Goal: Task Accomplishment & Management: Complete application form

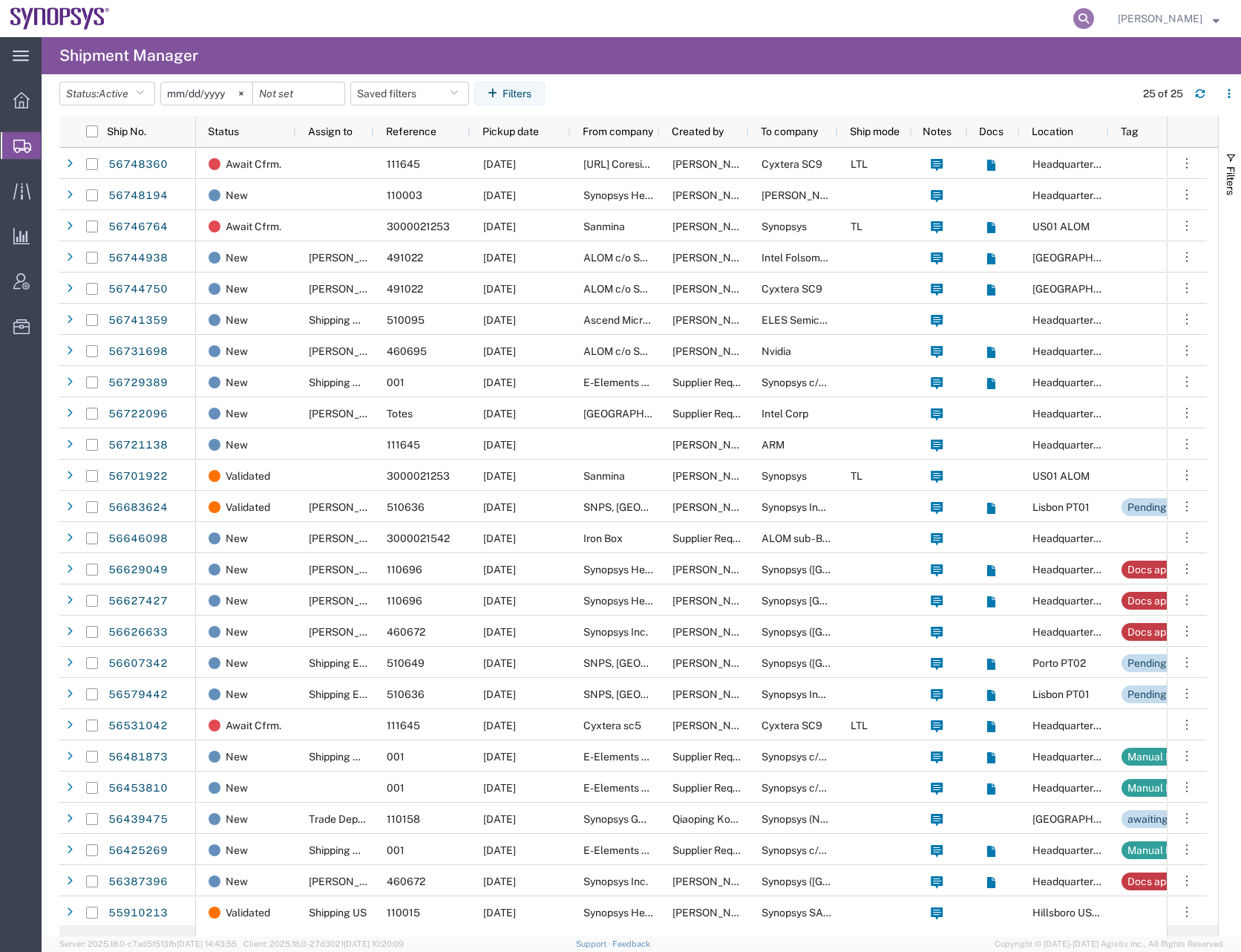
click at [1094, 11] on icon at bounding box center [1084, 18] width 21 height 21
paste input "56744750"
type input "56744750"
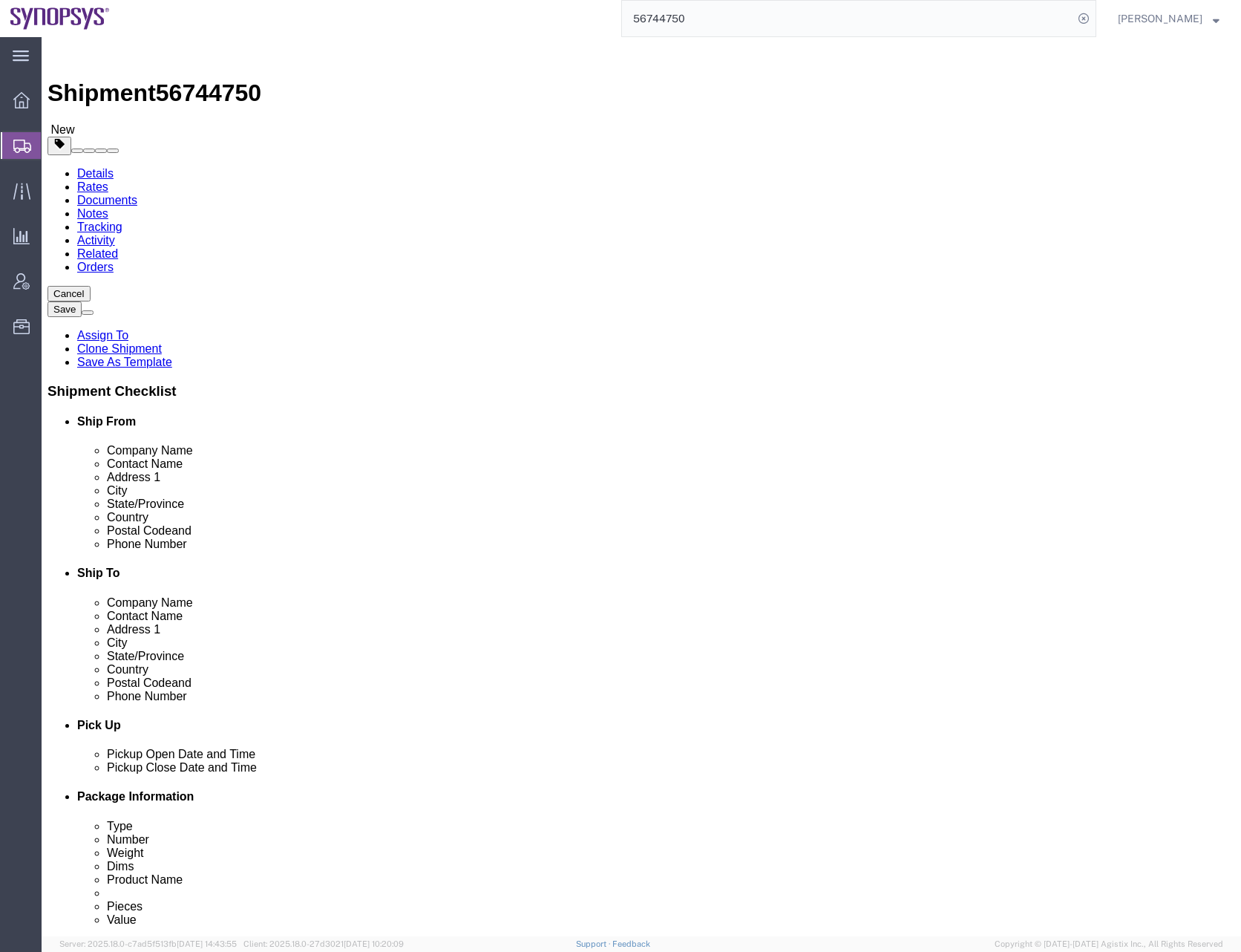
select select
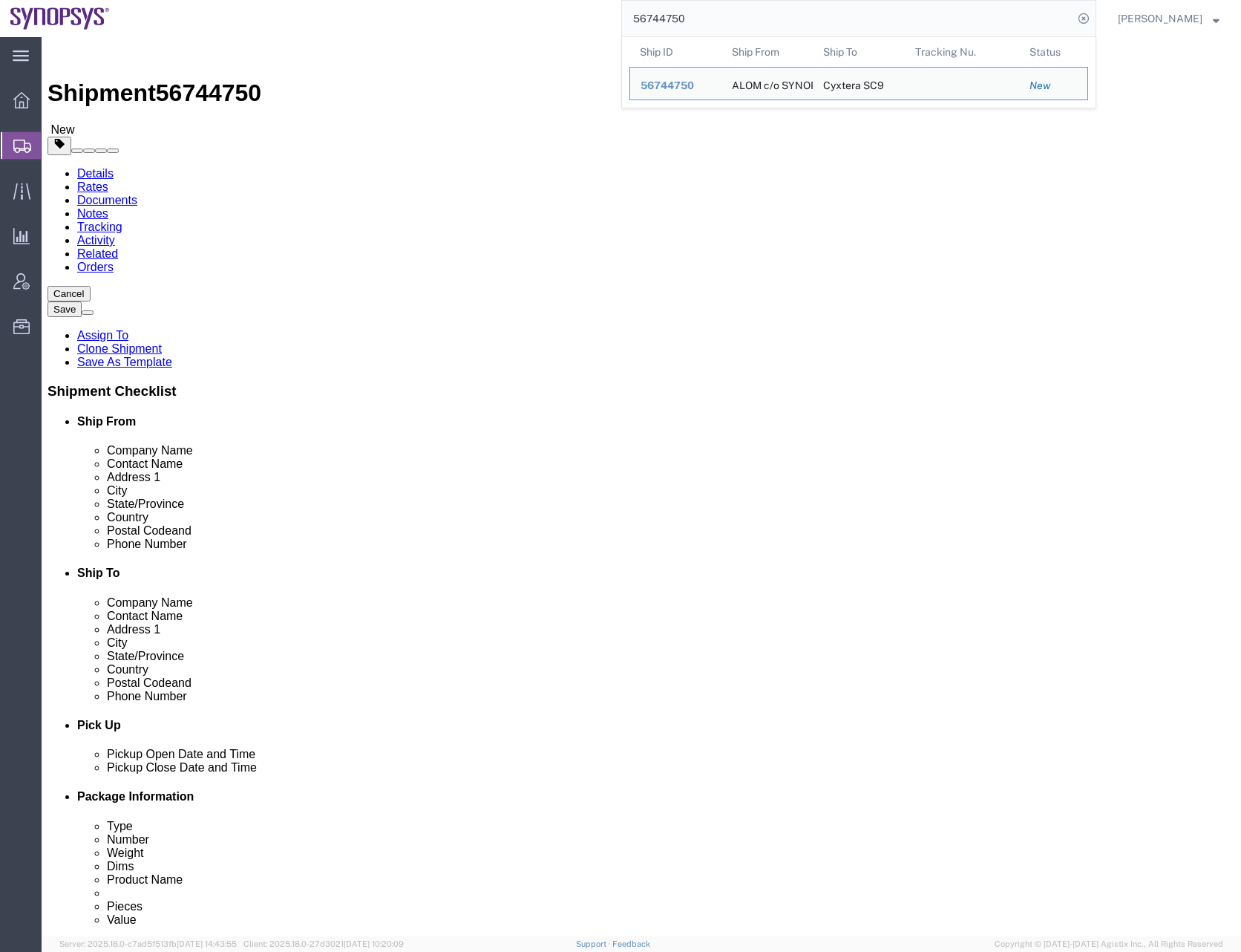
click input "checkbox"
checkbox input "true"
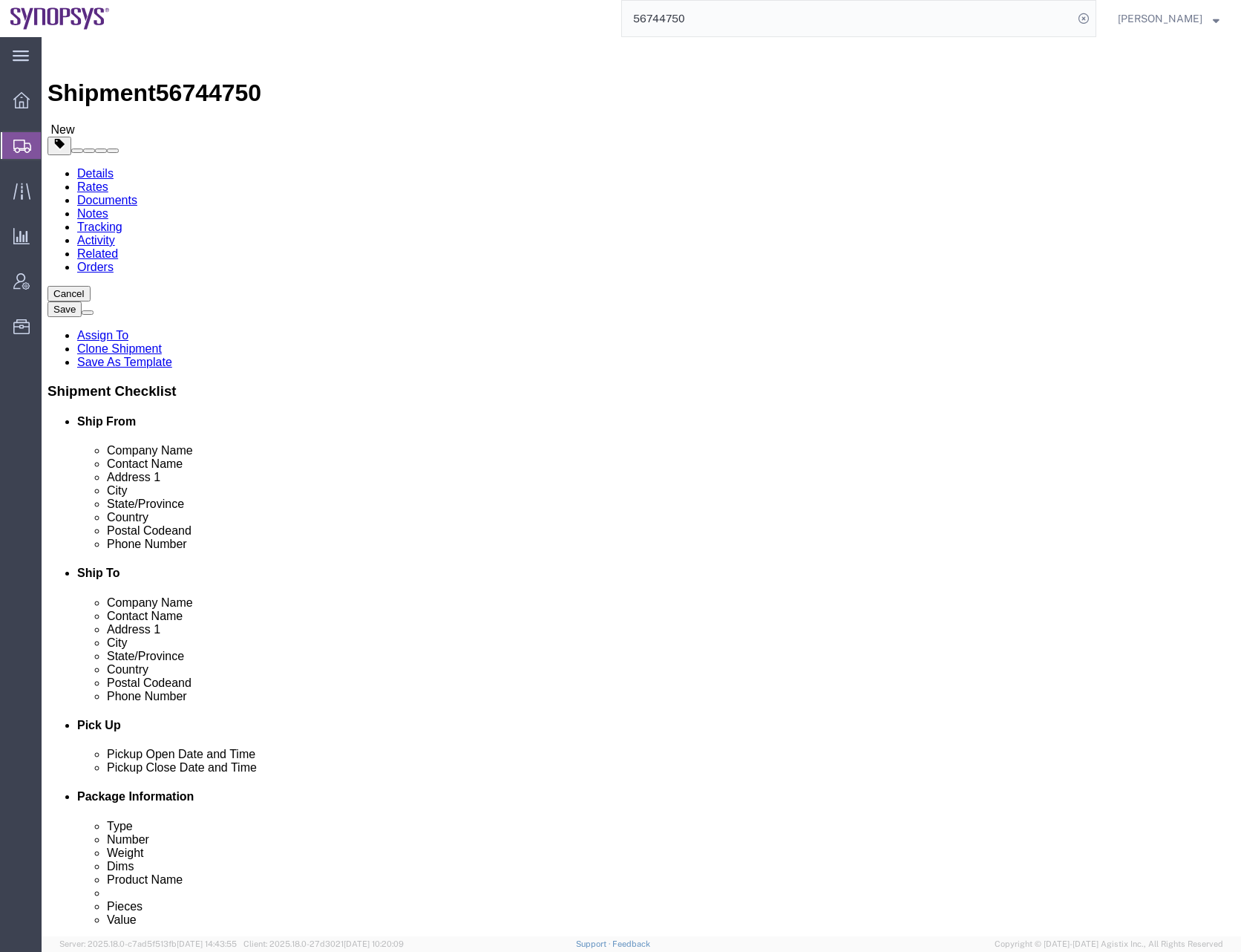
click input "checkbox"
checkbox input "true"
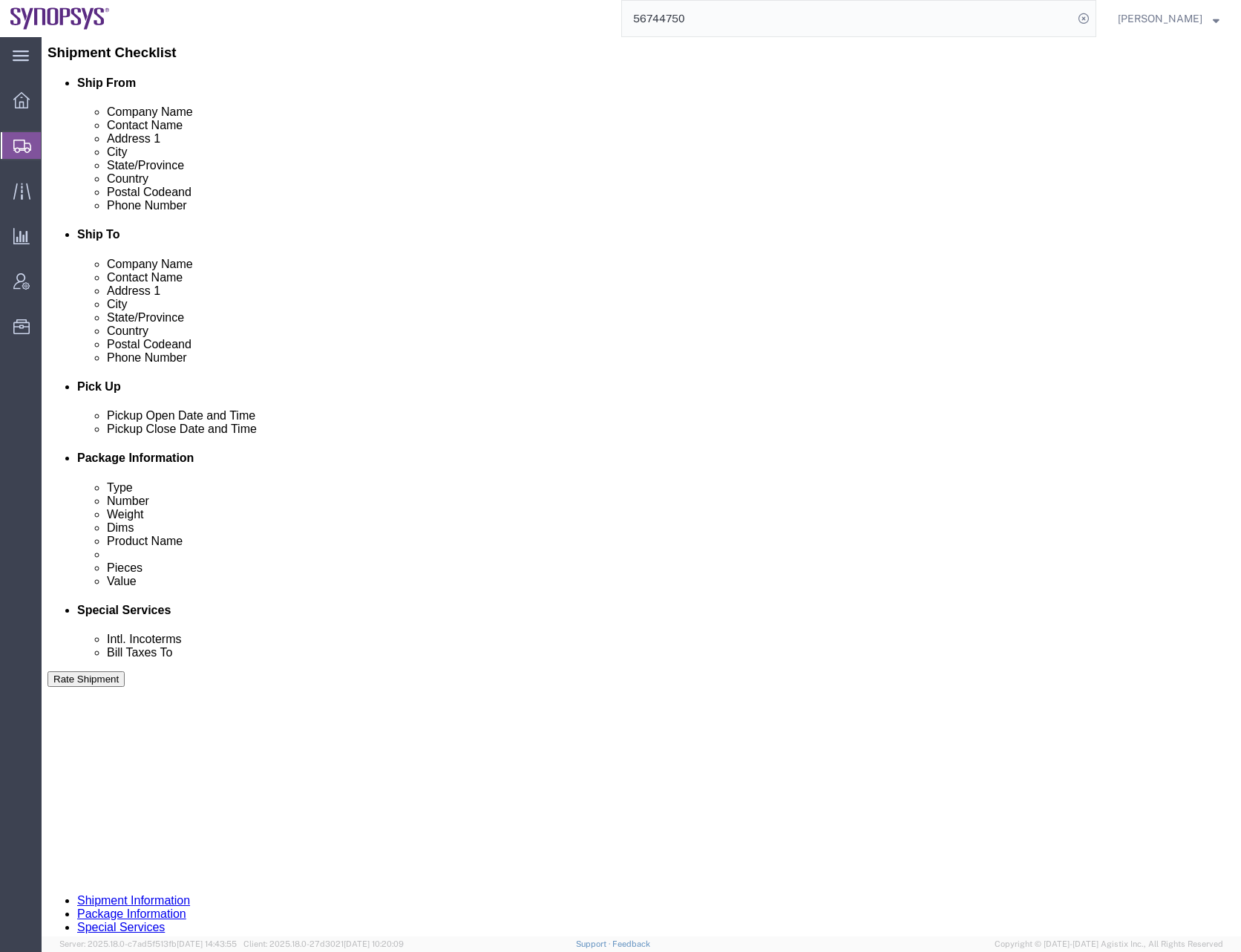
scroll to position [377, 0]
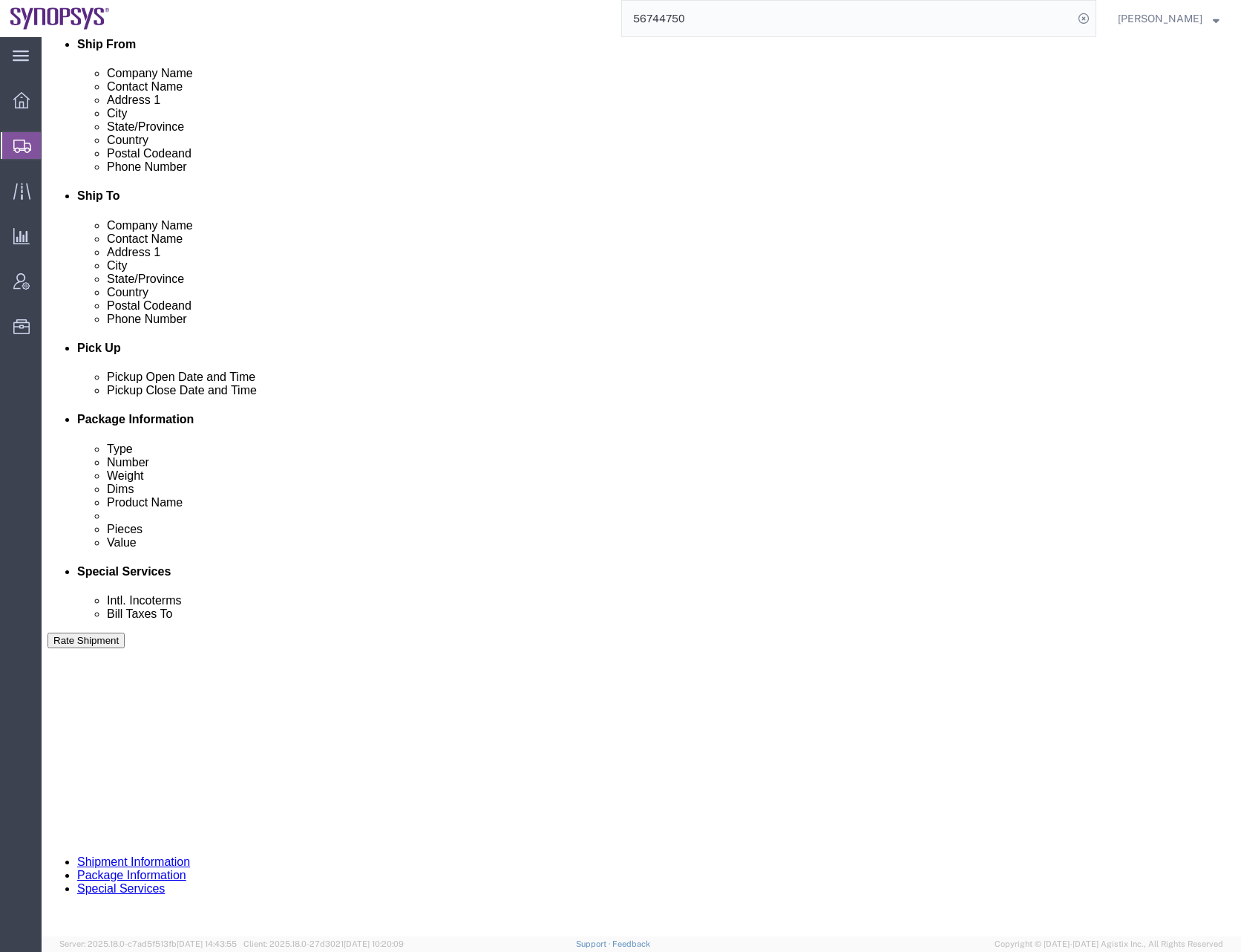
click button "Continue"
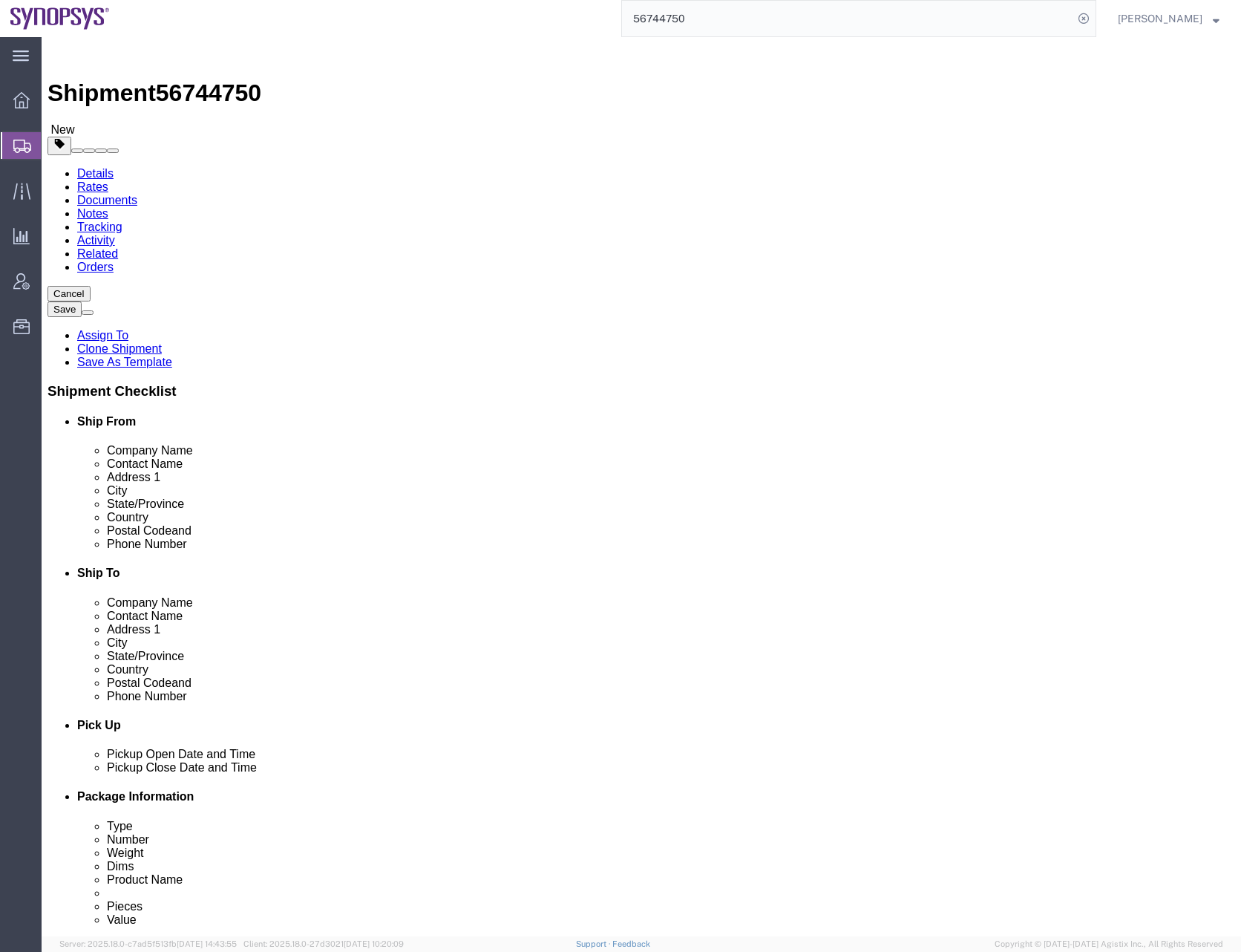
click select "Select Bale(s) Basket(s) Bolt(s) Bottle(s) Buckets Bulk Bundle(s) Can(s) Cardbo…"
select select "PSNS"
click select "Select Bale(s) Basket(s) Bolt(s) Bottle(s) Buckets Bulk Bundle(s) Can(s) Cardbo…"
type input "6"
type input "48"
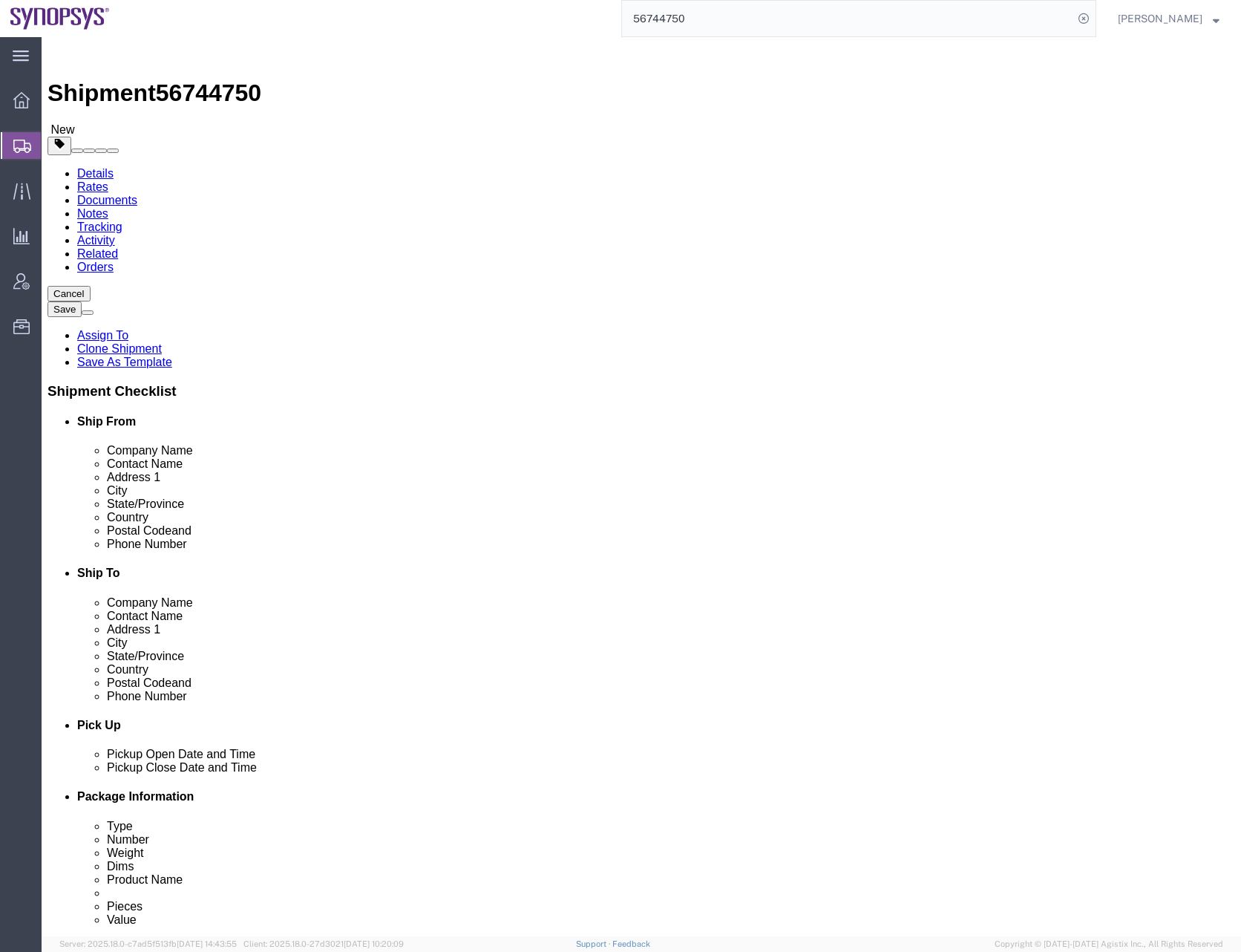
type input "40"
type input "33"
type input "291"
click div "Previous Continue"
click dd "299076.15 USD"
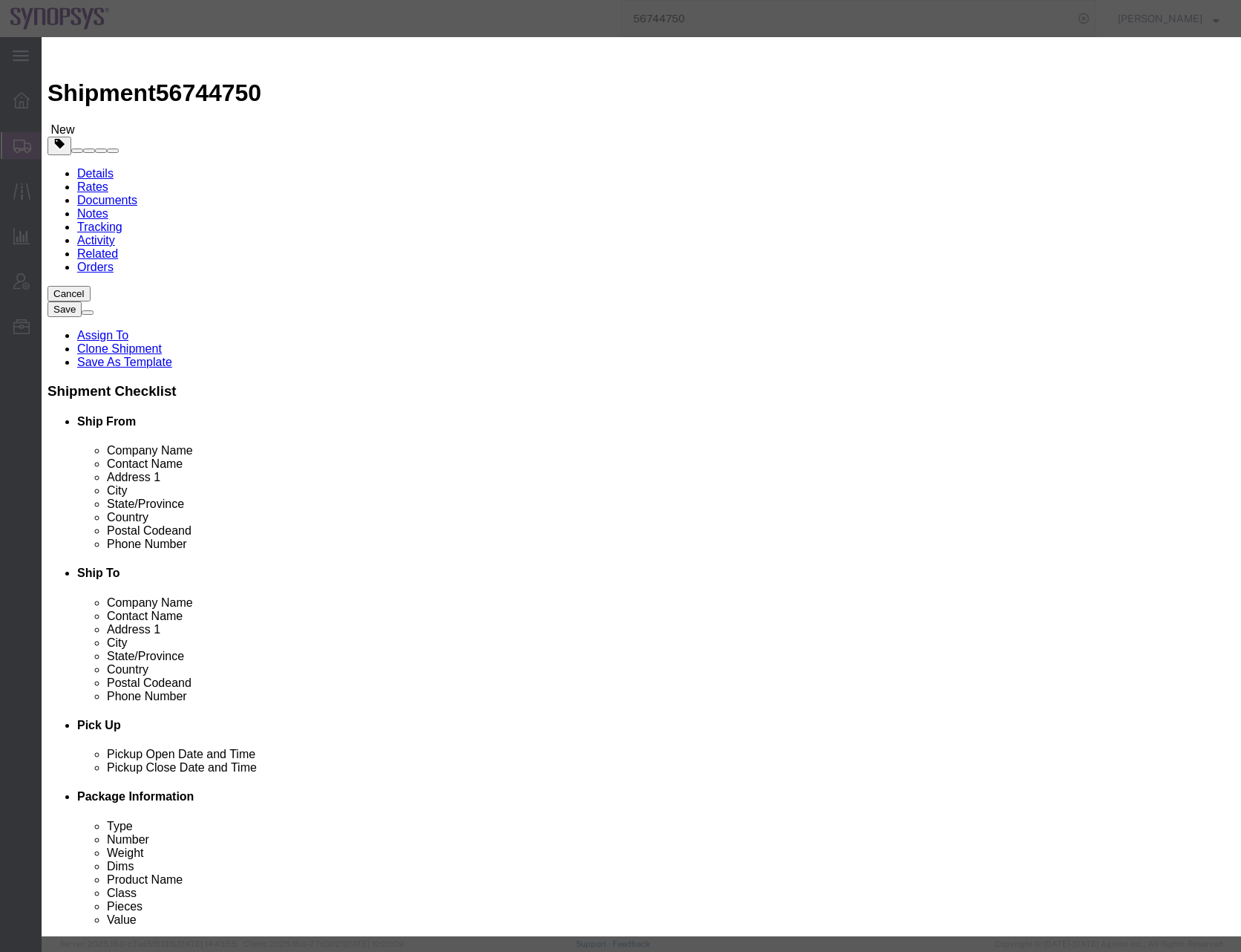
click select "Select 50 55 60 65 70 85 92.5 100 125 175 250 300 400"
select select "50"
click select "Select 50 55 60 65 70 85 92.5 100 125 175 250 300 400"
click div "Save & Add Another Save & Close Close"
click button "Save & Close"
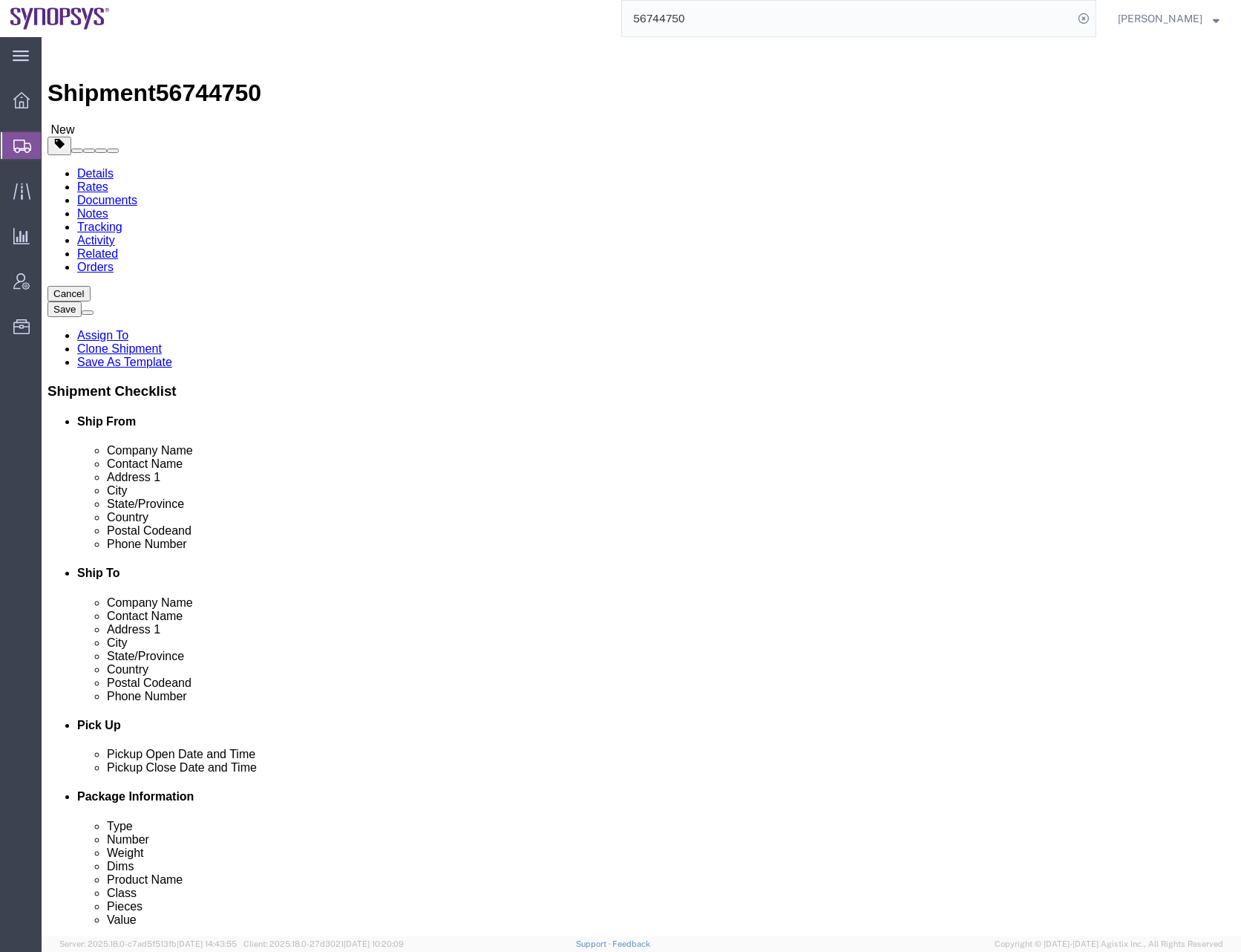
click dd "12447.95 USD"
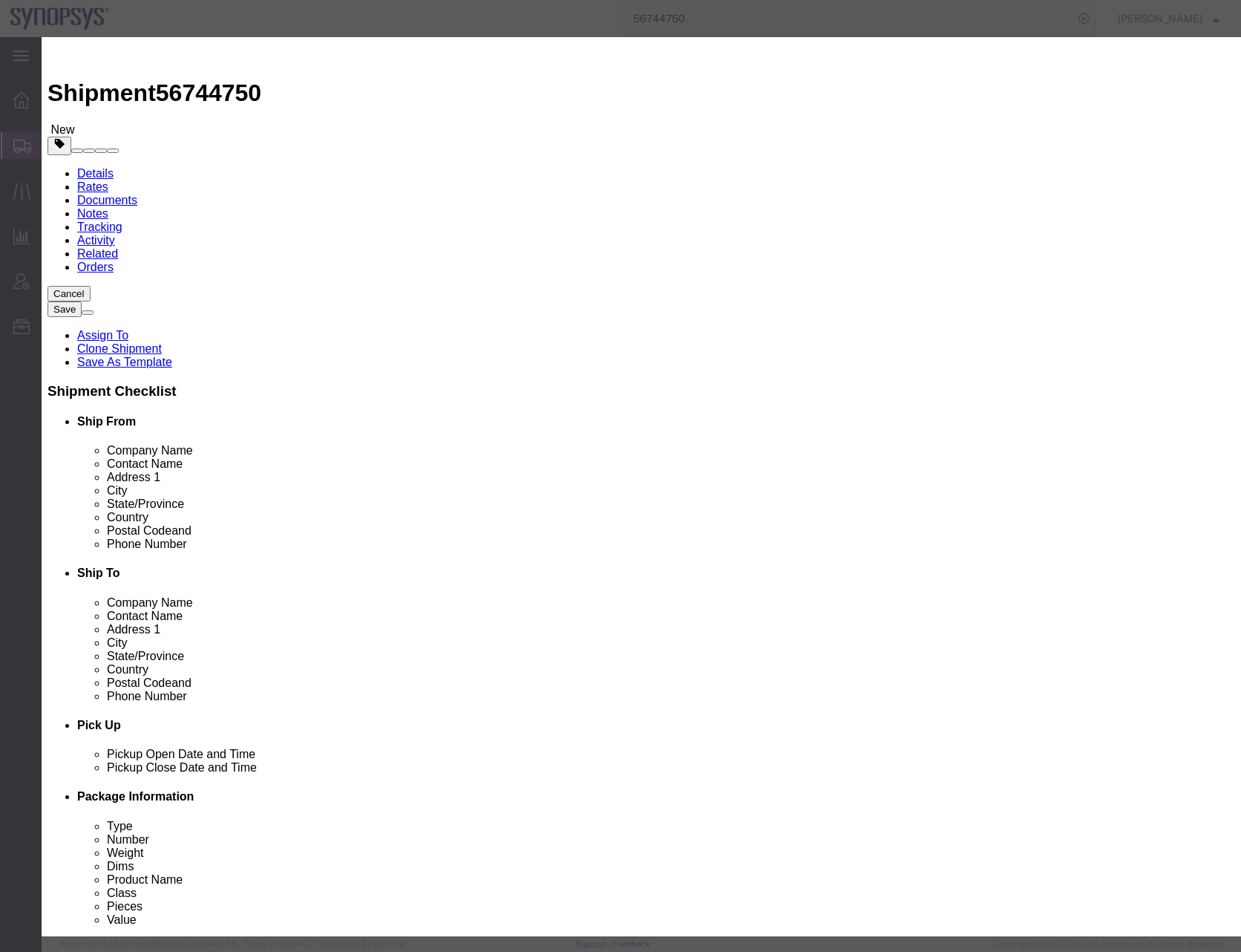
click button "Save & Close"
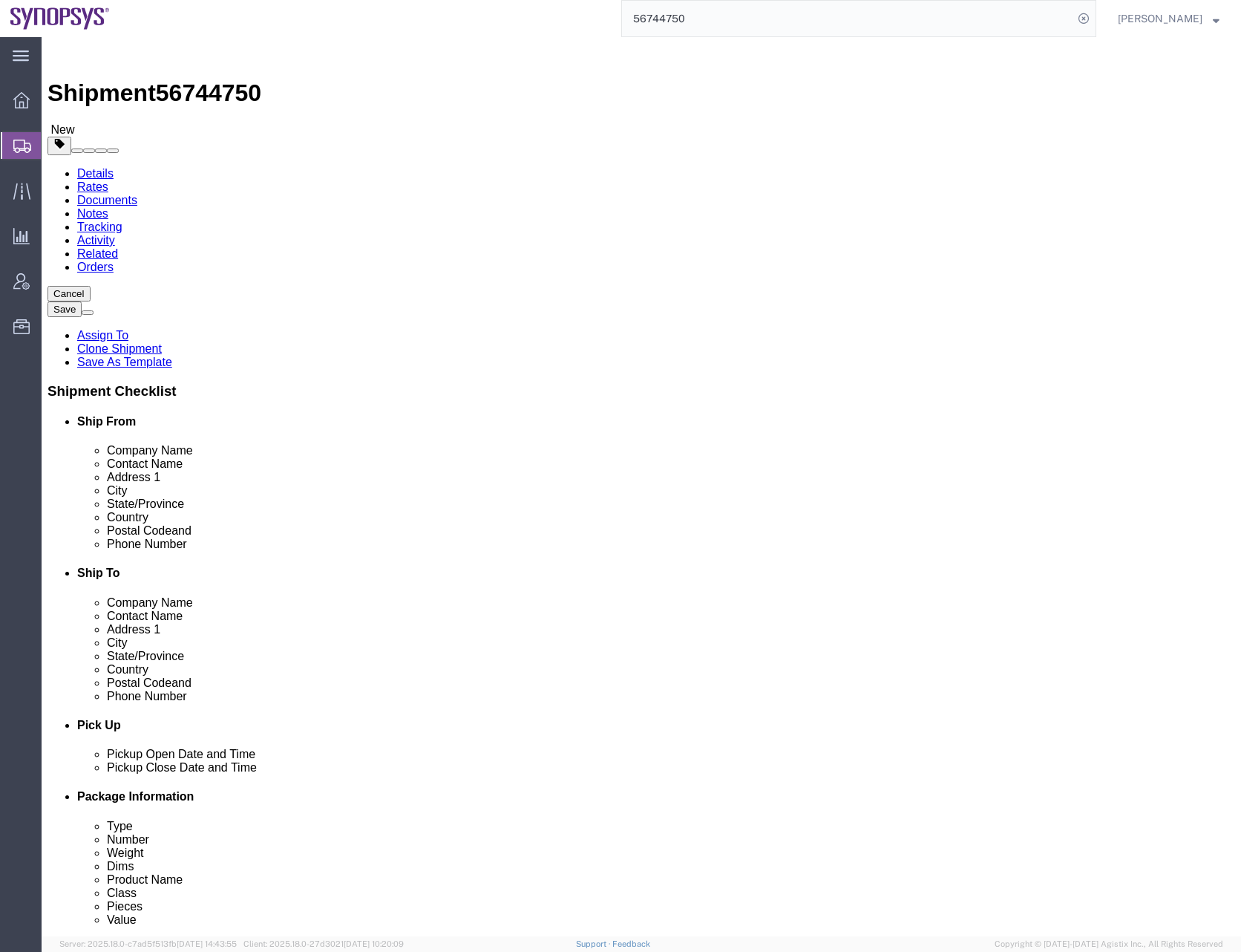
click div "Previous Continue"
click button "Continue"
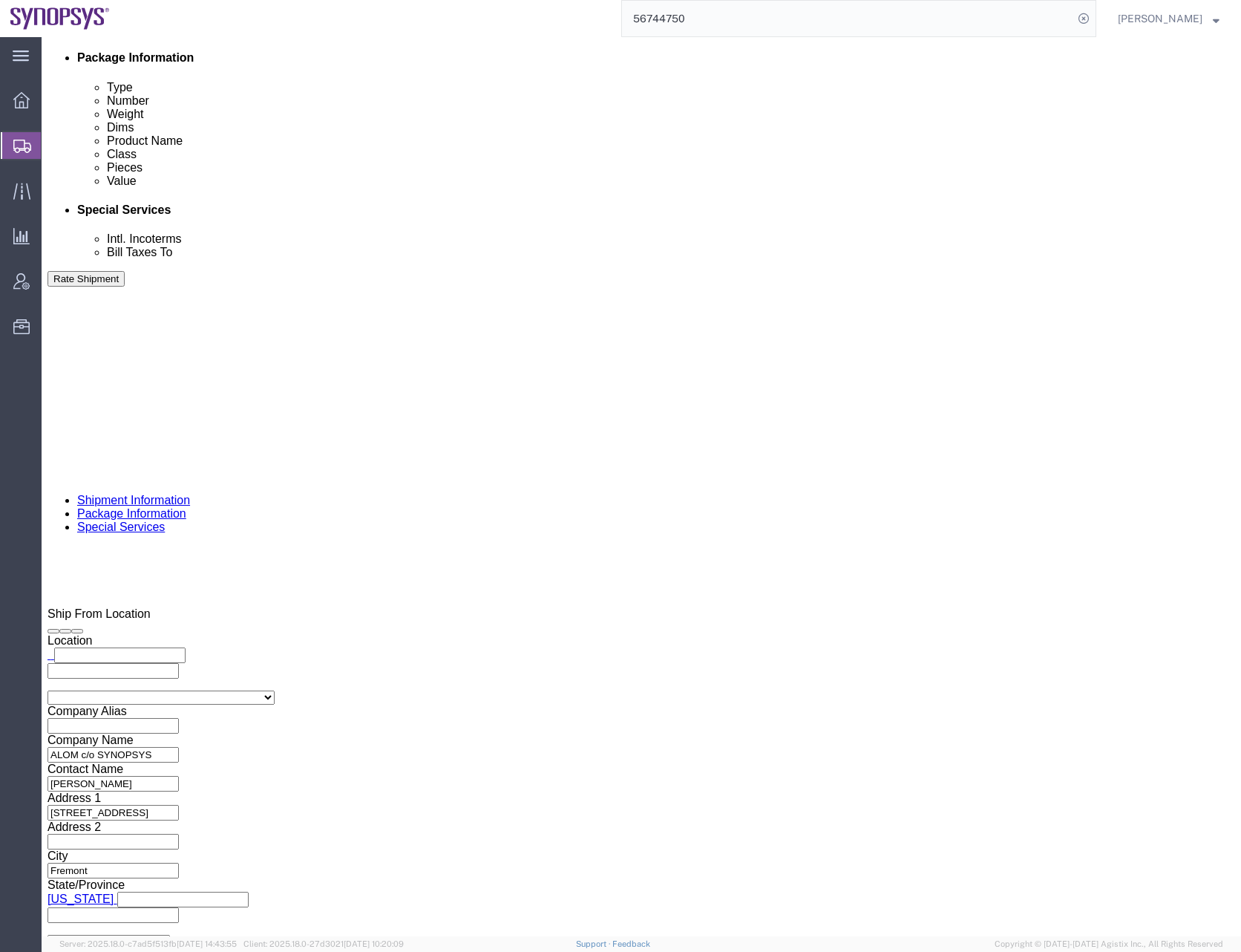
scroll to position [742, 0]
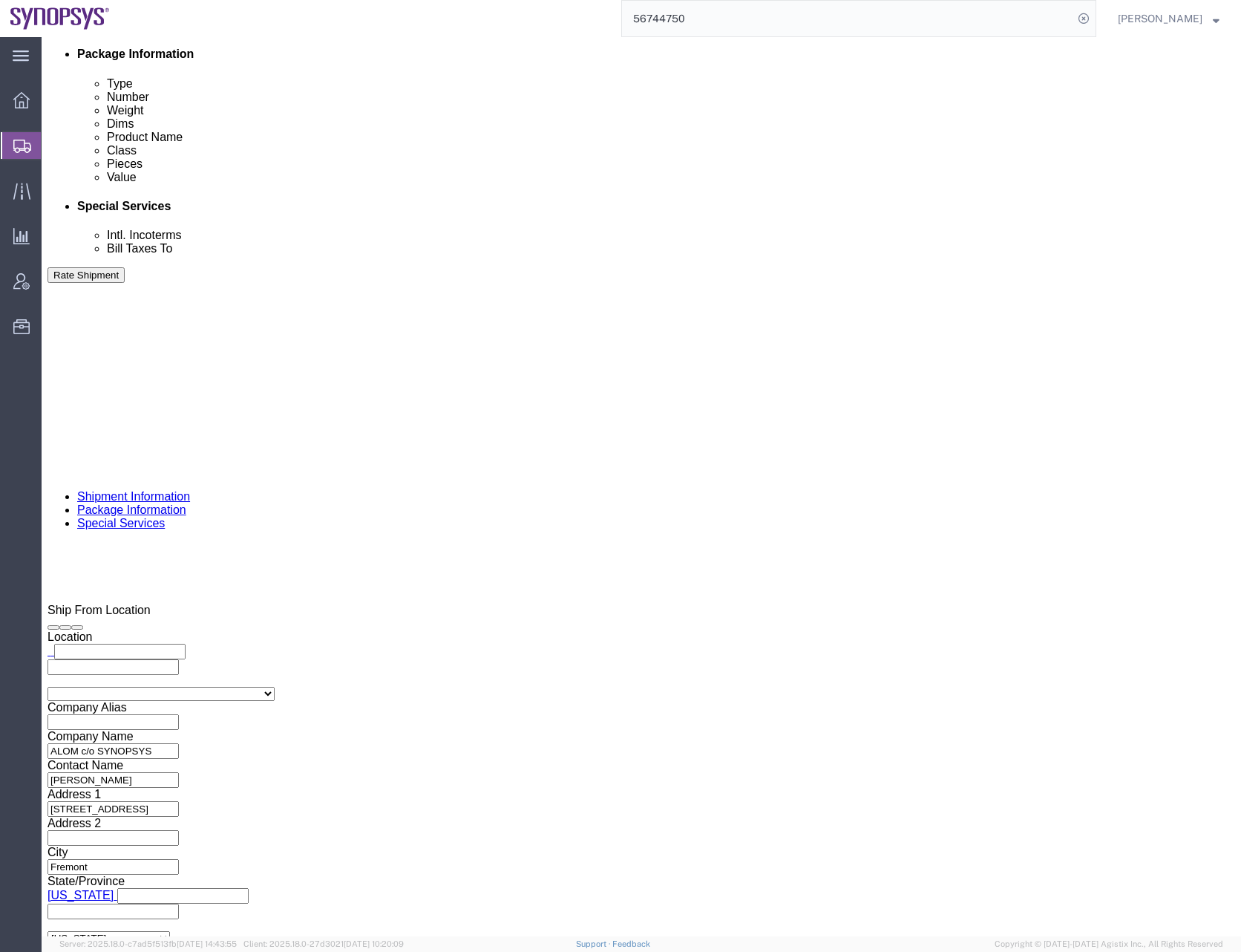
click at [552, 587] on div "To ntomaro@synopsys.com jerryd@synopsys.com synopsyssupport@alom.com tuanlam@sy…" at bounding box center [641, 486] width 1200 height 899
click ul "ntomaro@synopsys.com jerryd@synopsys.com synopsyssupport@alom.com tuanlam@synop…"
paste input "synopsyssupport@alom.com"
type input "synopsyssupport@alom.com"
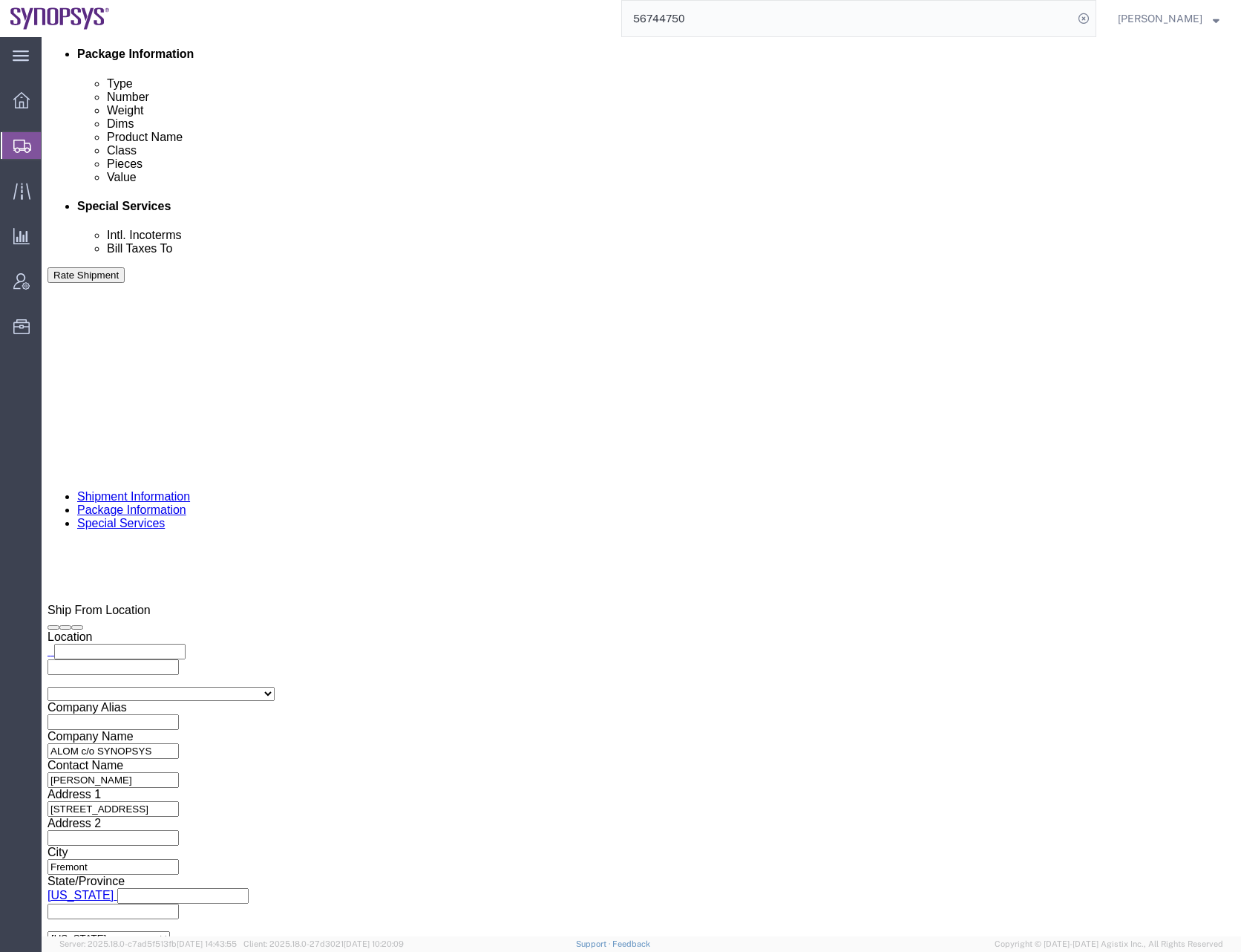
paste input "synopsyshapu@alom.com"
type input "synopsyshapu@alom.com"
click input "text"
paste input "inventory-team@synopsys.com"
type input "inventory-team@synopsys.com"
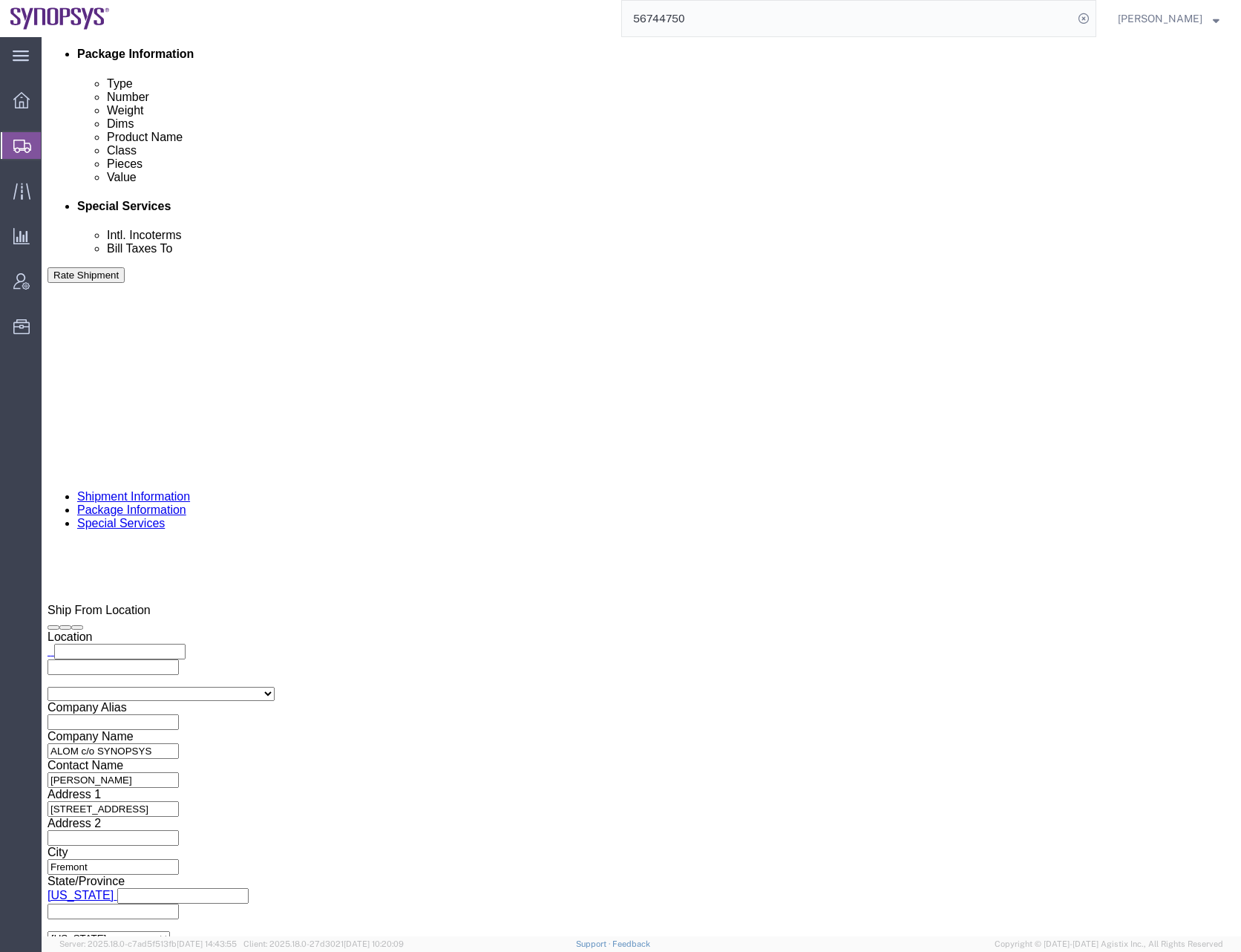
click li "inventory-team@synopsys.com (new)"
paste input "NTrivedi@alom.com"
type input "NTrivedi@alom.com"
click input "text"
paste input "lyoung@synopsys.com"
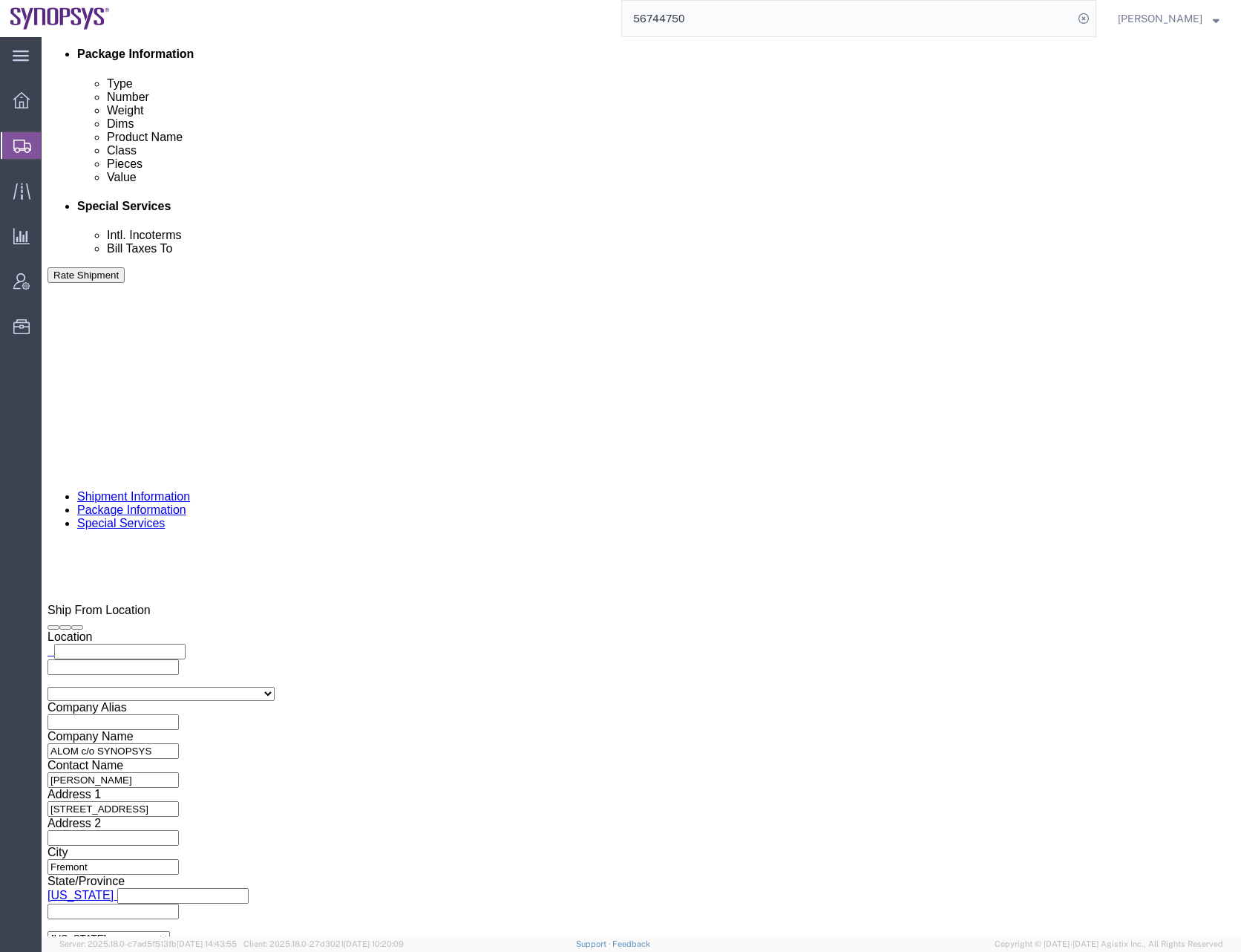
type input "lyoung@synopsys.com"
click at [587, 635] on div "To ntomaro@synopsys.com jerryd@synopsys.com synopsyssupport@alom.com tuanlam@sy…" at bounding box center [641, 486] width 1200 height 899
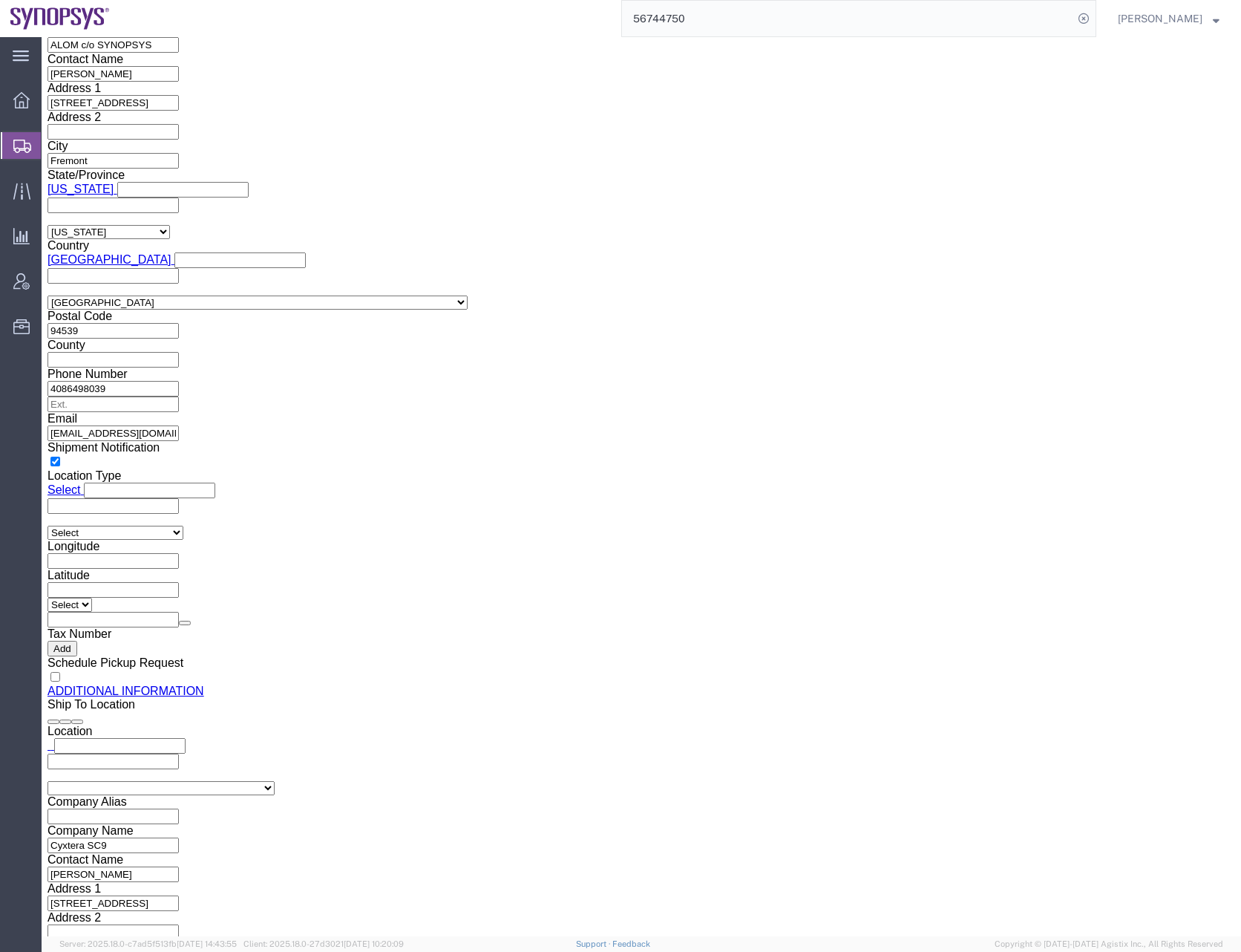
scroll to position [1559, 0]
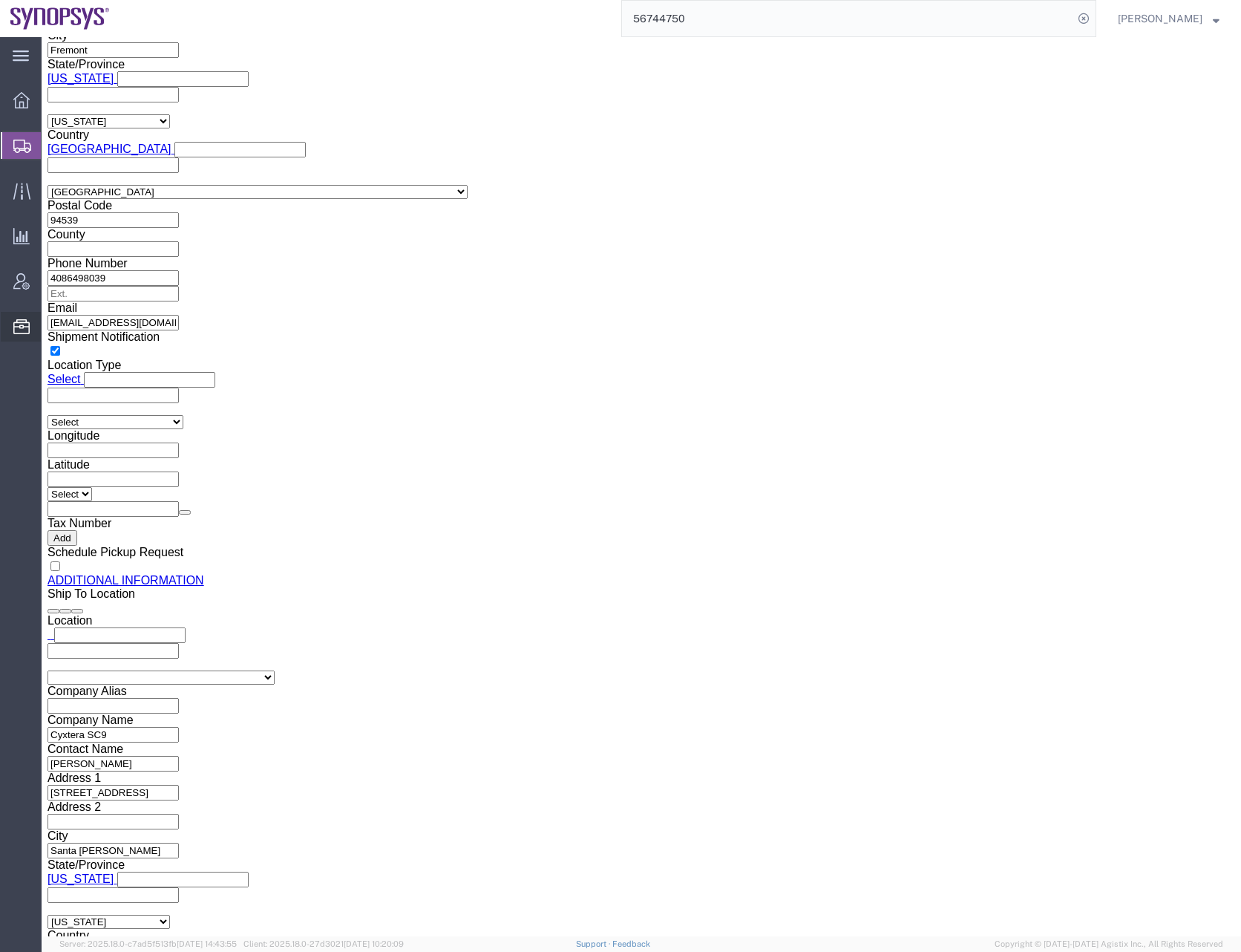
select select "CA"
click button "Rate Shipment"
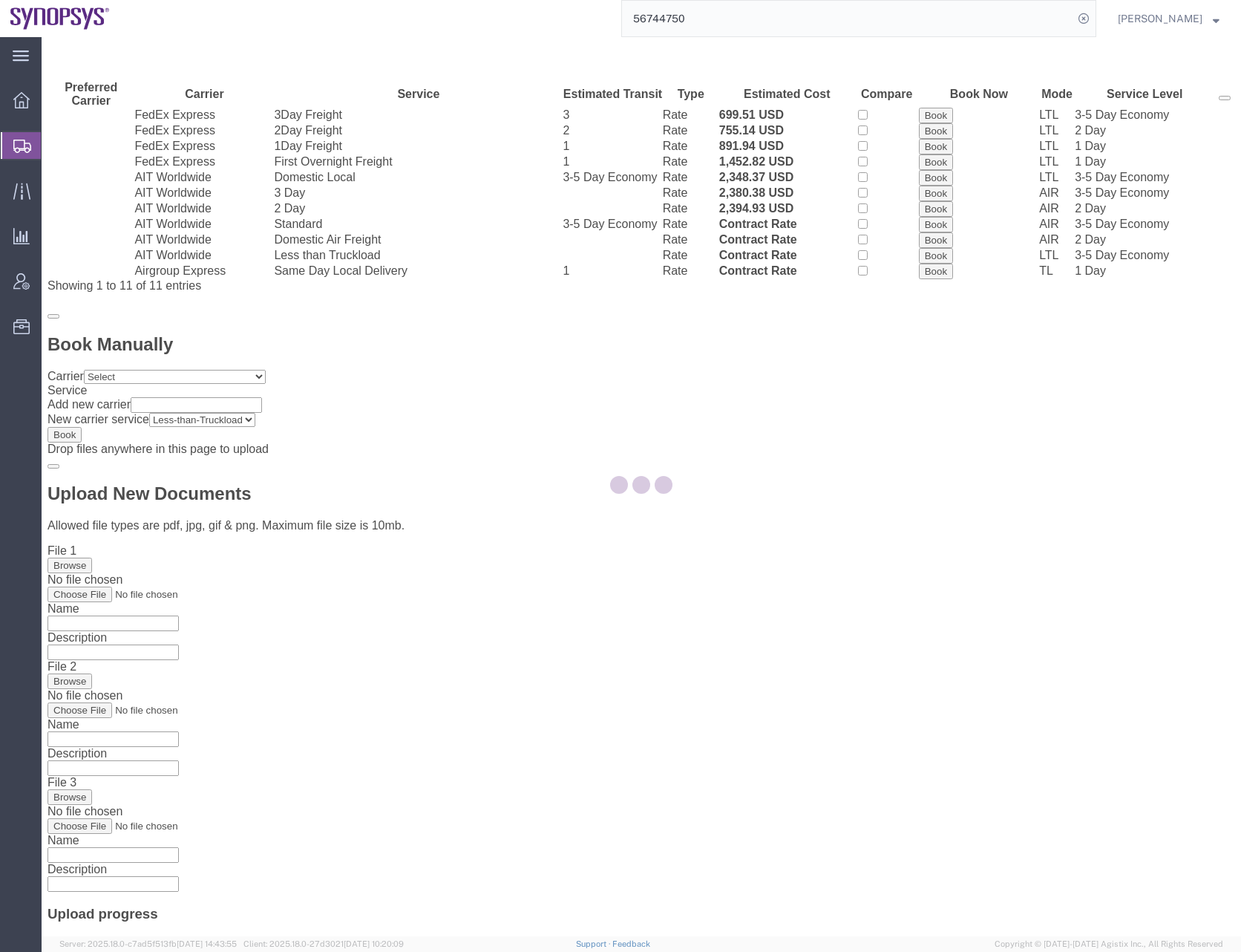
scroll to position [0, 0]
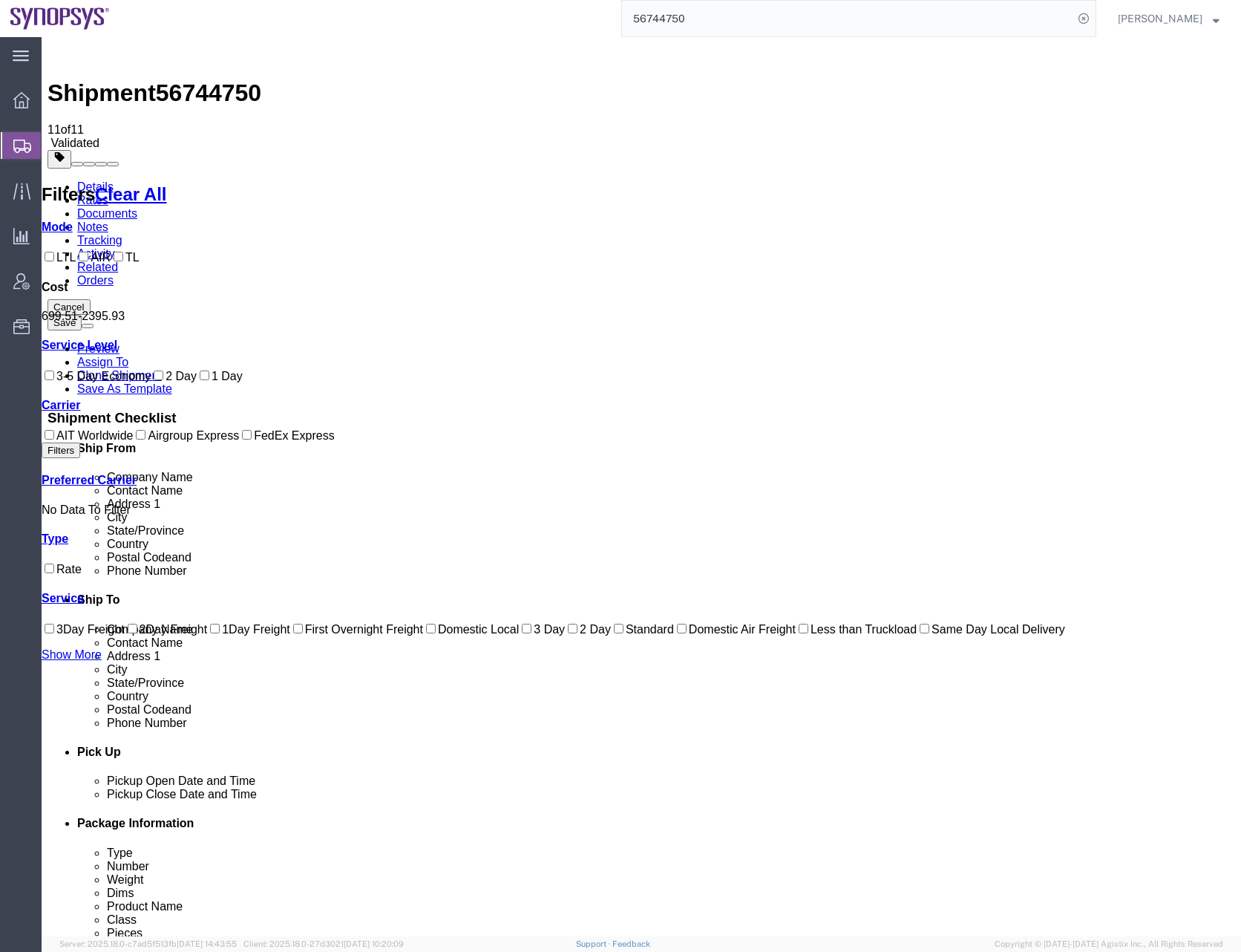
click at [89, 181] on link "Details" at bounding box center [95, 186] width 36 height 12
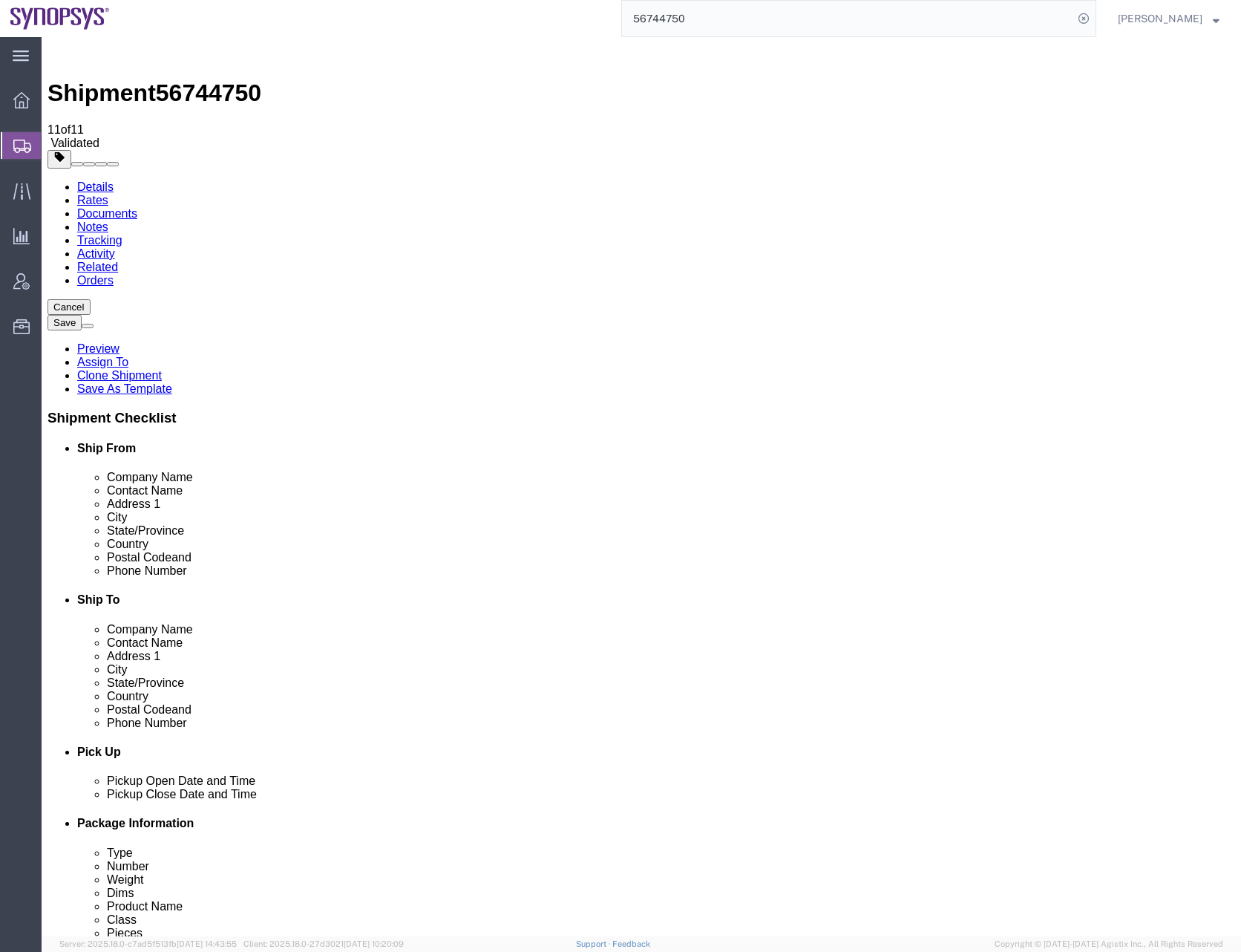
click icon
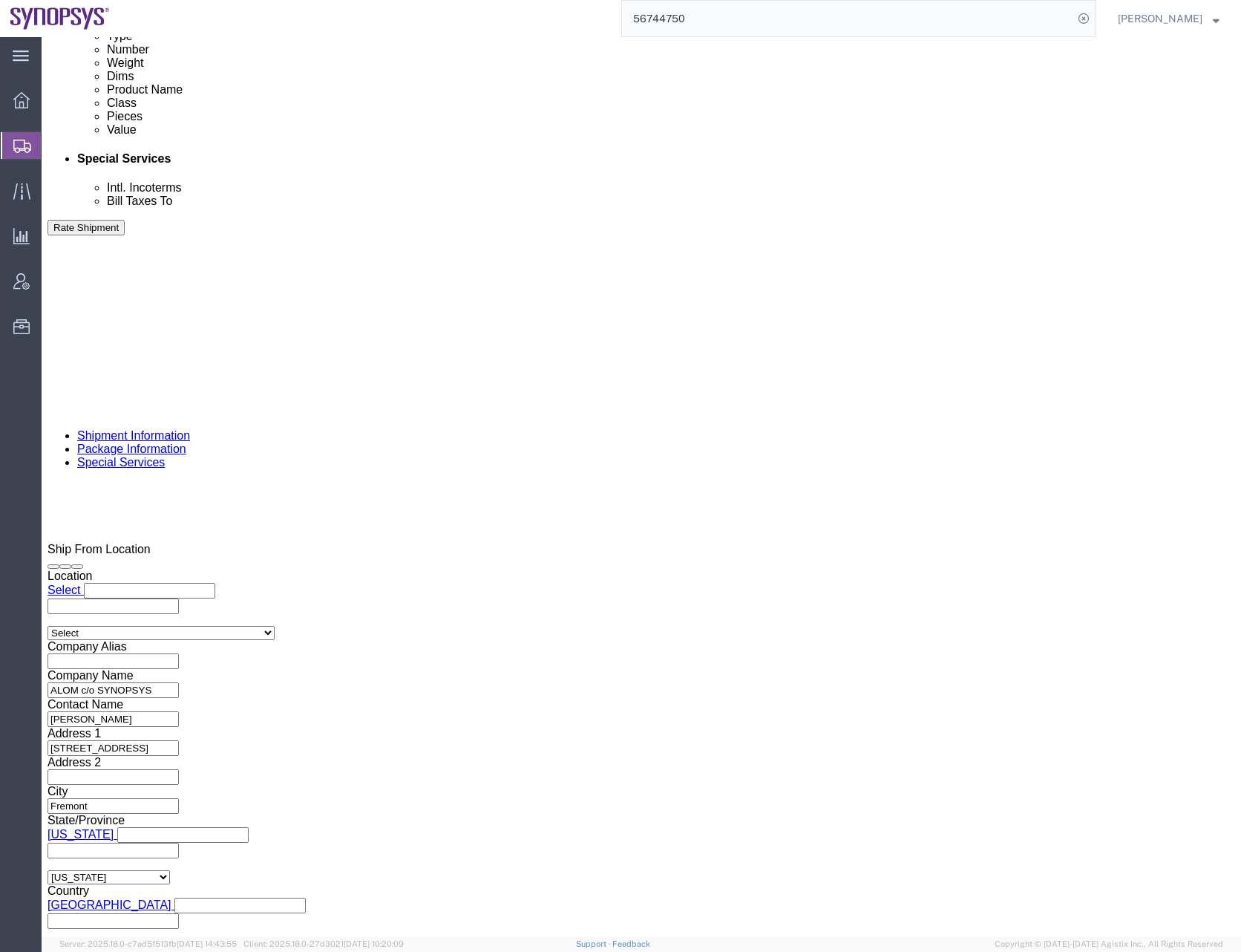
scroll to position [891, 0]
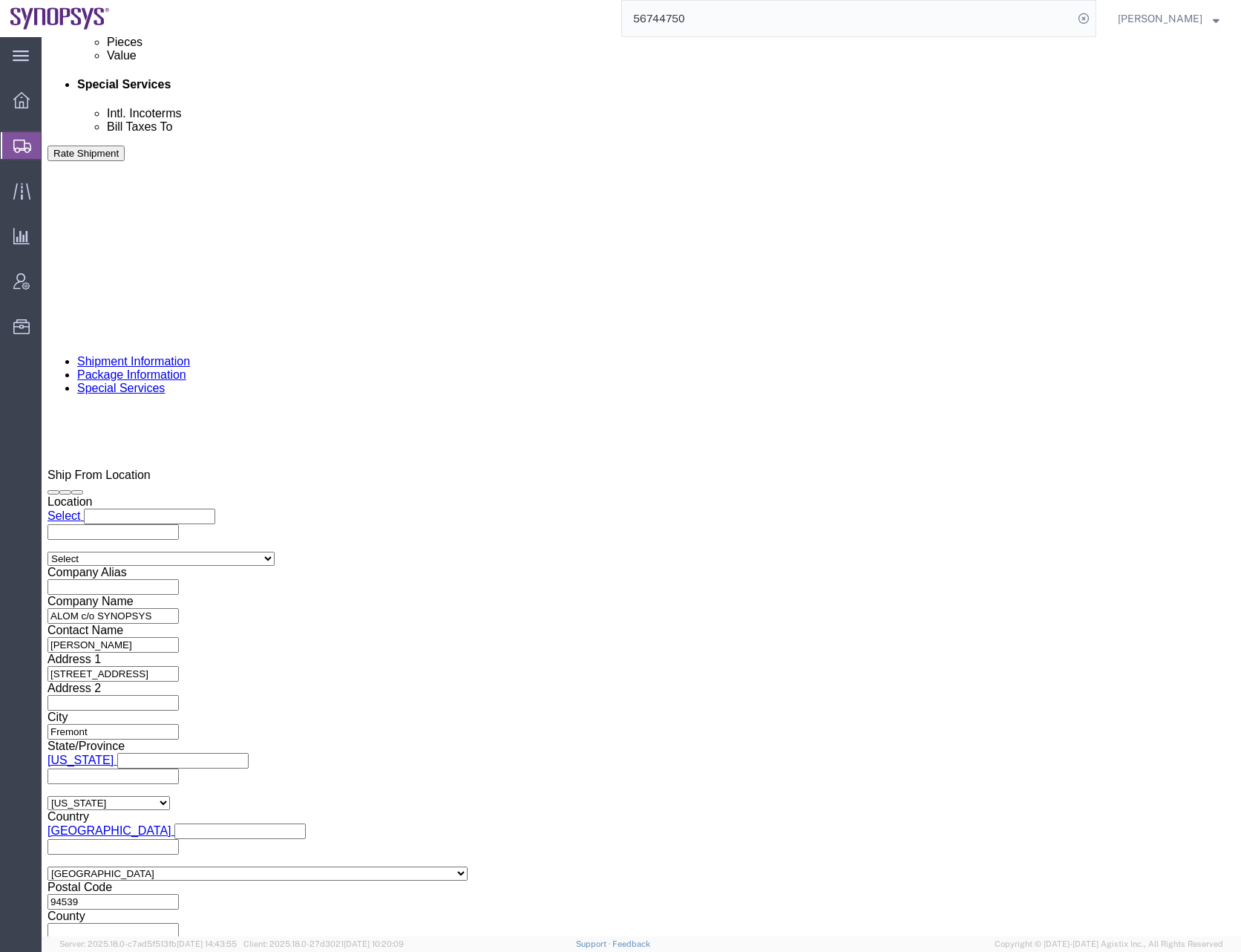
click ul "anoopade@synopsys.com jerryd@synopsys.com ntomaro@synopsys.com lyoung@synopsys.…"
paste input "drasmussen@alom.com"
type input "drasmussen@alom.com"
type input "anoopade@synopsys.com,jerryd@synopsys.com,ntomaro@synopsys.com,lyoung@synopsys.…"
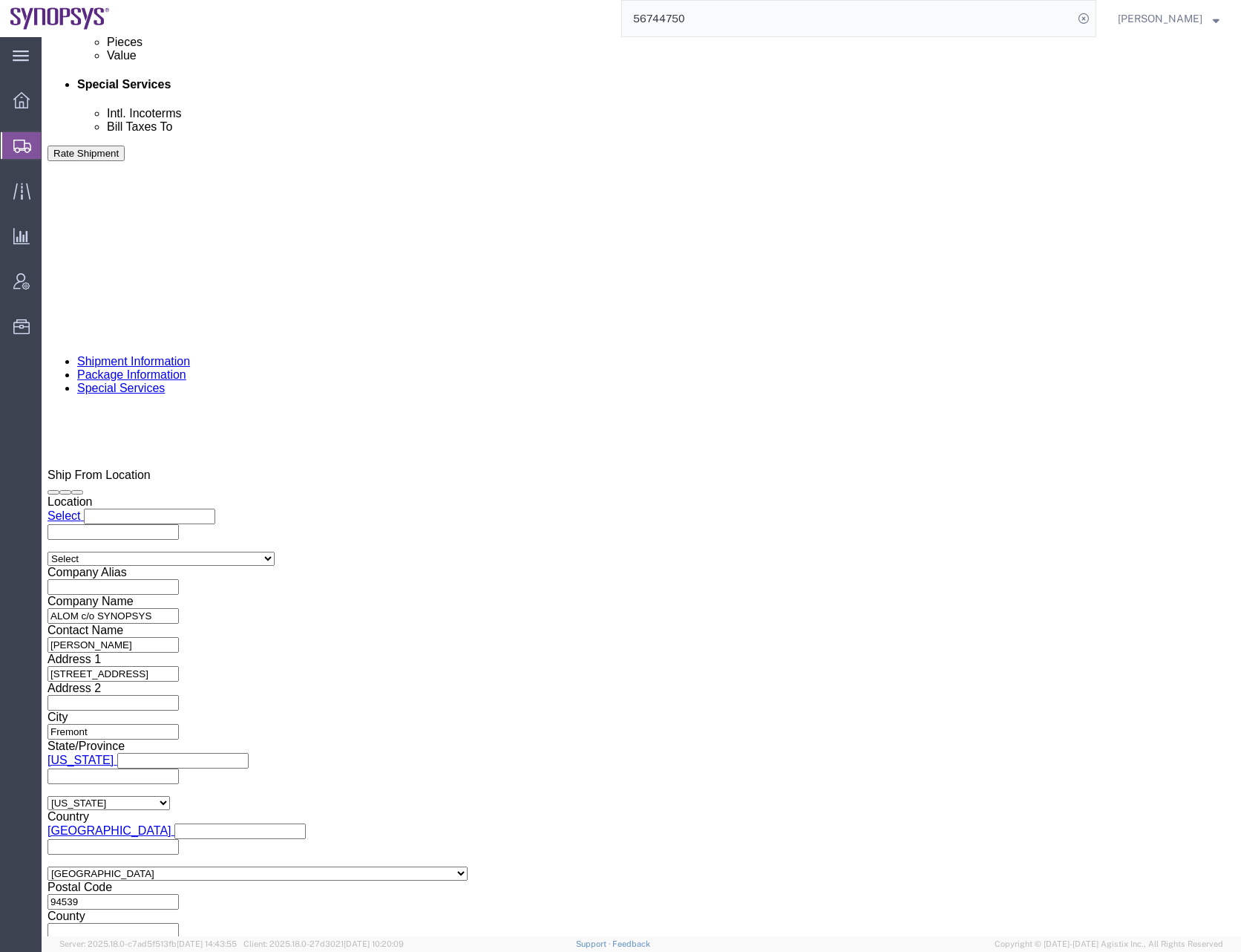
click div "To anoopade@synopsys.com jerryd@synopsys.com ntomaro@synopsys.com lyoung@synops…"
click input "text"
type input "shipping@synopsys.com"
type input "anoopade@synopsys.com,jerryd@synopsys.com,ntomaro@synopsys.com,lyoung@synopsys.…"
click div "To anoopade@synopsys.com jerryd@synopsys.com ntomaro@synopsys.com lyoung@synops…"
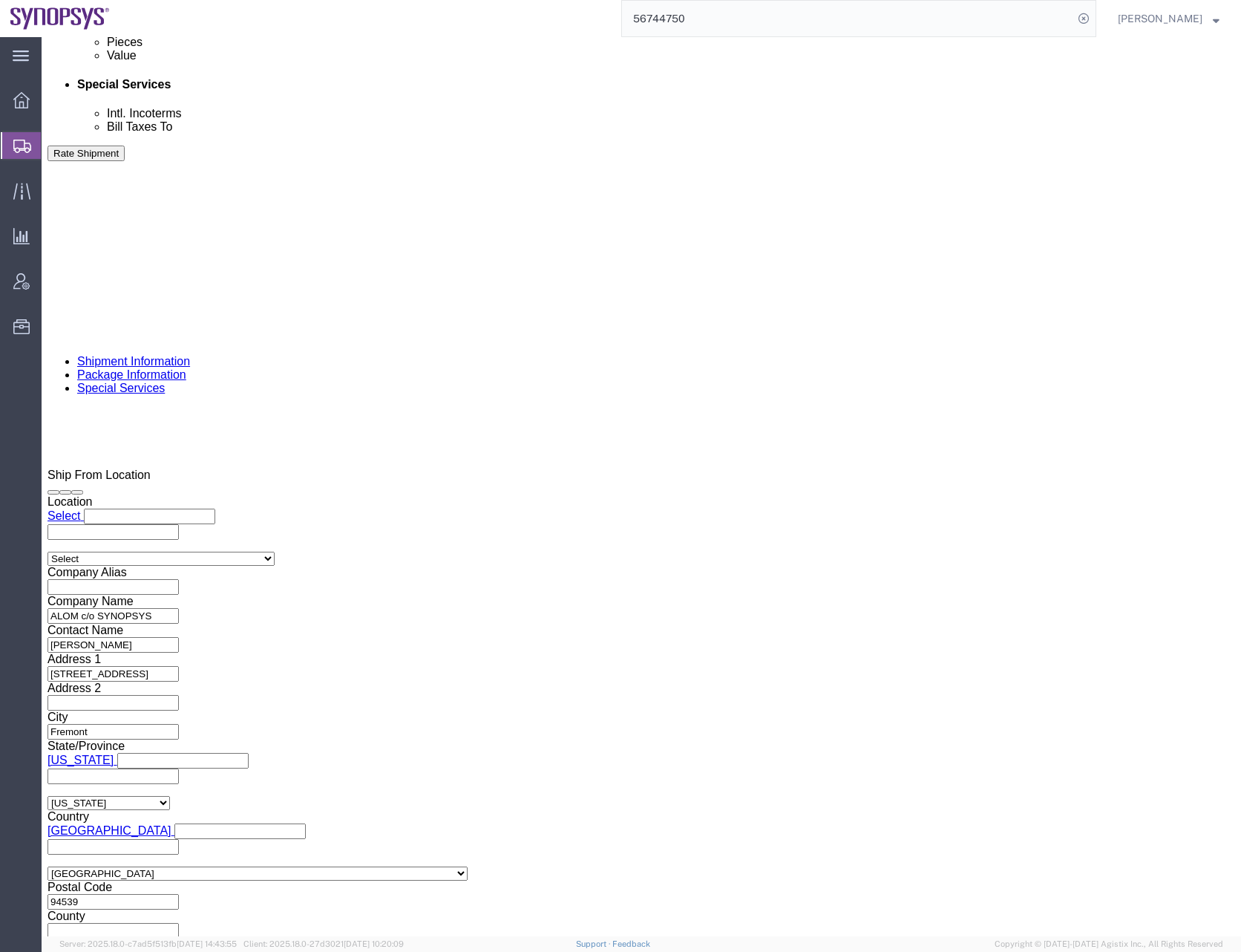
click button "Save"
click button "Rate Shipment"
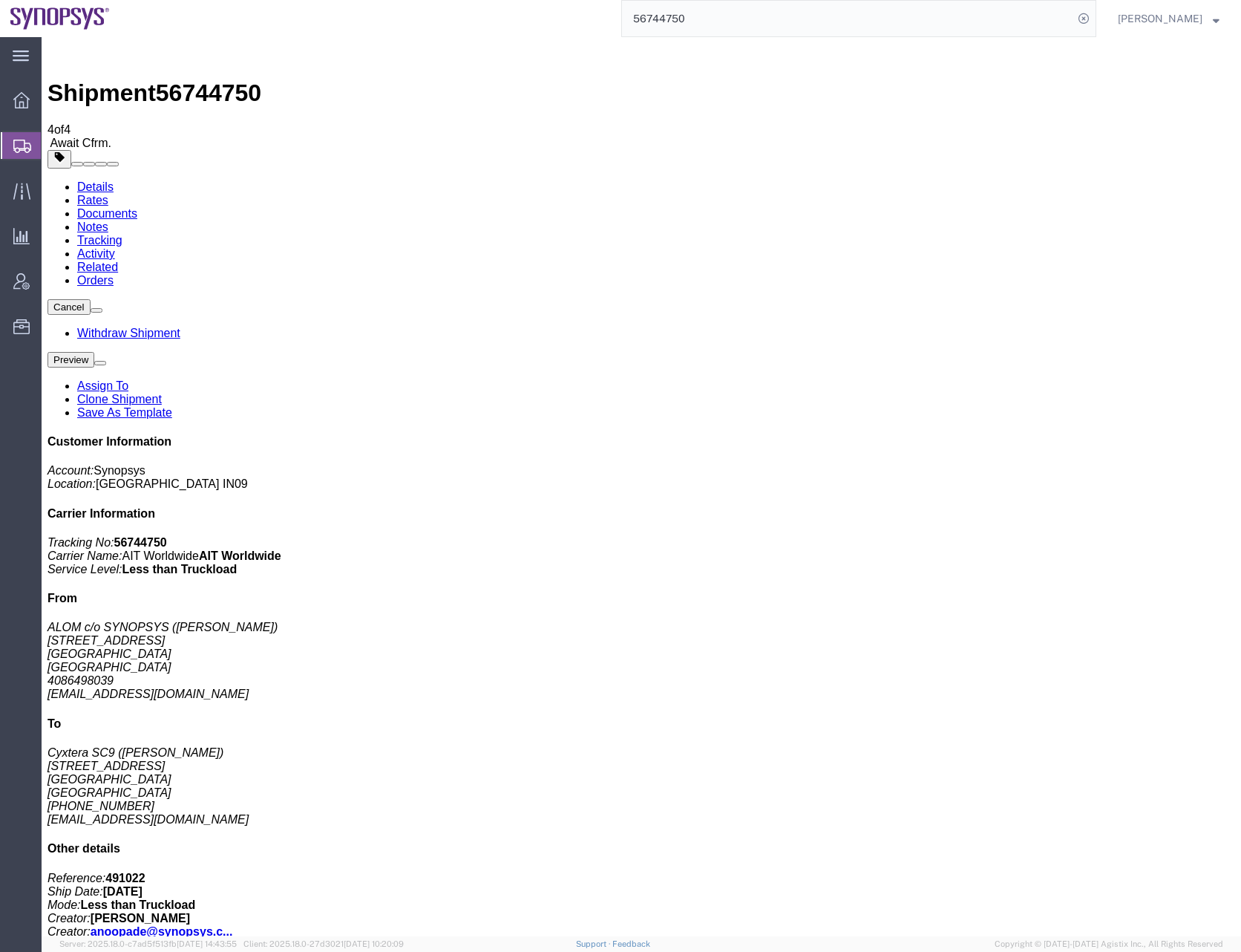
click at [17, 142] on icon at bounding box center [22, 146] width 18 height 13
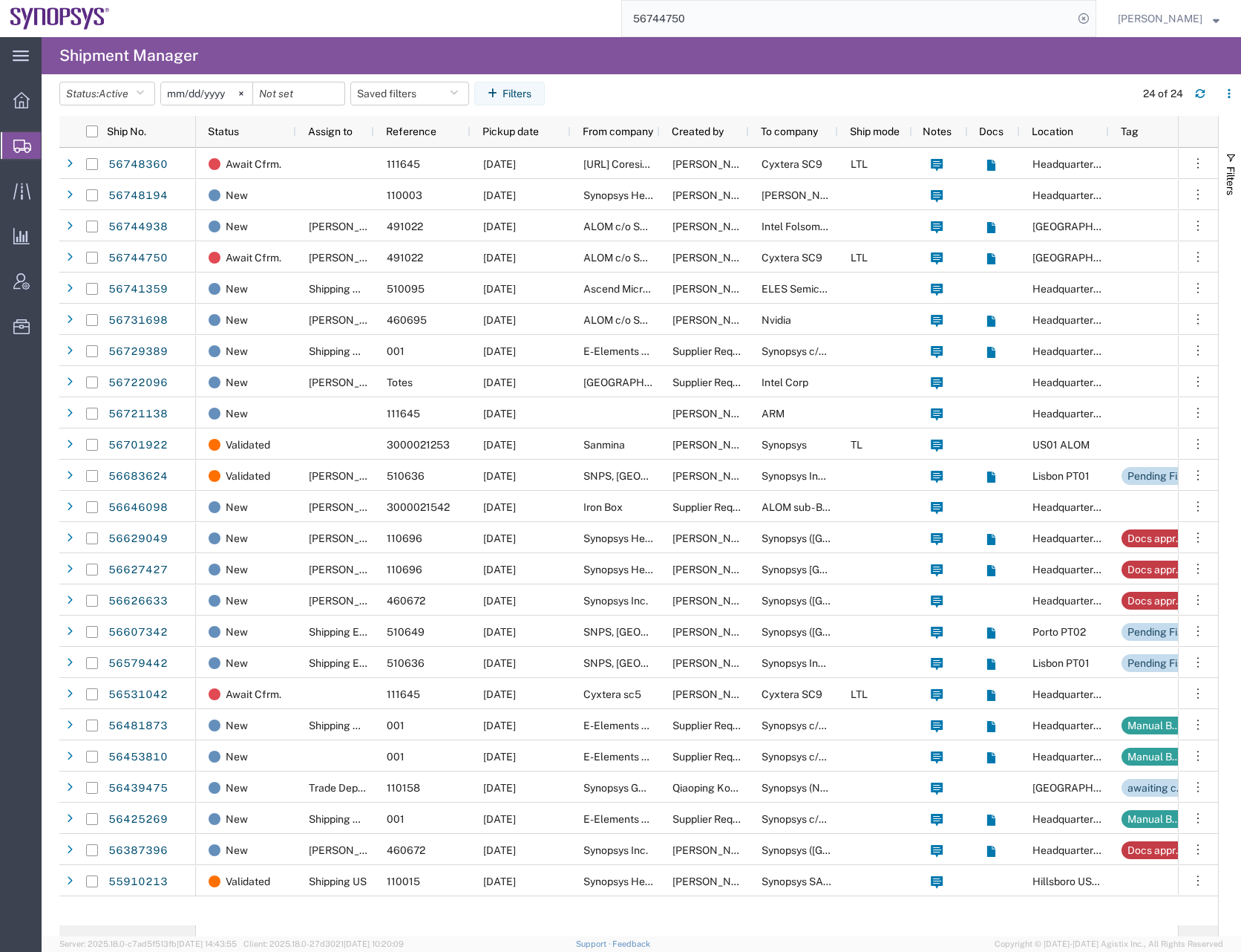
click at [718, 14] on input "56744750" at bounding box center [847, 18] width 451 height 36
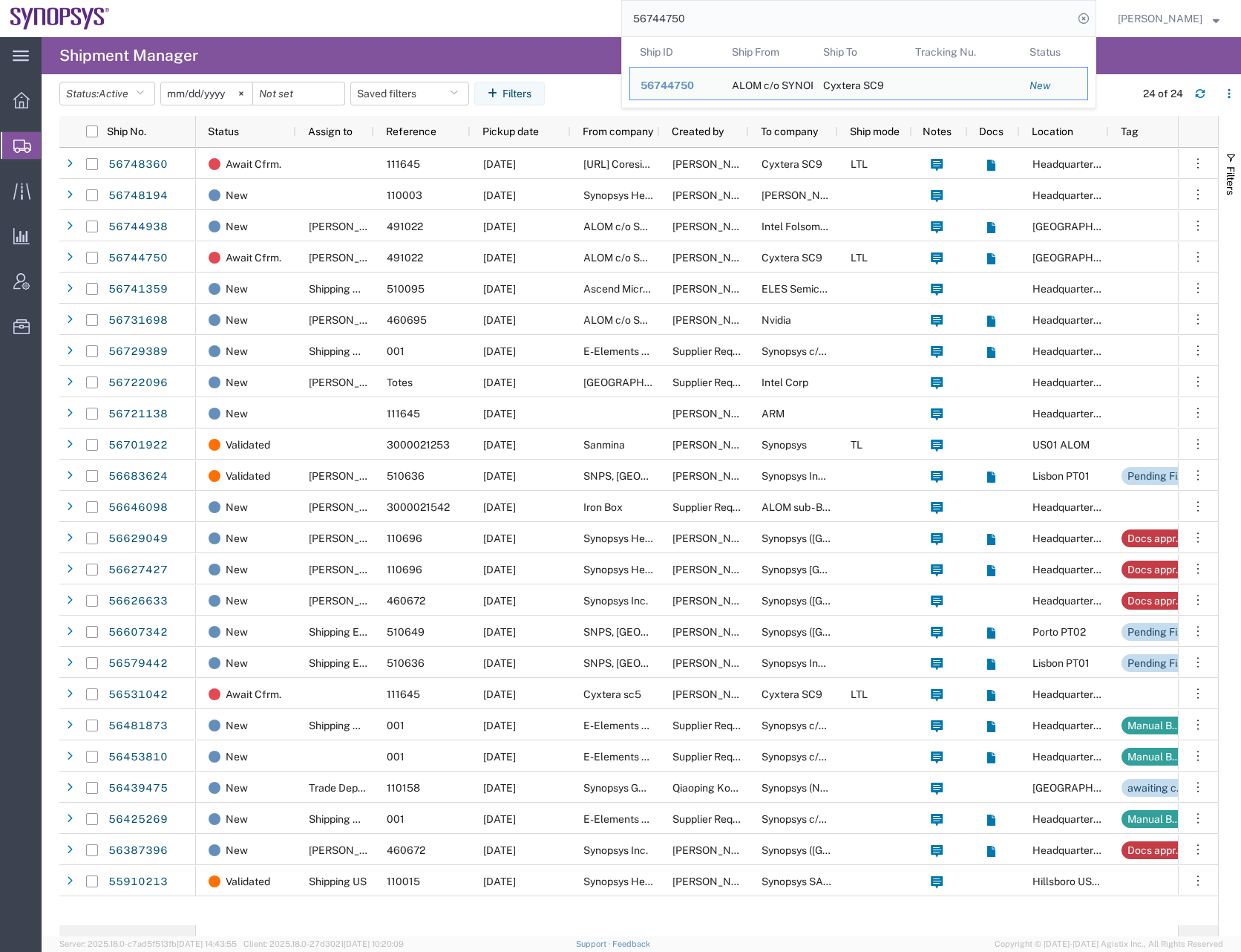
drag, startPoint x: 712, startPoint y: 14, endPoint x: 604, endPoint y: 18, distance: 108.1
click at [604, 18] on div "56744750 Ship ID Ship From Ship To Tracking Nu. Status Ship ID 56744750 Ship Fr…" at bounding box center [608, 18] width 976 height 37
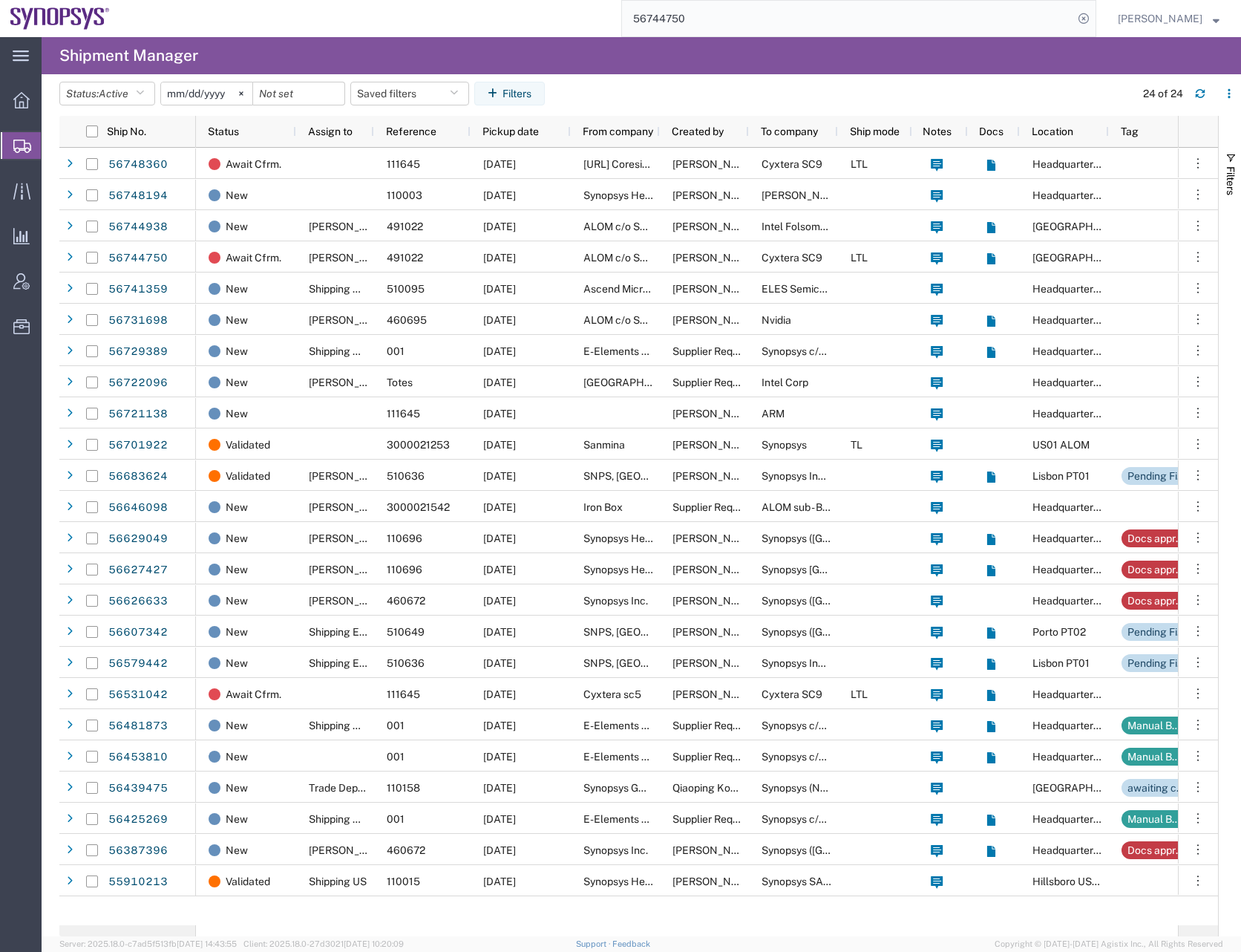
paste input "938"
type input "56744938"
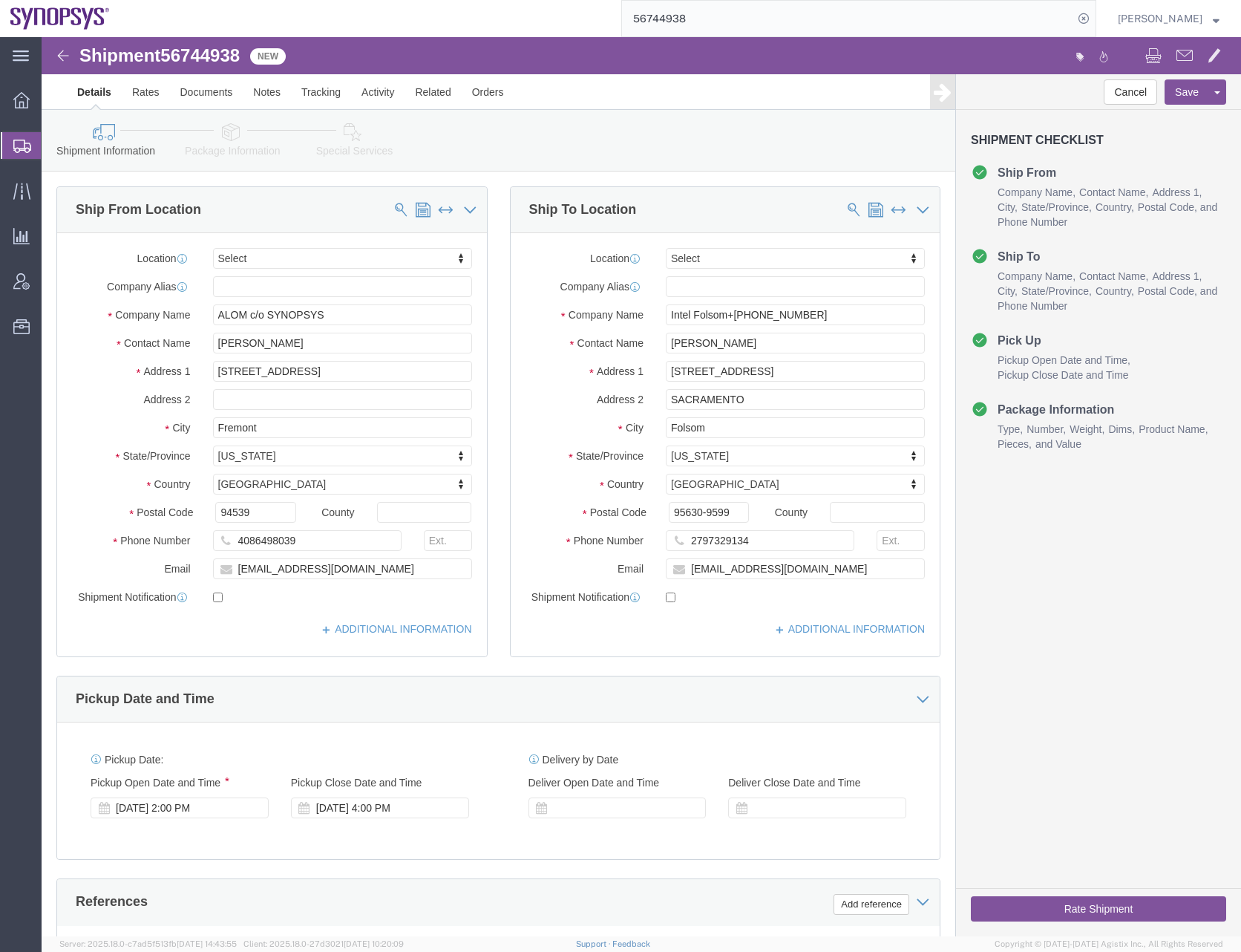
select select
click input "Intel Folsom+1.279.732.9134"
drag, startPoint x: 775, startPoint y: 279, endPoint x: 683, endPoint y: 279, distance: 92.0
click input "Intel Folsom+1.279.732.9134"
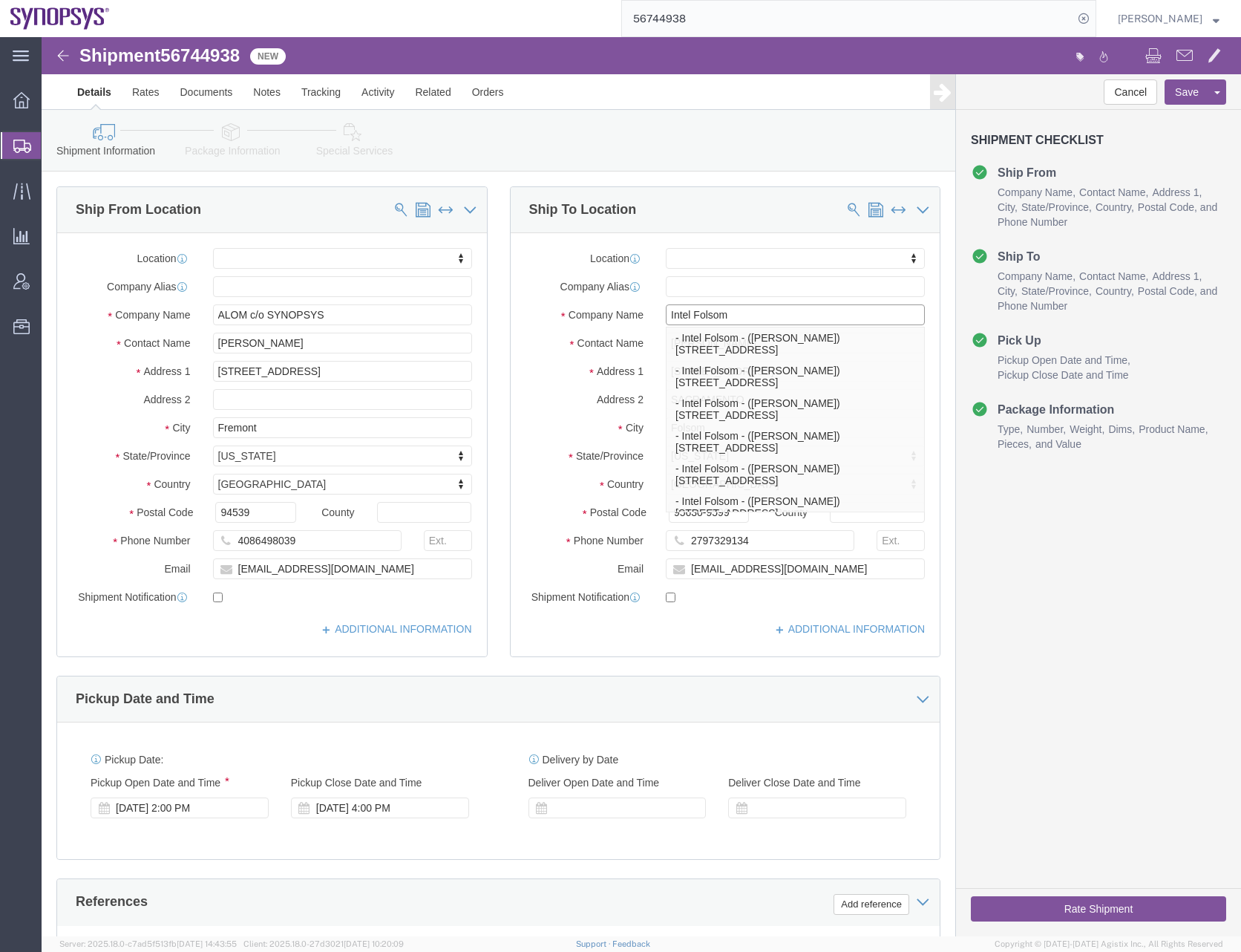
type input "Intel Folsom"
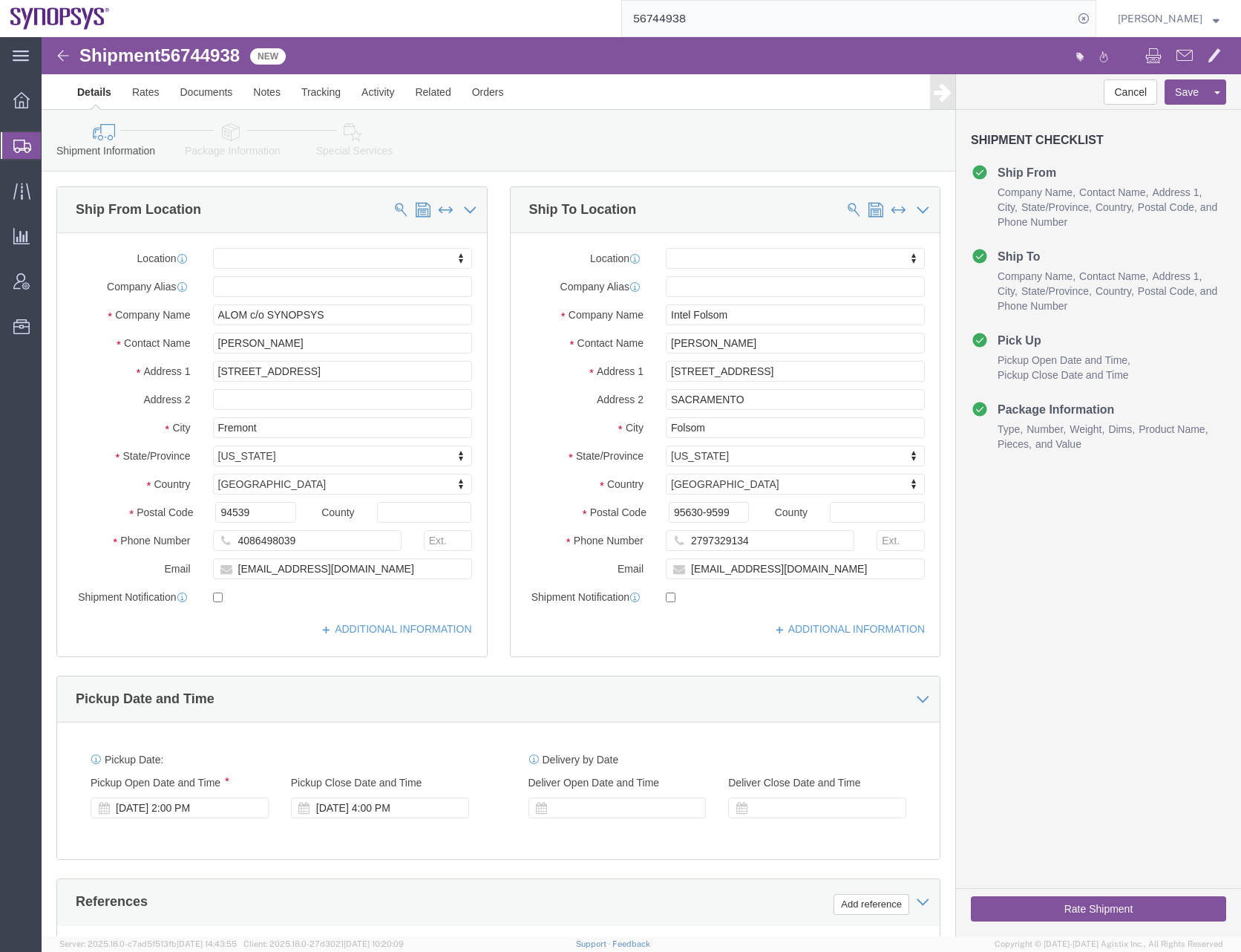
click div "Shipment Information Package Information Special Services"
click input "checkbox"
checkbox input "true"
click input "checkbox"
checkbox input "true"
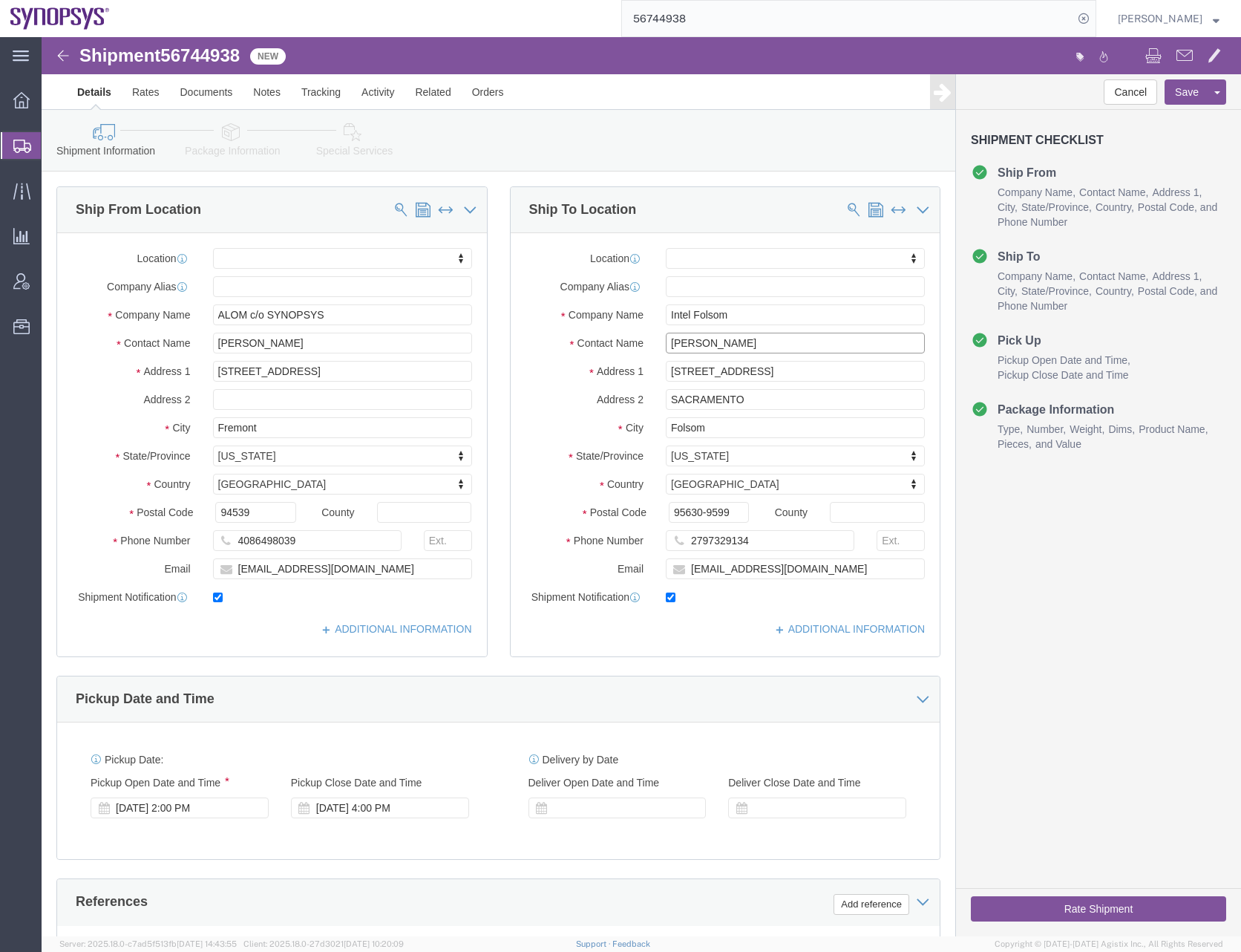
drag, startPoint x: 728, startPoint y: 304, endPoint x: 558, endPoint y: 318, distance: 170.6
click div "Location My Profile Location Aachen DE04 Agrate Brianza IT01 Aschheim DE02 Atla…"
click div "Shipment Information Package Information Special Services"
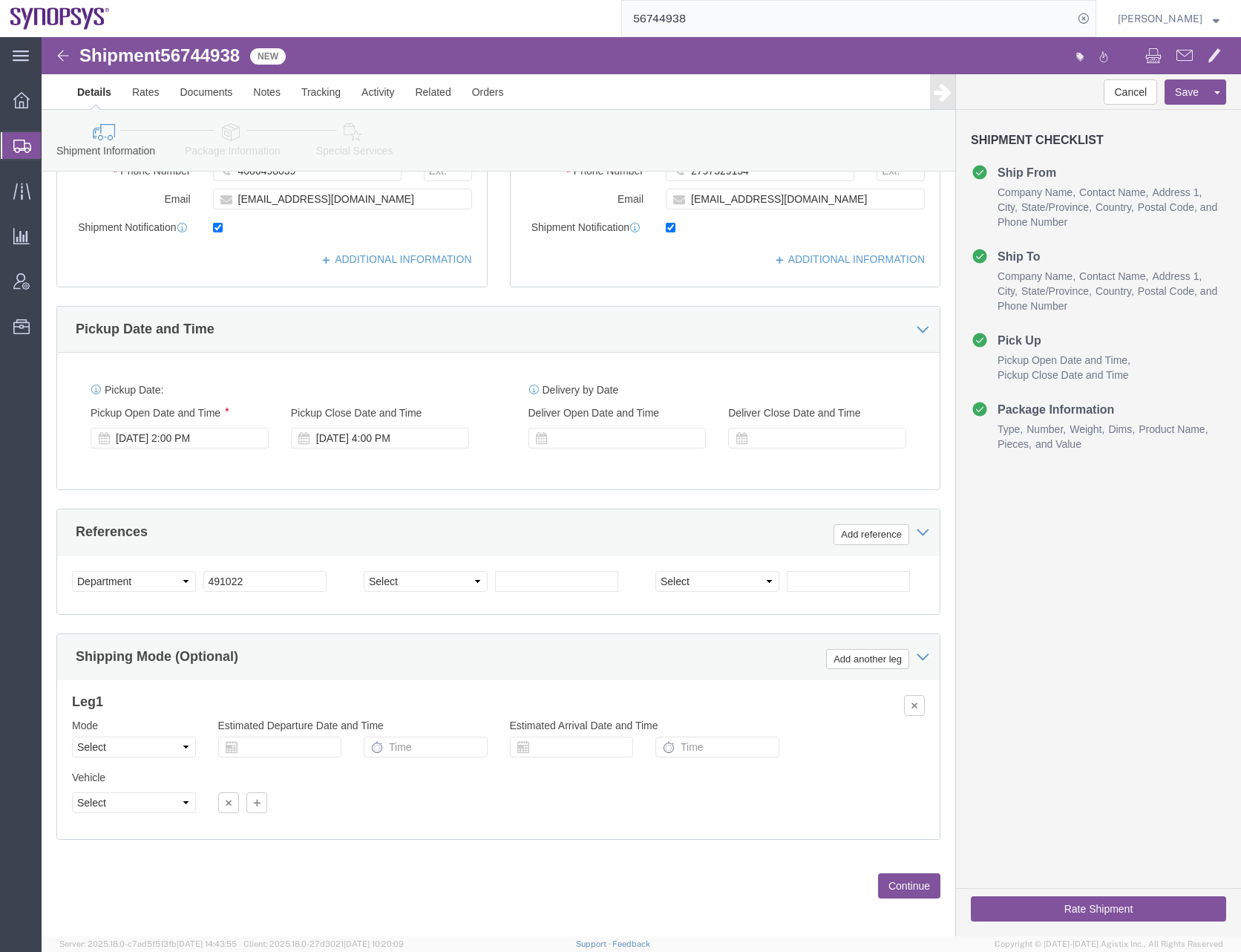
scroll to position [377, 0]
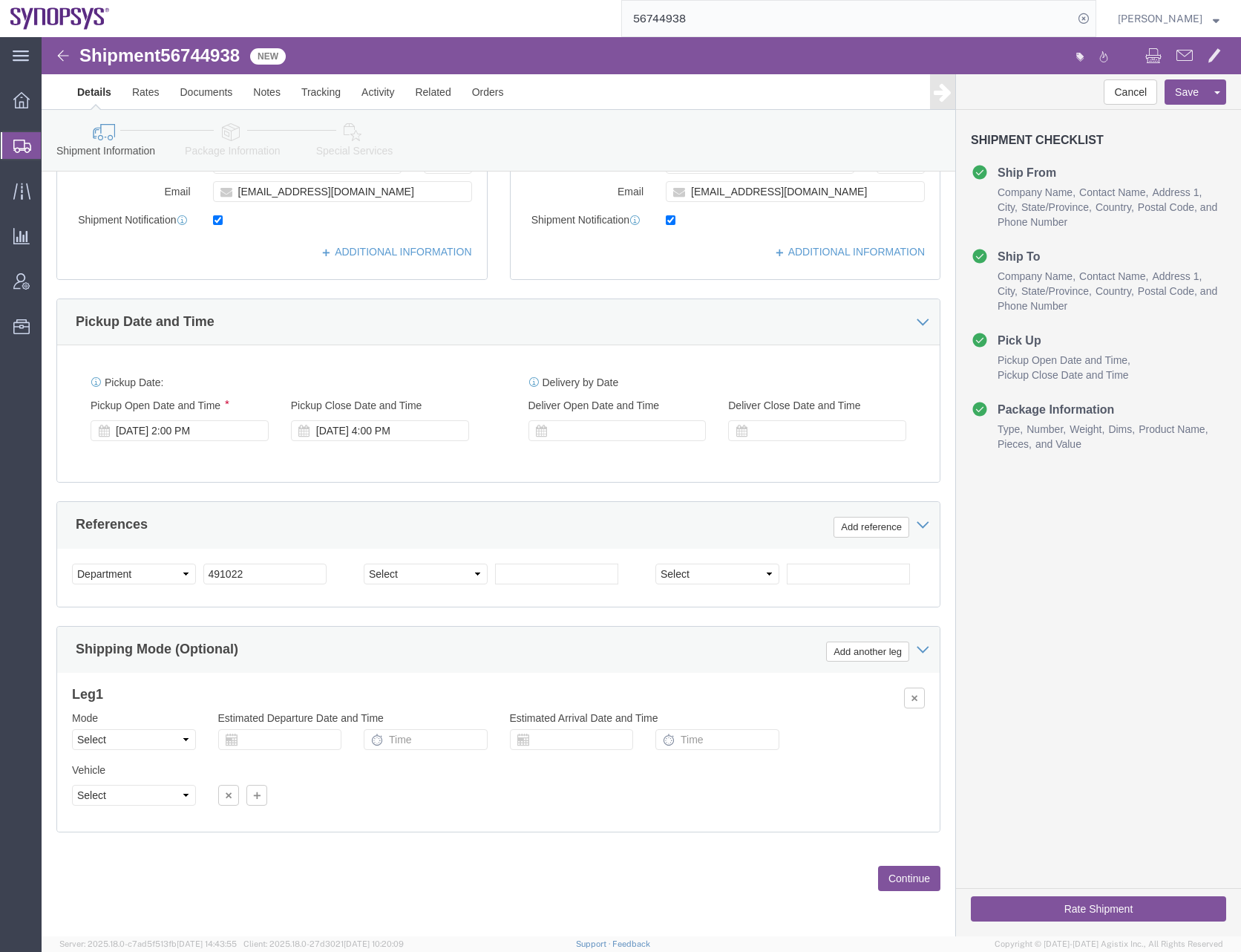
click button "Continue"
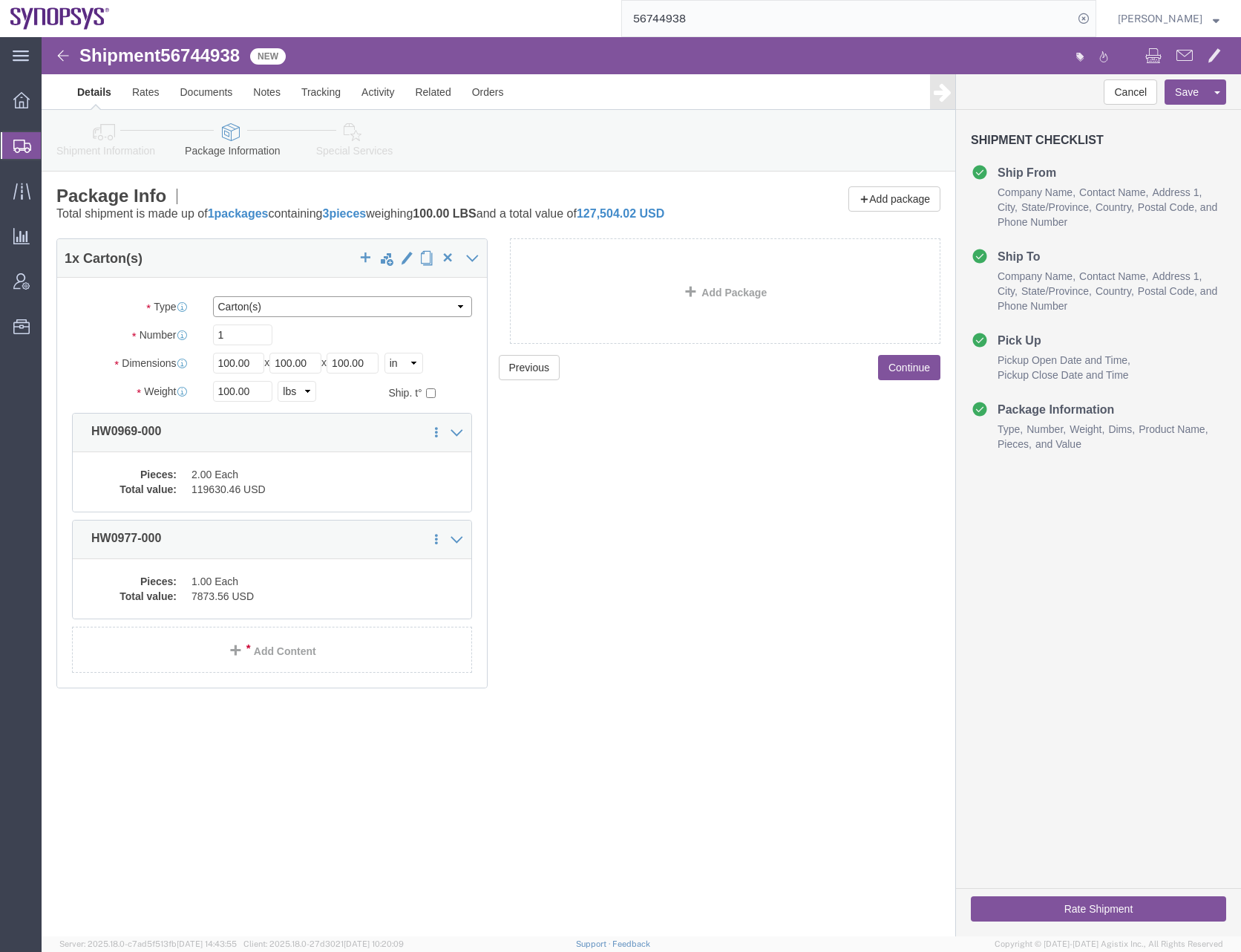
click select "Select Bale(s) Basket(s) Bolt(s) Bottle(s) Buckets Bulk Bundle(s) Can(s) Cardbo…"
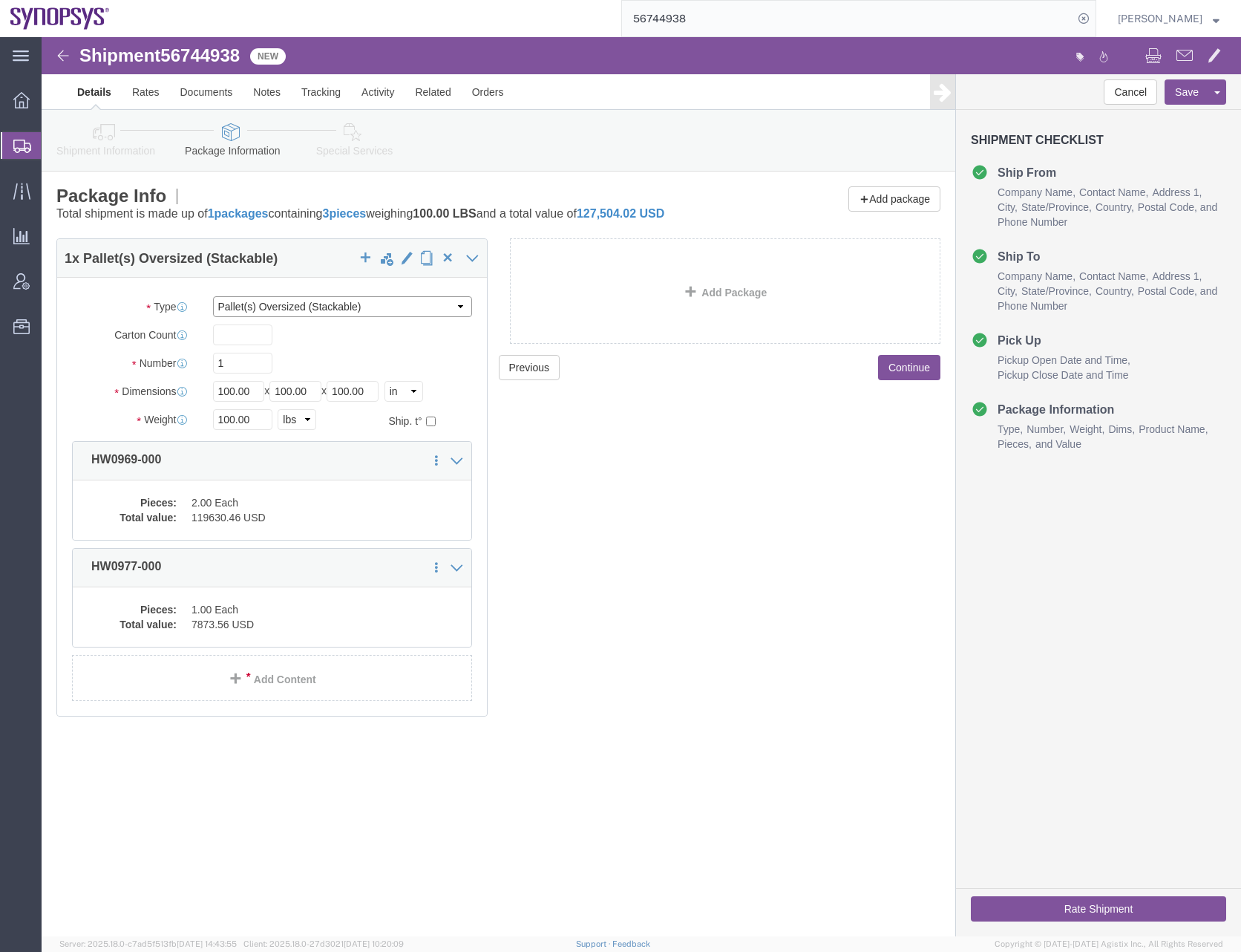
select select "PSNS"
type input "3"
type input "32"
type input "48"
type input "24"
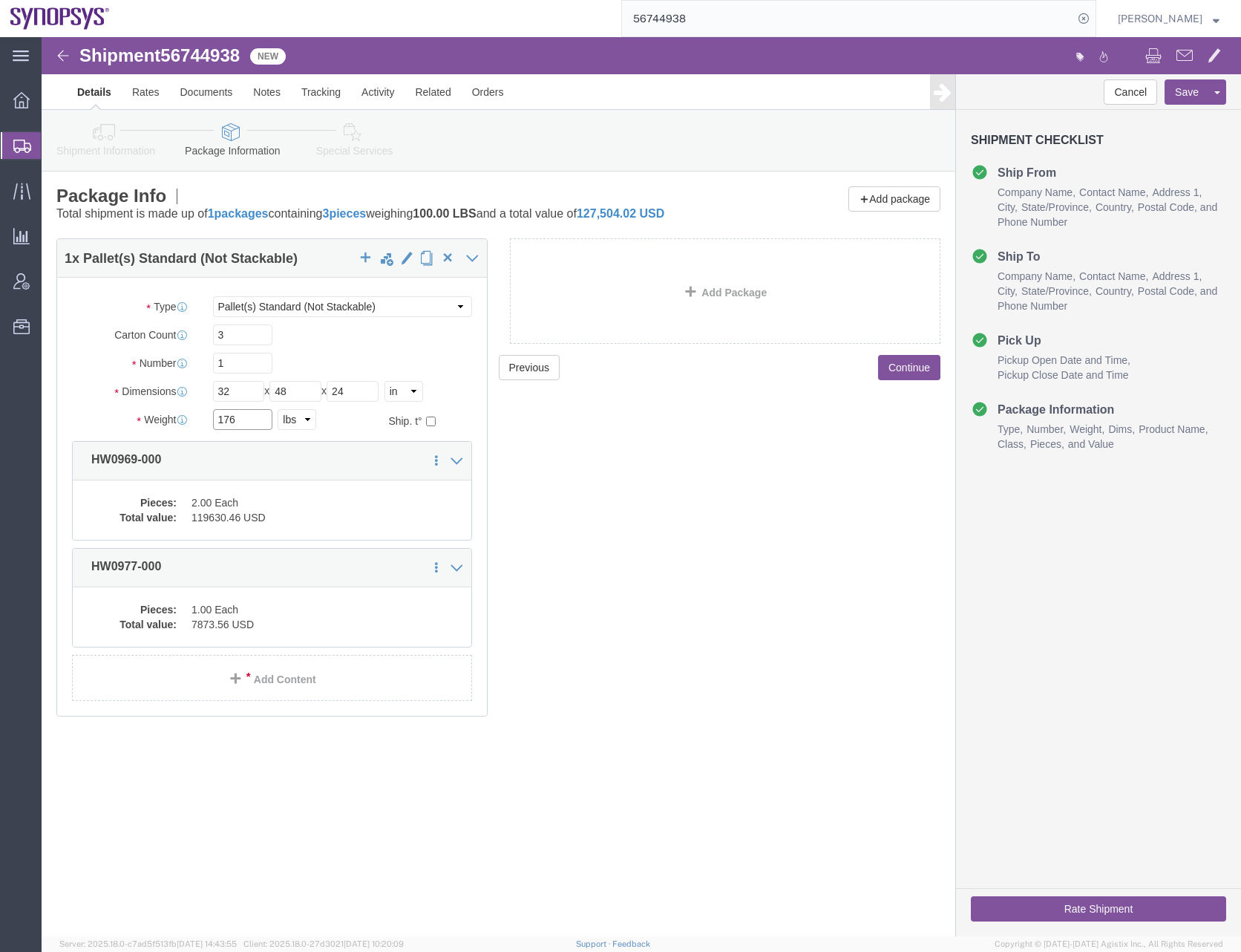
type input "176"
click dd "2.00 Each"
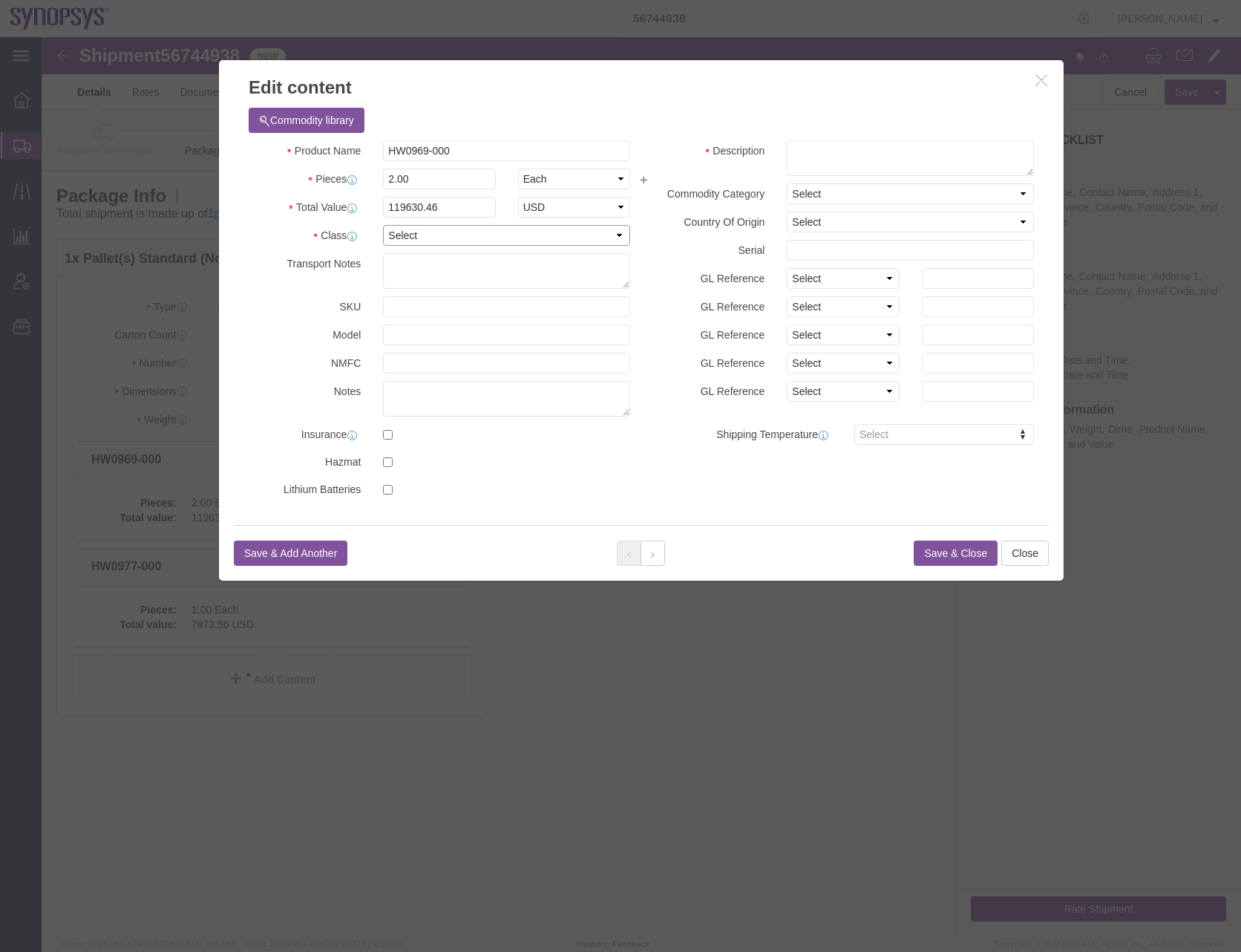
click select "Select 50 55 60 65 70 85 92.5 100 125 175 250 300 400"
select select "50"
click select "Select 50 55 60 65 70 85 92.5 100 125 175 250 300 400"
click textarea
click textarea "Zebu parts"
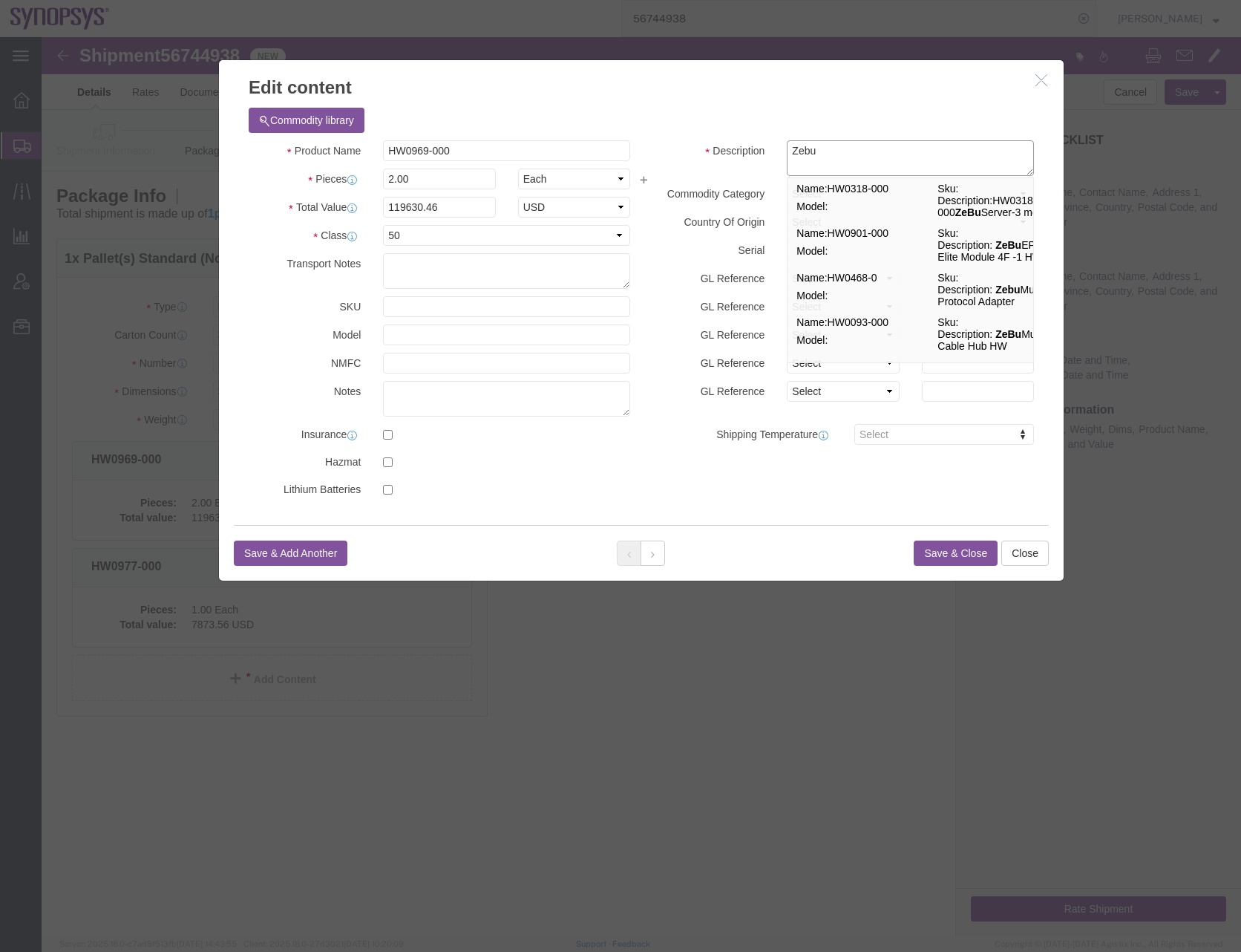
type textarea "Zebu"
click h3 "Edit content"
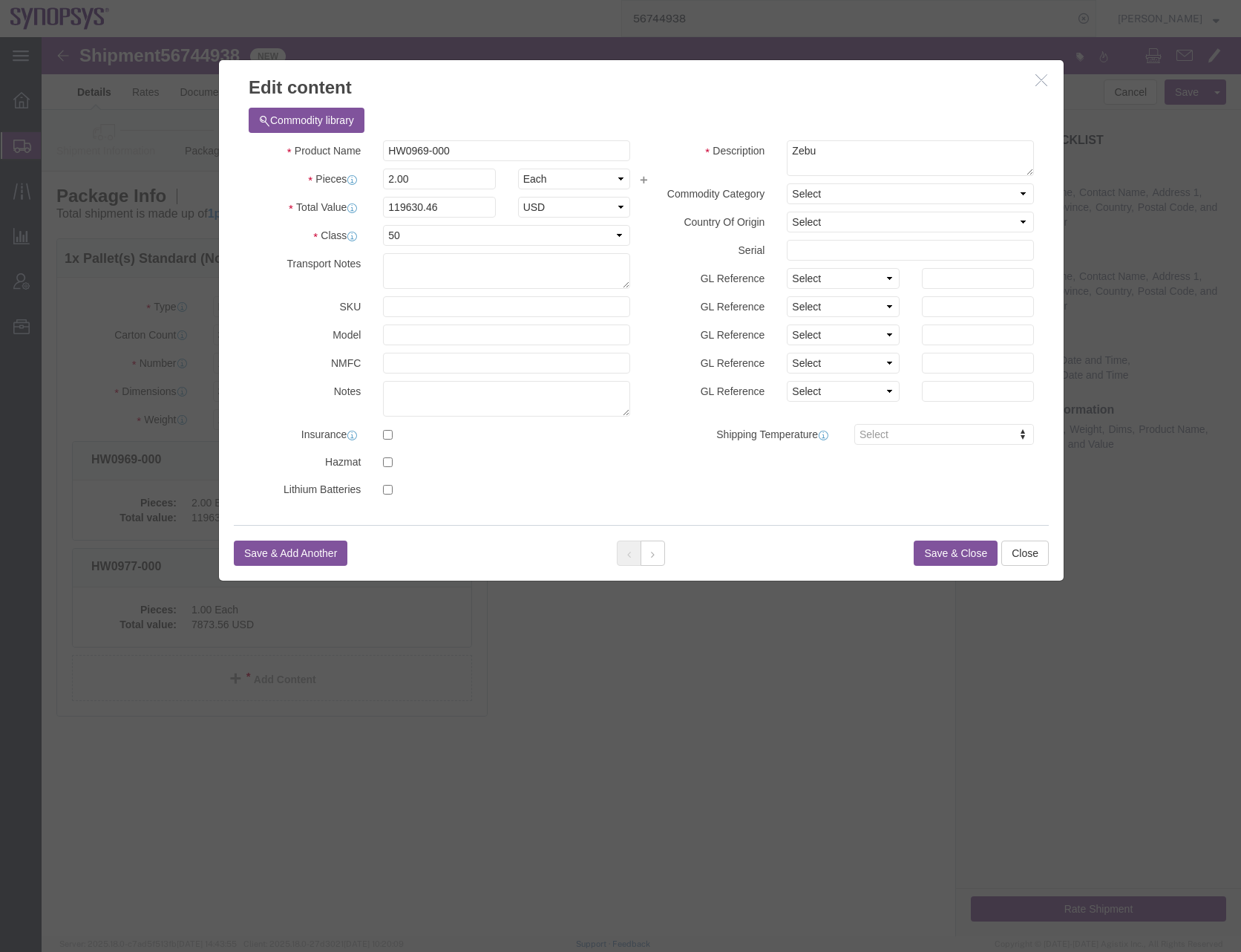
click button "Save & Close"
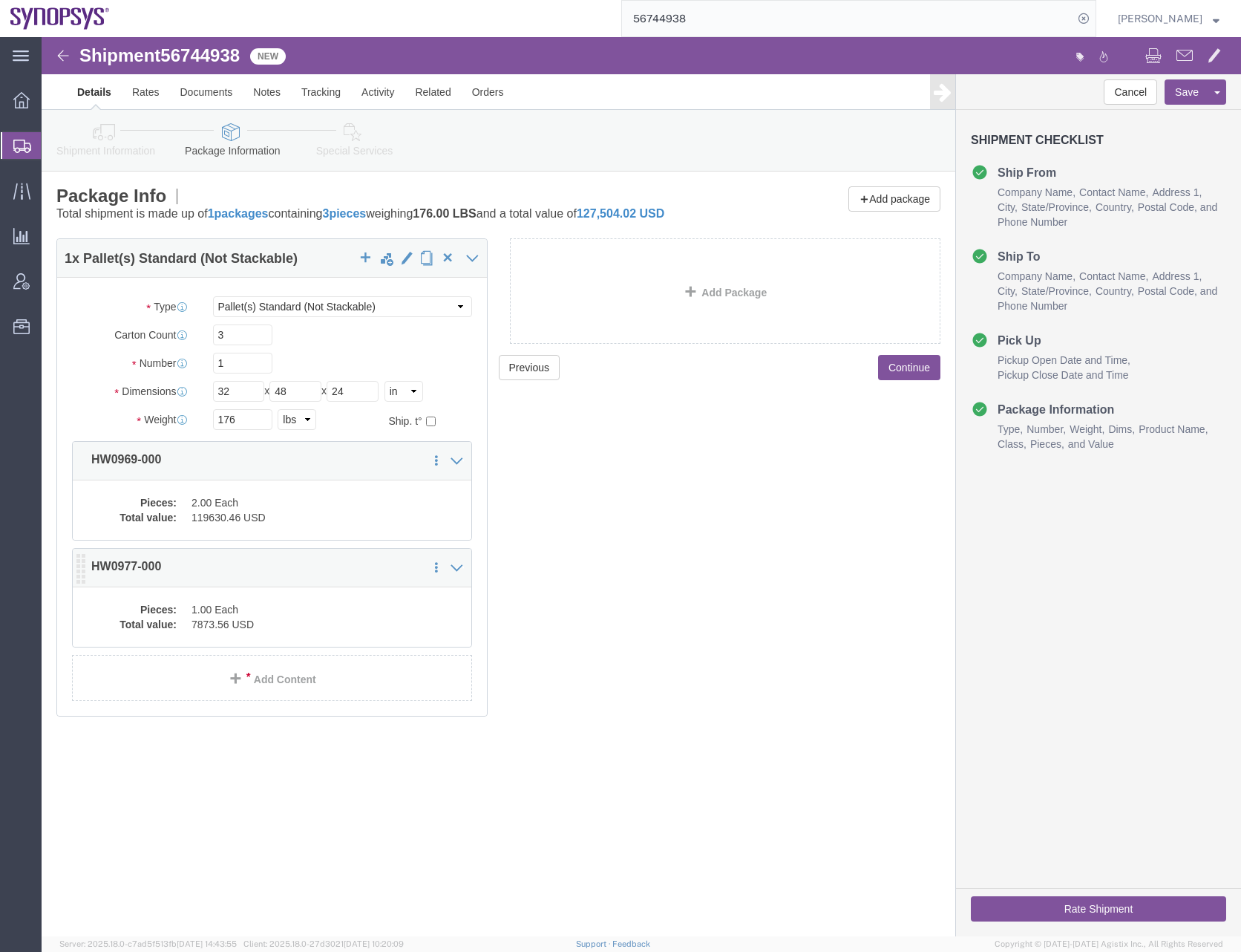
click dd "7873.56 USD"
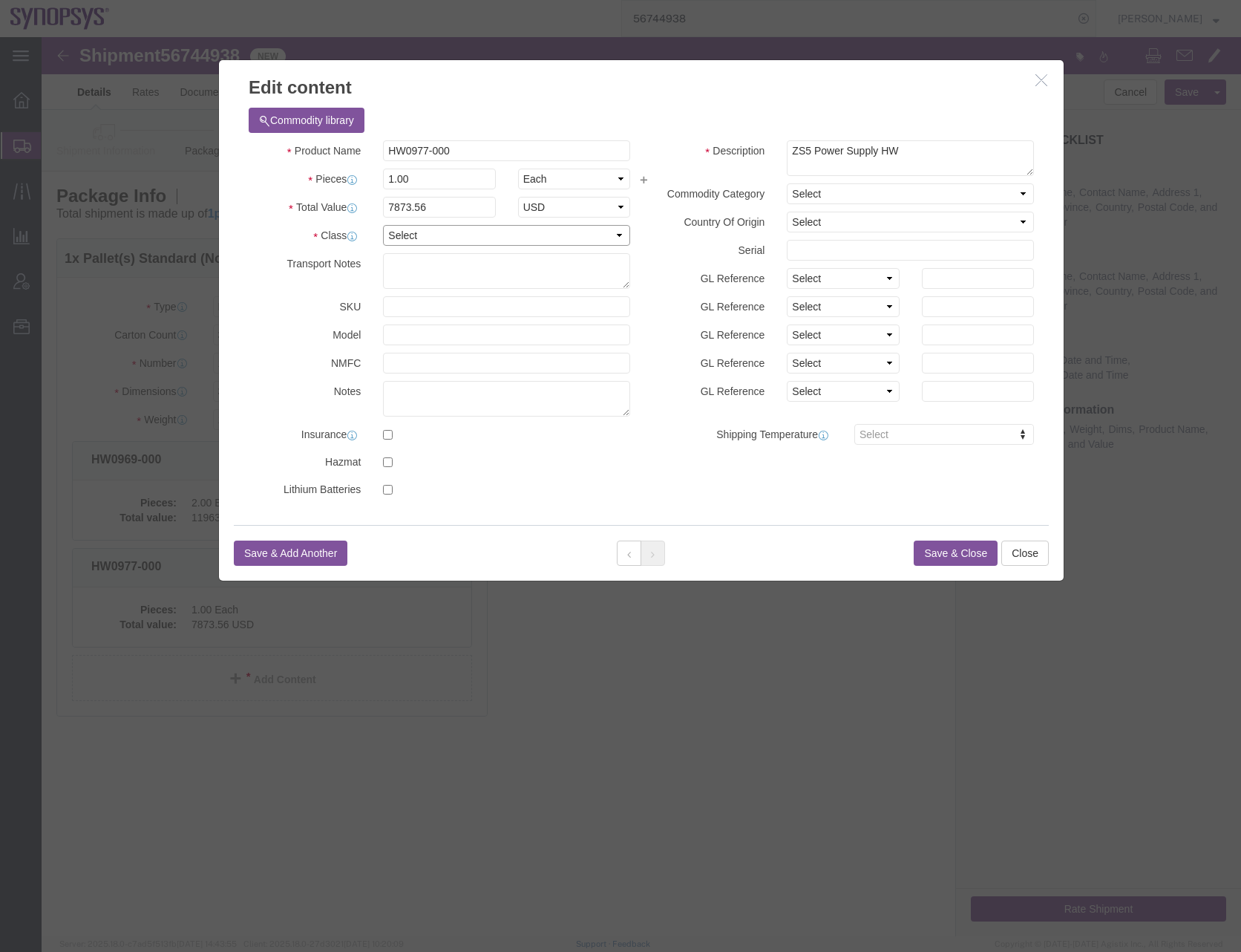
click select "Select 50 55 60 65 70 85 92.5 100 125 175 250 300 400"
select select "50"
click select "Select 50 55 60 65 70 85 92.5 100 125 175 250 300 400"
click button "Save & Close"
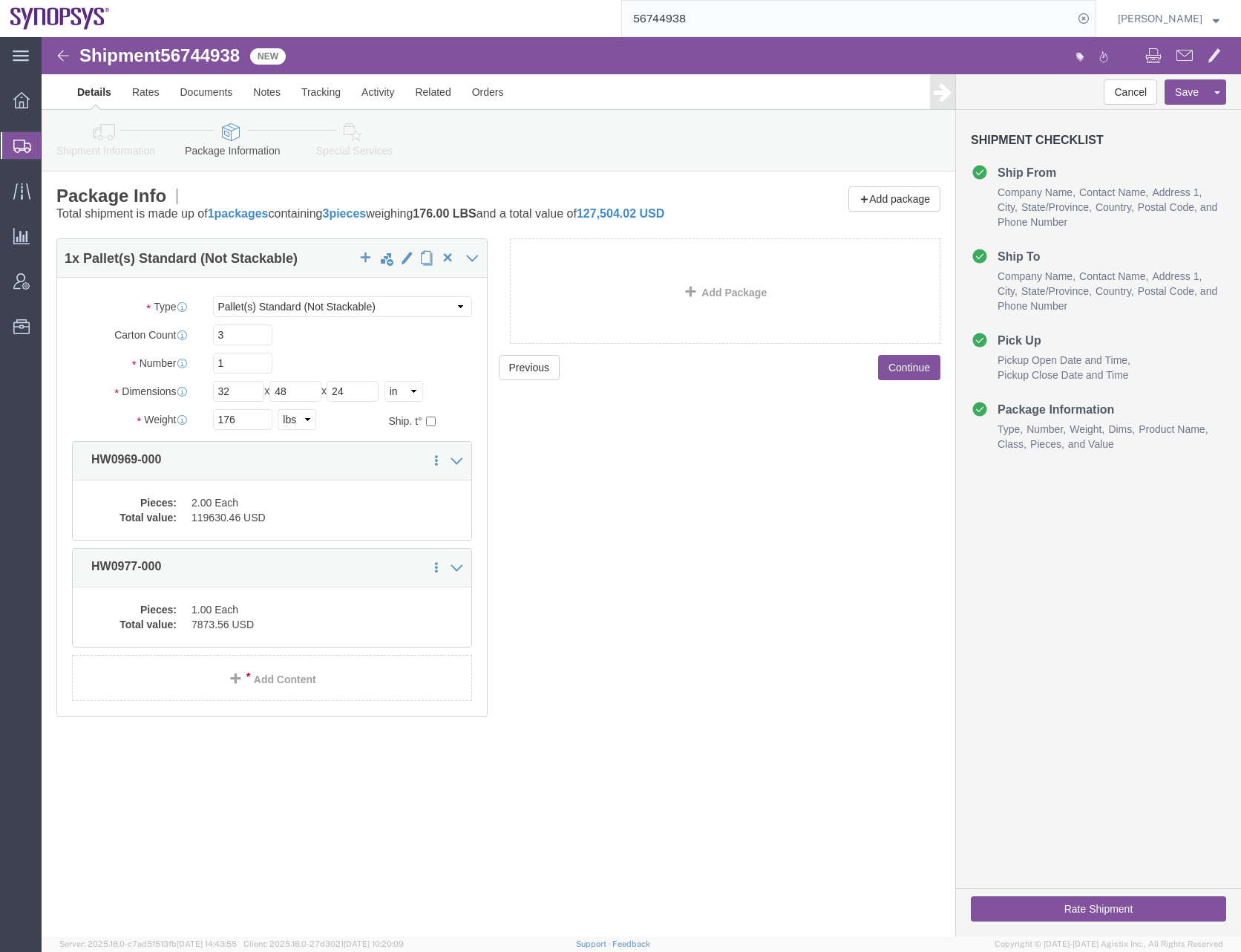
click div "Previous Continue"
click button "Continue"
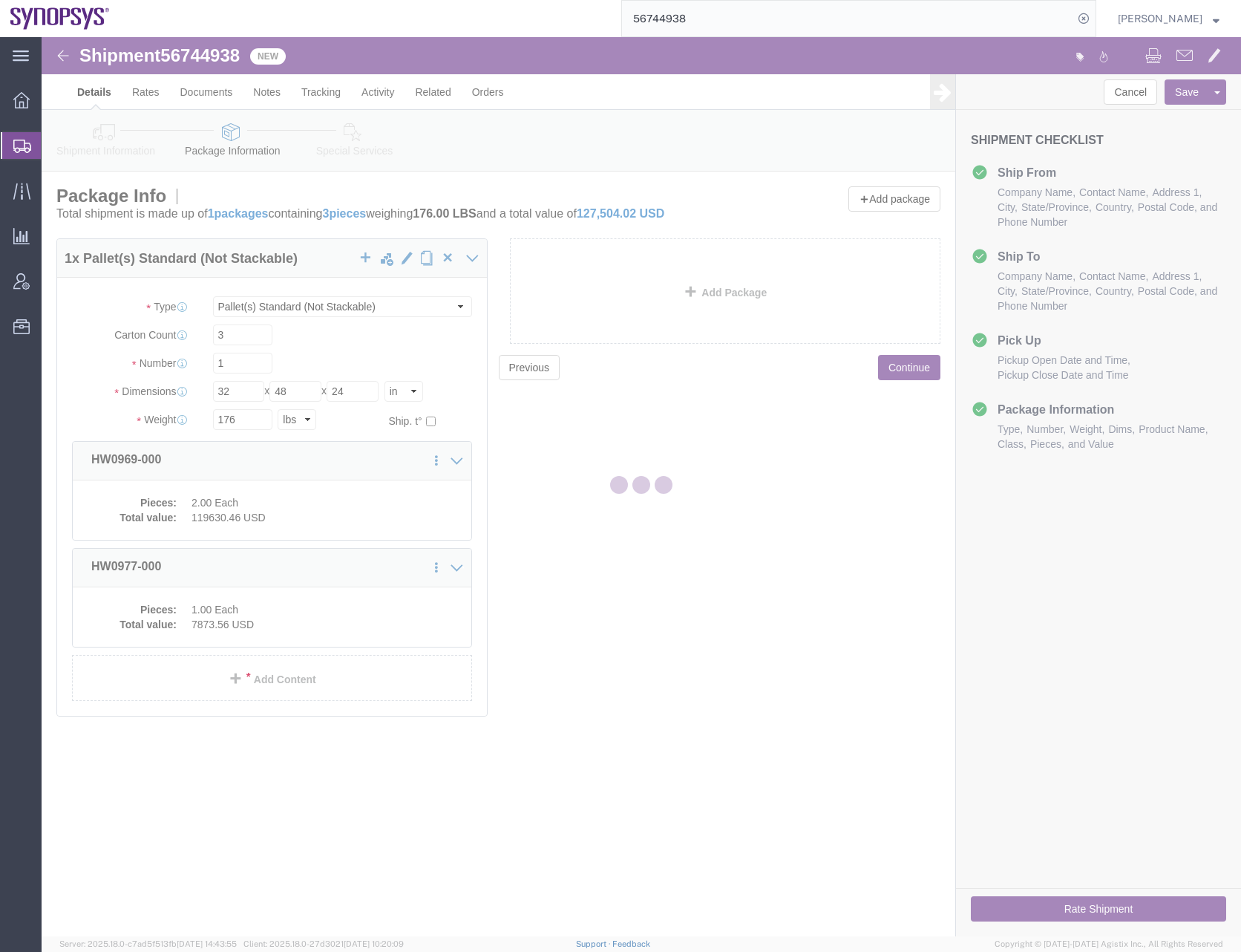
select select
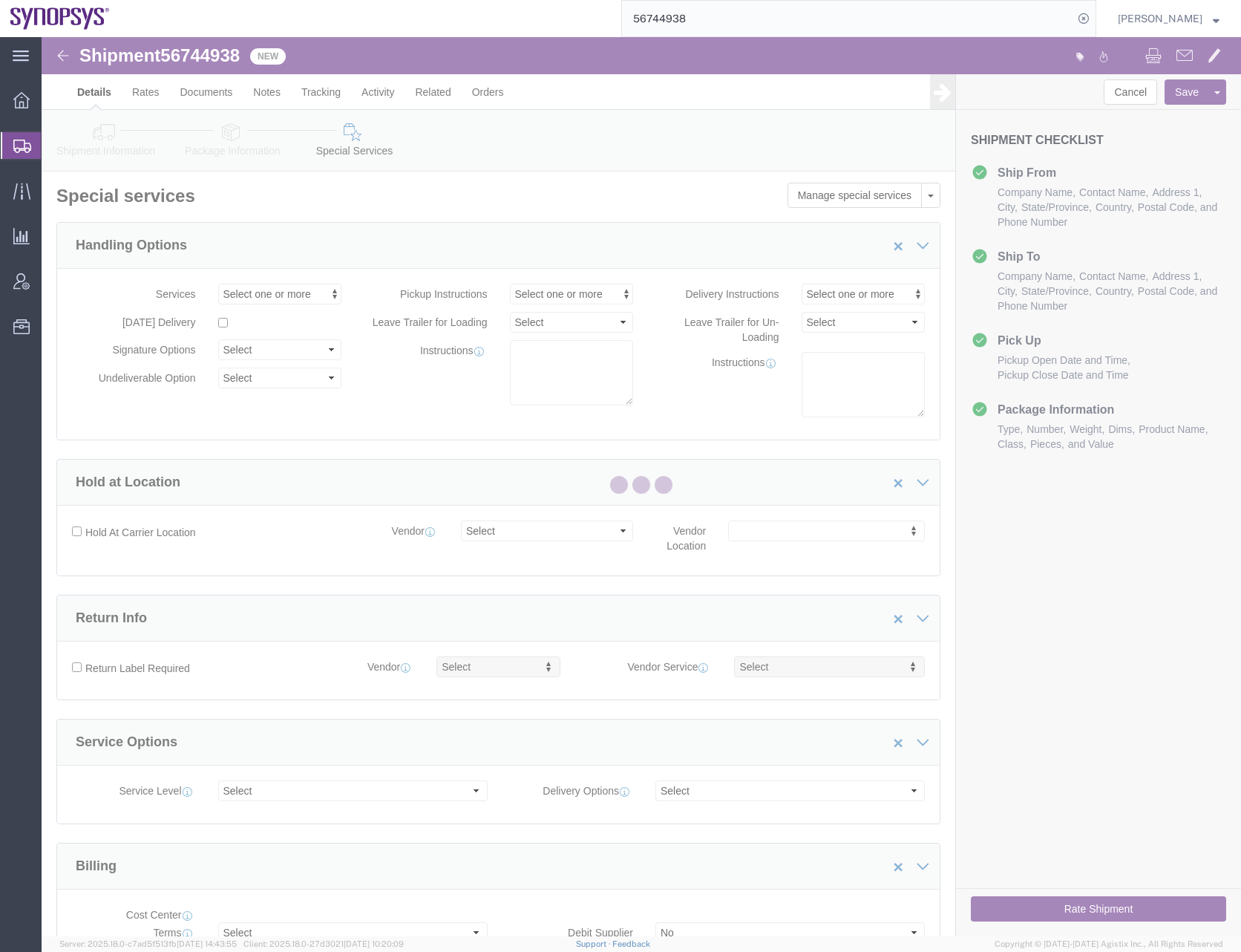
select select "COSTCENTER"
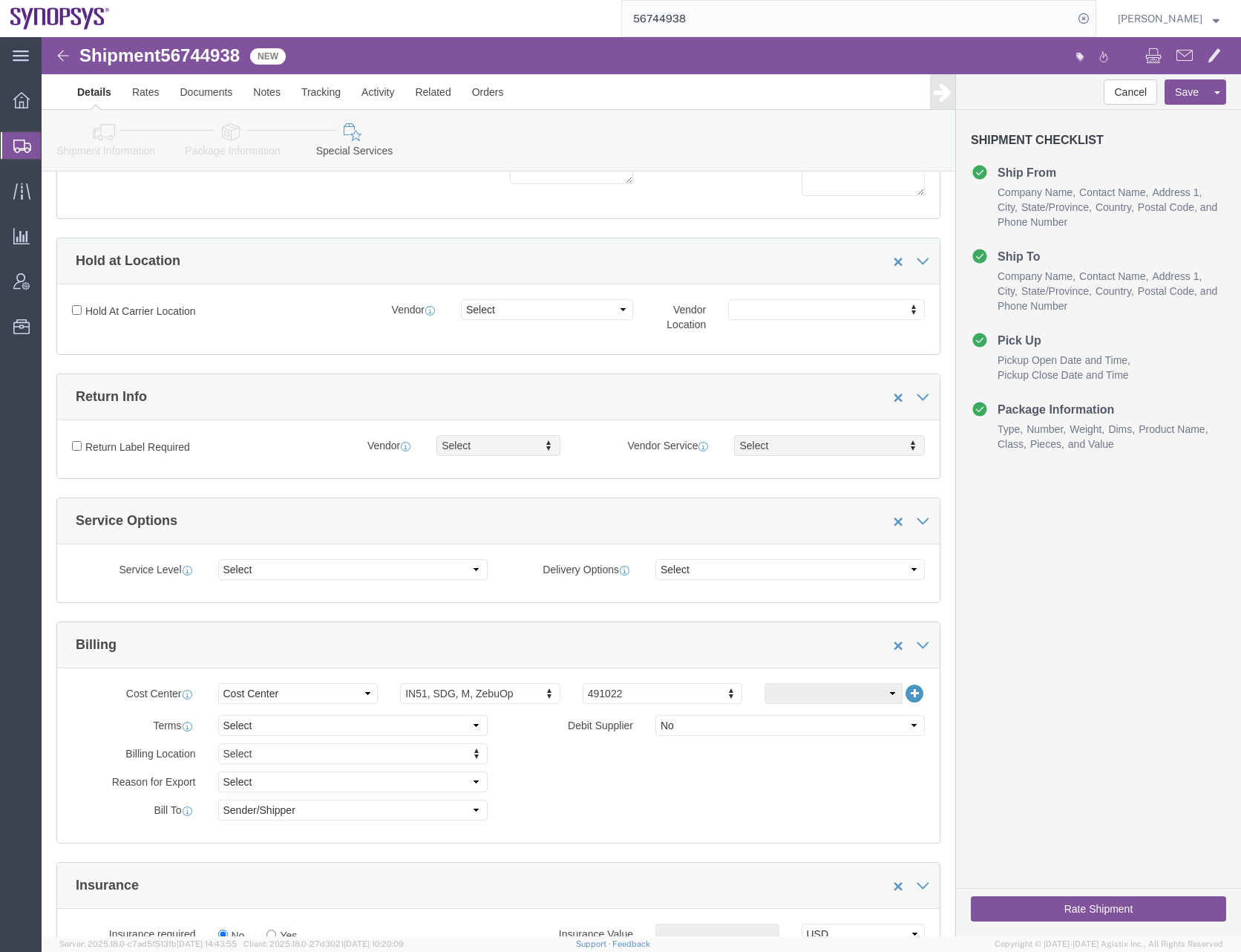
scroll to position [594, 0]
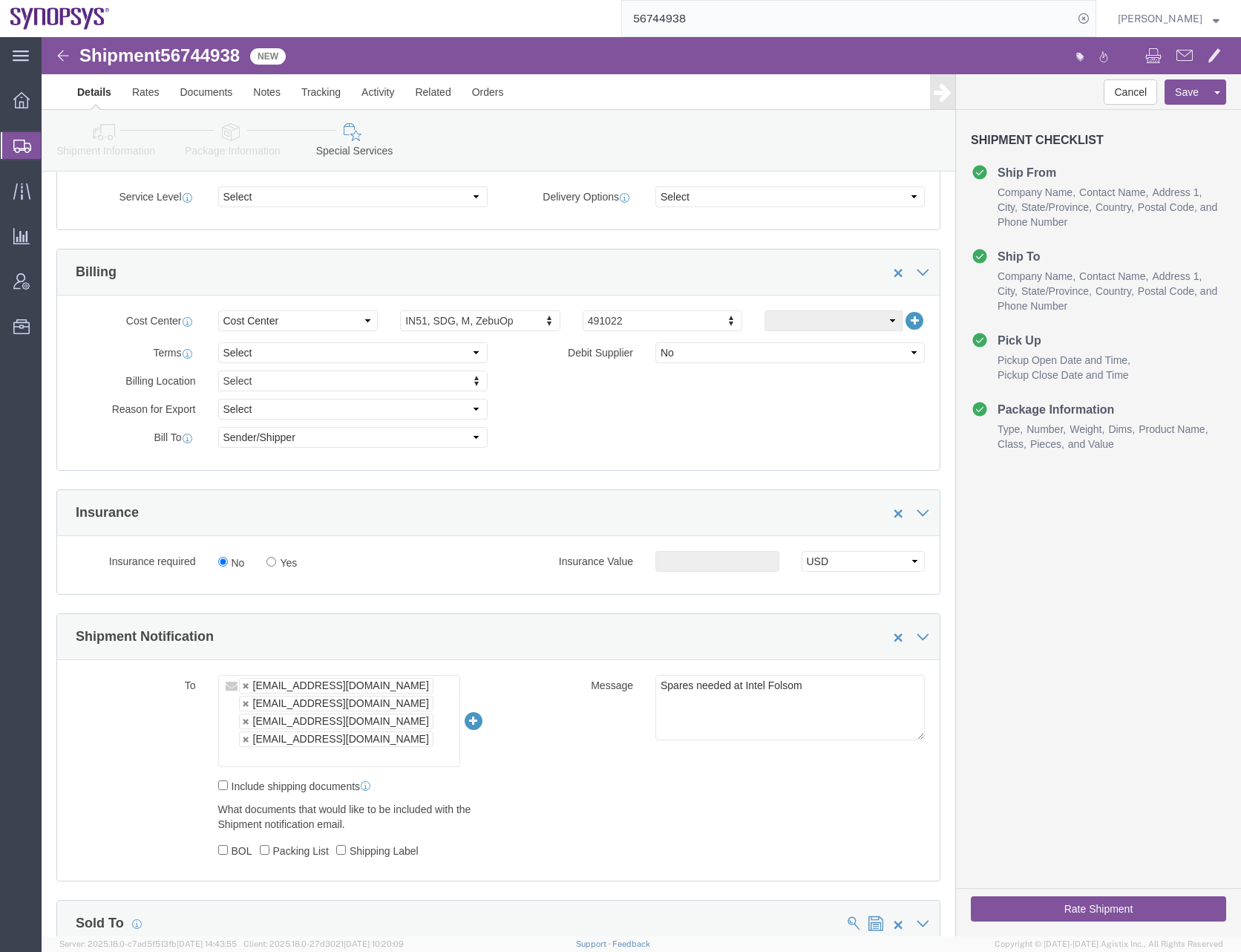
click ul "synopsyssupport@alom.com jerryd@synopsys.com ntomaro@synopsys.com anoopade@syno…"
paste input "drasmussen@alom.com"
type input "drasmussen@alom.com"
type input "synopsyssupport@alom.com,jerryd@synopsys.com,ntomaro@synopsys.com,anoopade@syno…"
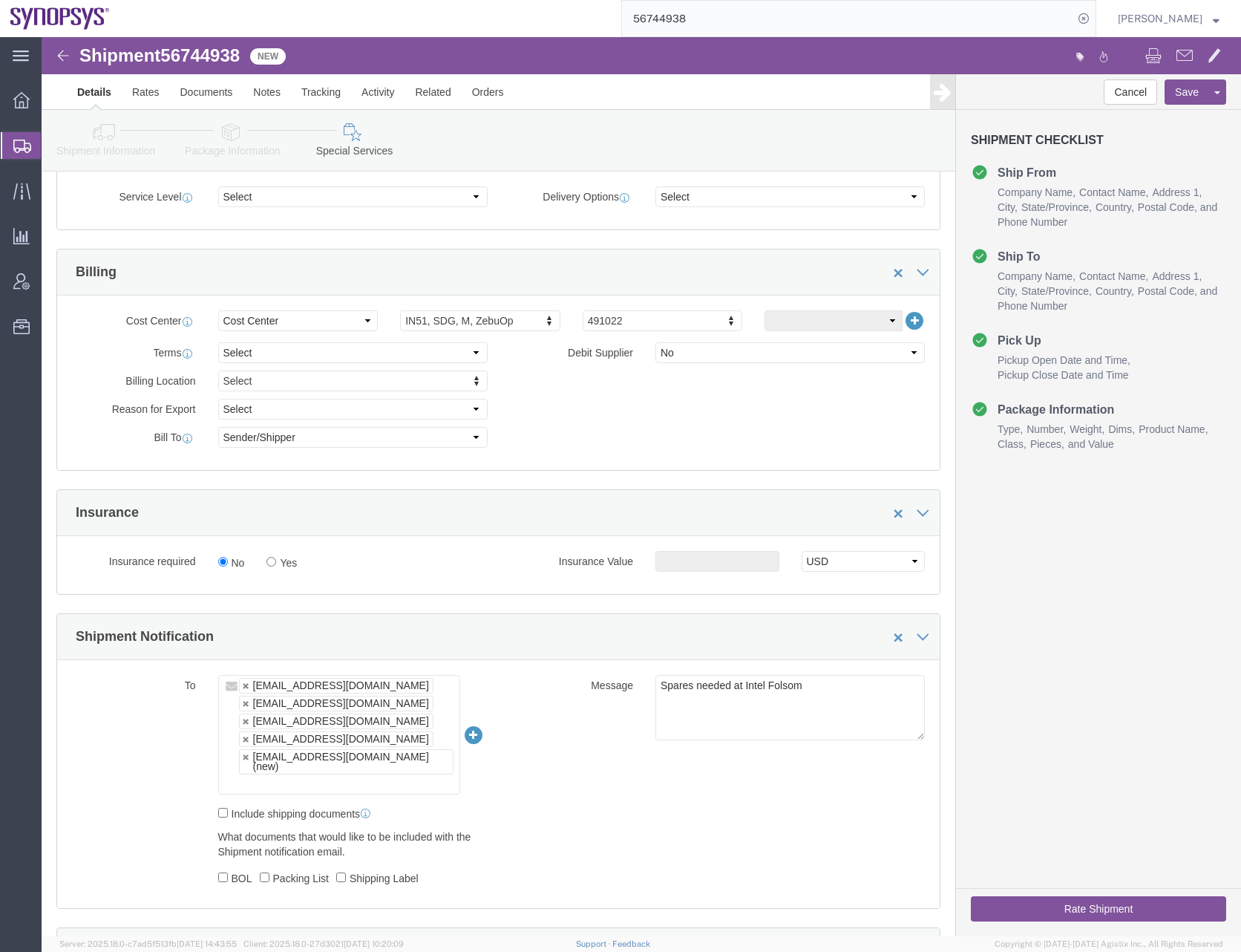
click ul "synopsyssupport@alom.com jerryd@synopsys.com ntomaro@synopsys.com anoopade@syno…"
paste input "shipping@synopsys.com"
type input "shipping@synopsys.com"
type input "synopsyssupport@alom.com,jerryd@synopsys.com,ntomaro@synopsys.com,anoopade@syno…"
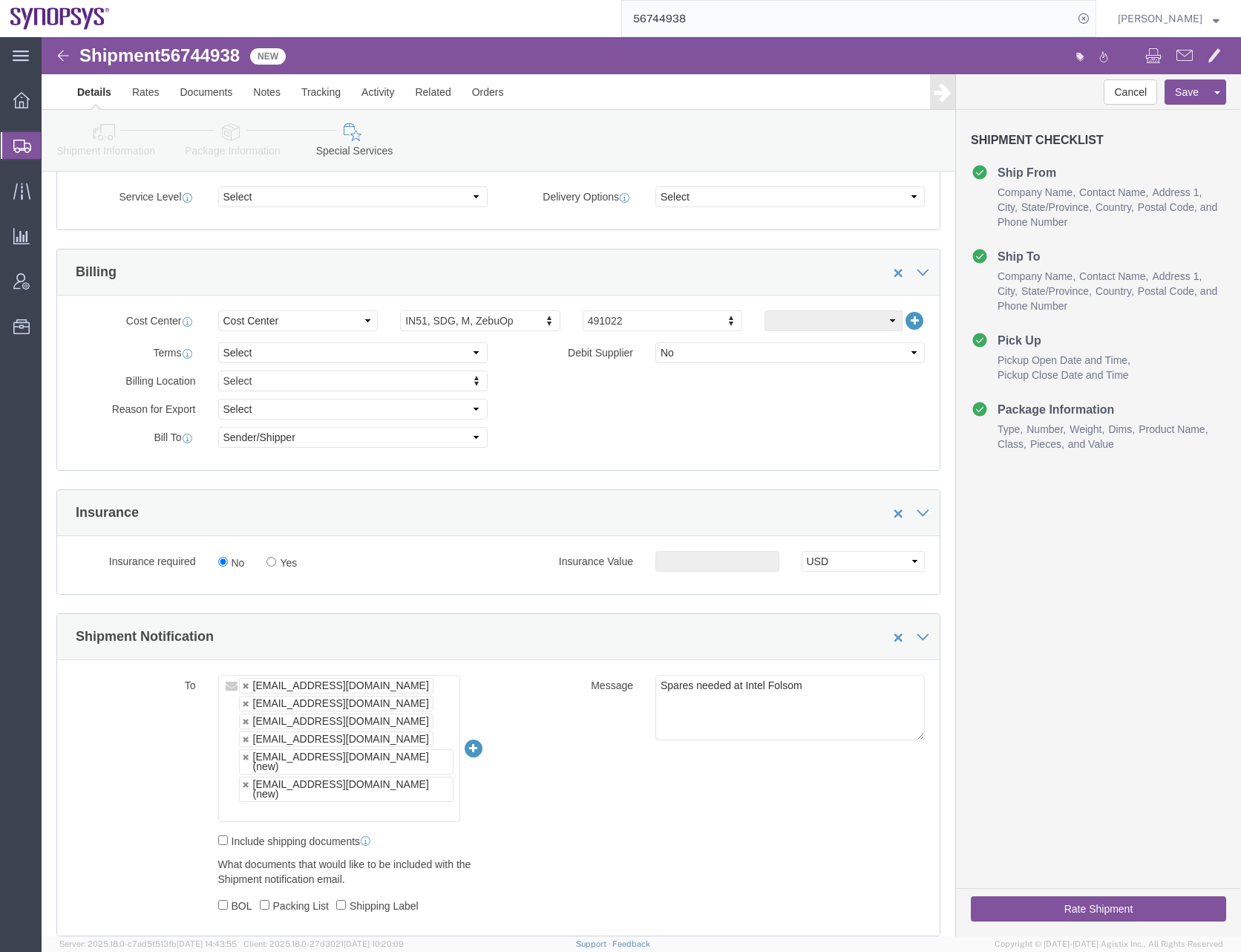
click ul "synopsyssupport@alom.com jerryd@synopsys.com ntomaro@synopsys.com anoopade@syno…"
paste input "synopsyssupport@alom.com"
type input "synopsyssupport@alom.com"
paste input "synopsyshapu@alom.com"
type input "synopsyshapu@alom.com"
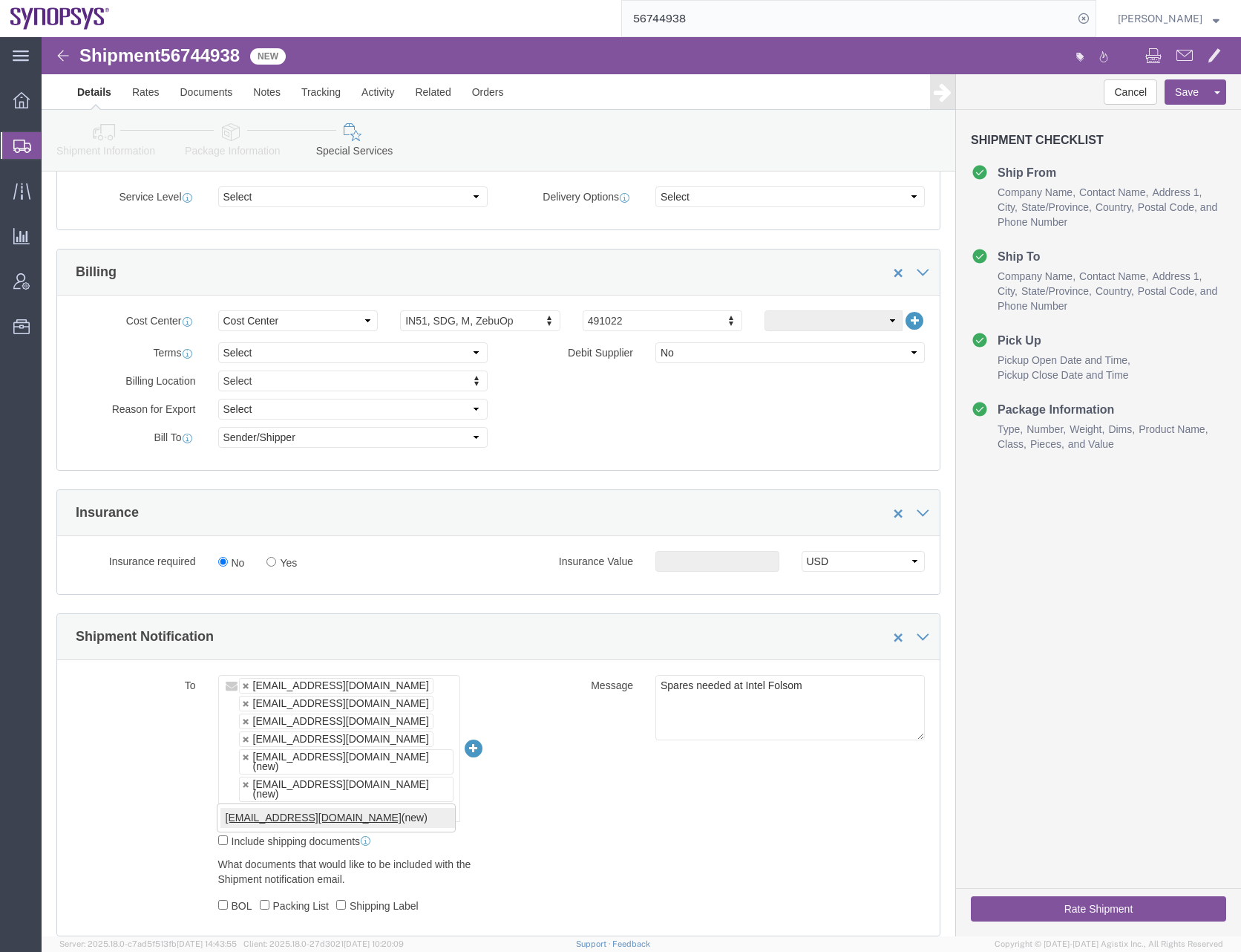
type input "synopsyssupport@alom.com,jerryd@synopsys.com,ntomaro@synopsys.com,anoopade@syno…"
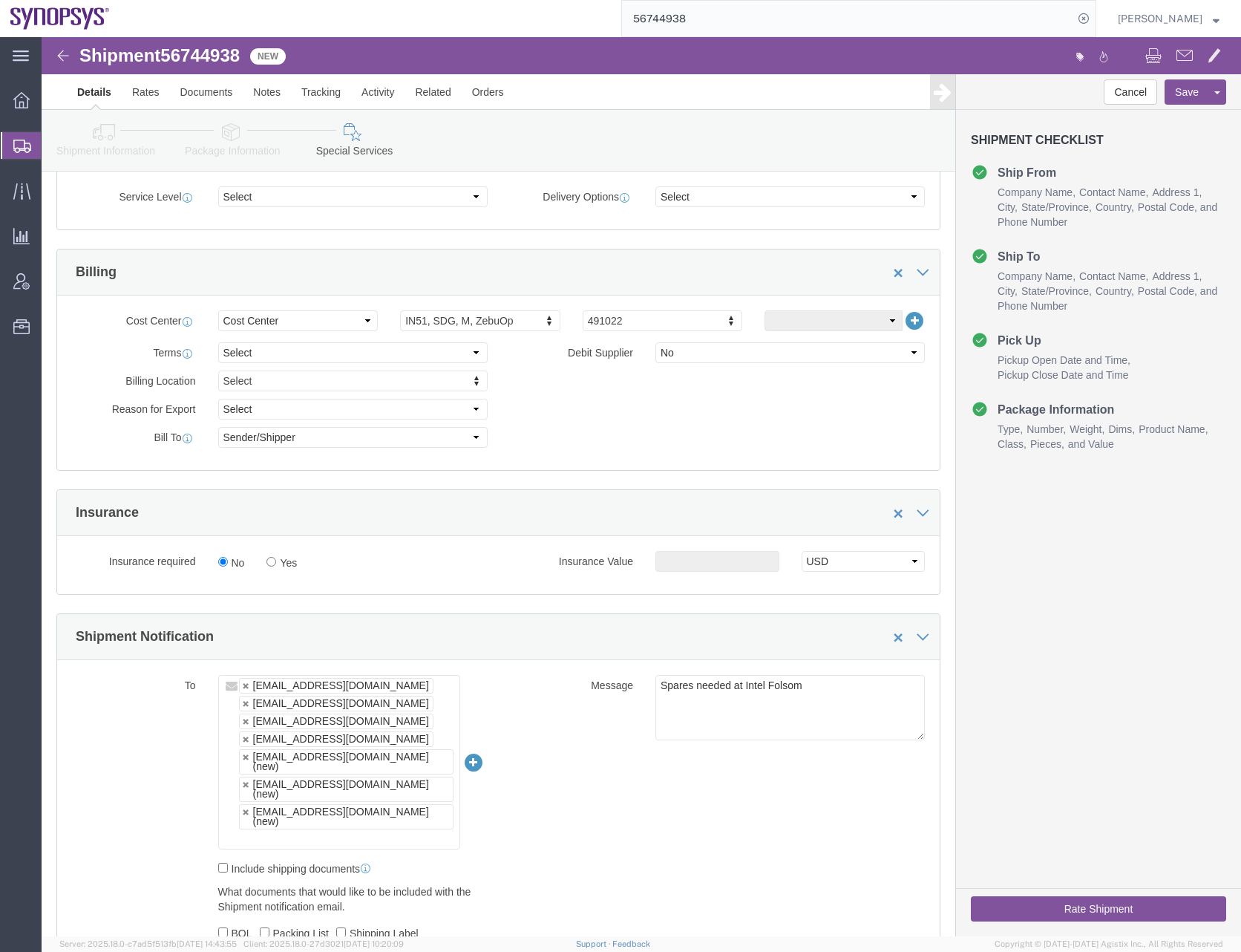
click ul "synopsyssupport@alom.com jerryd@synopsys.com ntomaro@synopsys.com anoopade@syno…"
paste input "inventory-team@synopsys.com"
type input "inventory-team@synopsys.com"
type input "synopsyssupport@alom.com,jerryd@synopsys.com,ntomaro@synopsys.com,anoopade@syno…"
click ul "synopsyssupport@alom.com jerryd@synopsys.com ntomaro@synopsys.com anoopade@syno…"
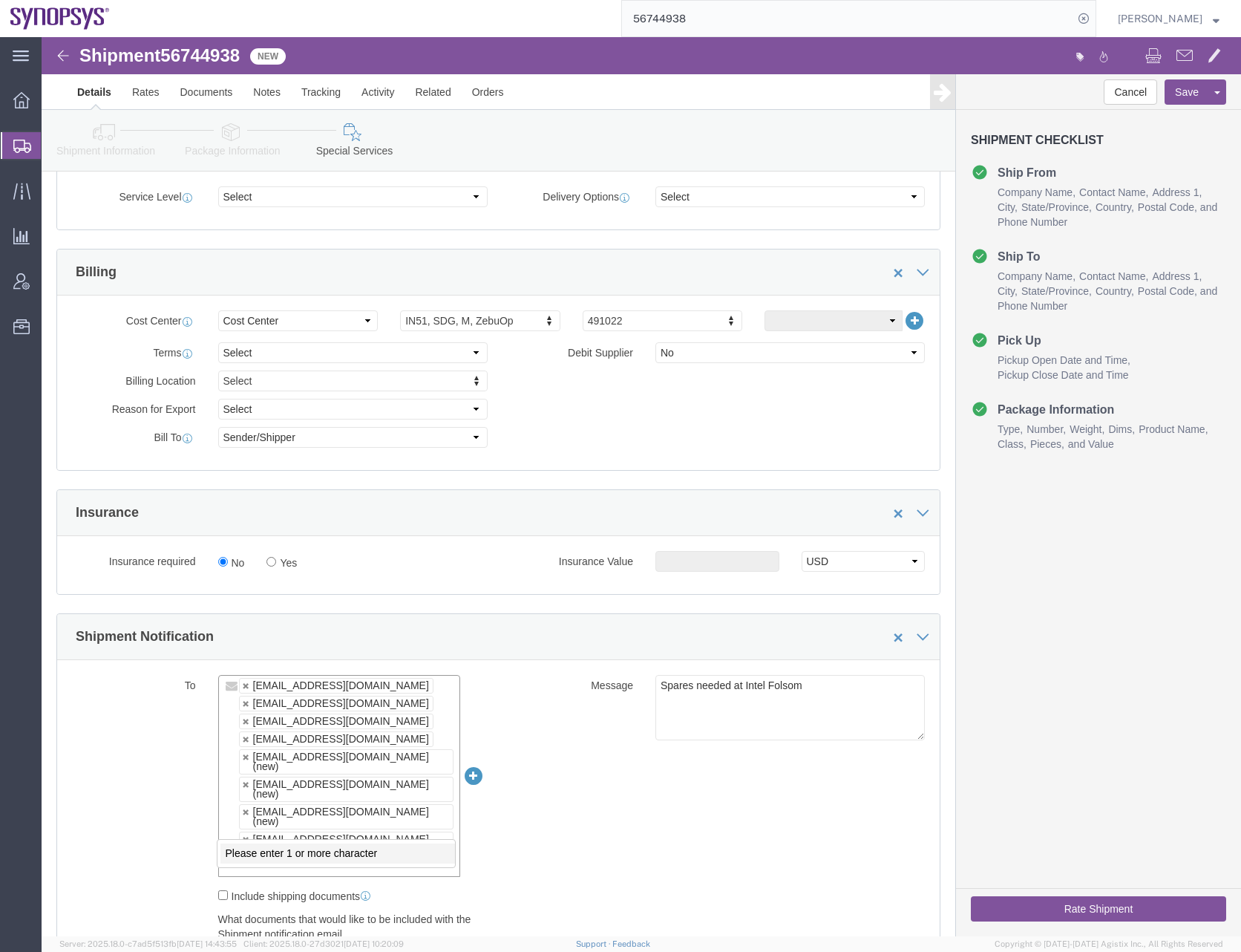
paste input "NTrivedi@alom.com"
type input "NTrivedi@alom.com"
type input "synopsyssupport@alom.com,jerryd@synopsys.com,ntomaro@synopsys.com,anoopade@syno…"
click ul "synopsyssupport@alom.com jerryd@synopsys.com ntomaro@synopsys.com anoopade@syno…"
paste input "lyoung@synopsys.com"
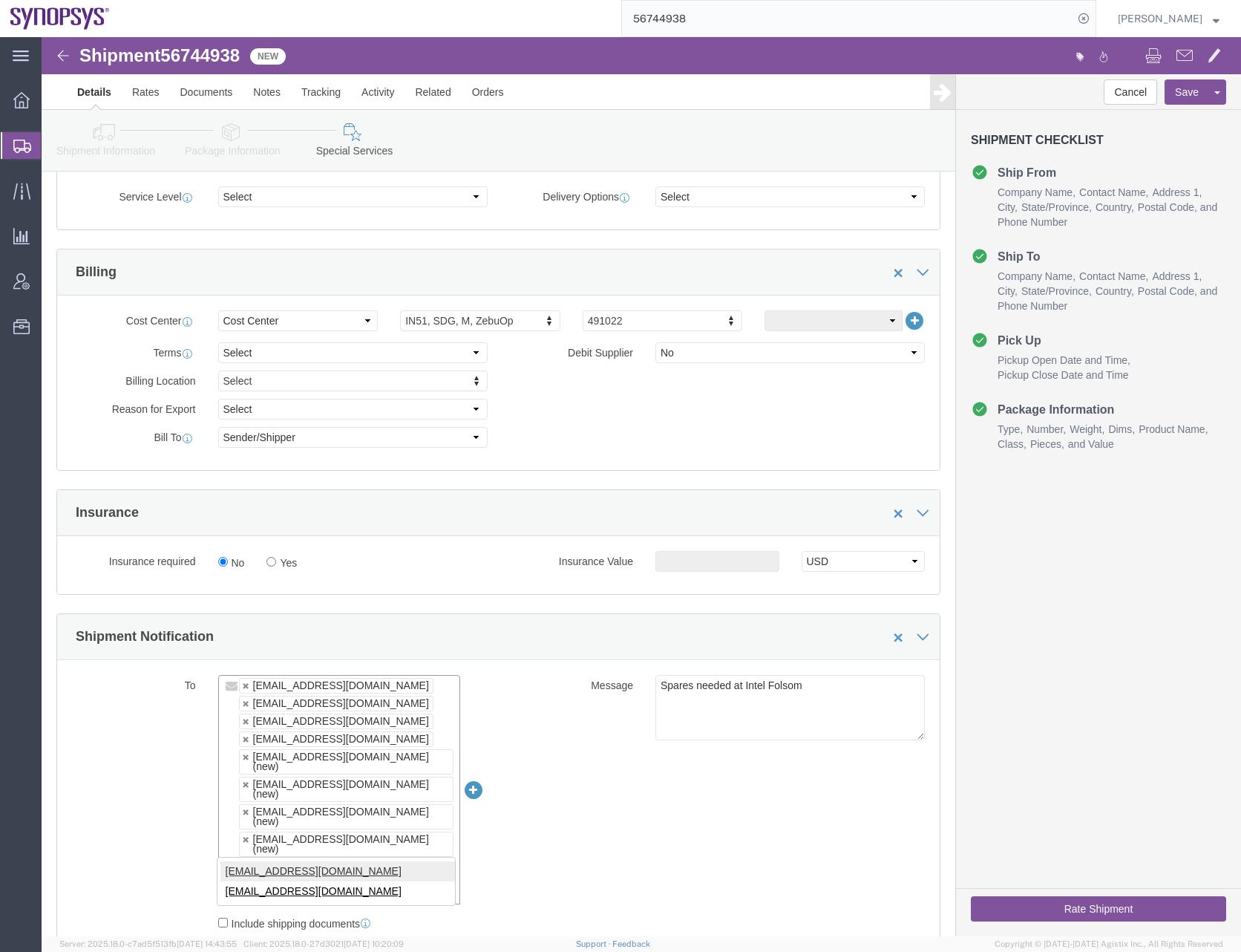
type input "lyoung@synopsys.com"
drag, startPoint x: 219, startPoint y: 829, endPoint x: 109, endPoint y: 709, distance: 162.8
click body "Shipment 56744938 New Details Rates Documents Notes Tracking Activity Related O…"
type input "synopsyssupport@alom.com,jerryd@synopsys.com,ntomaro@synopsys.com,anoopade@syno…"
click div "To synopsyssupport@alom.com jerryd@synopsys.com ntomaro@synopsys.com anoopade@s…"
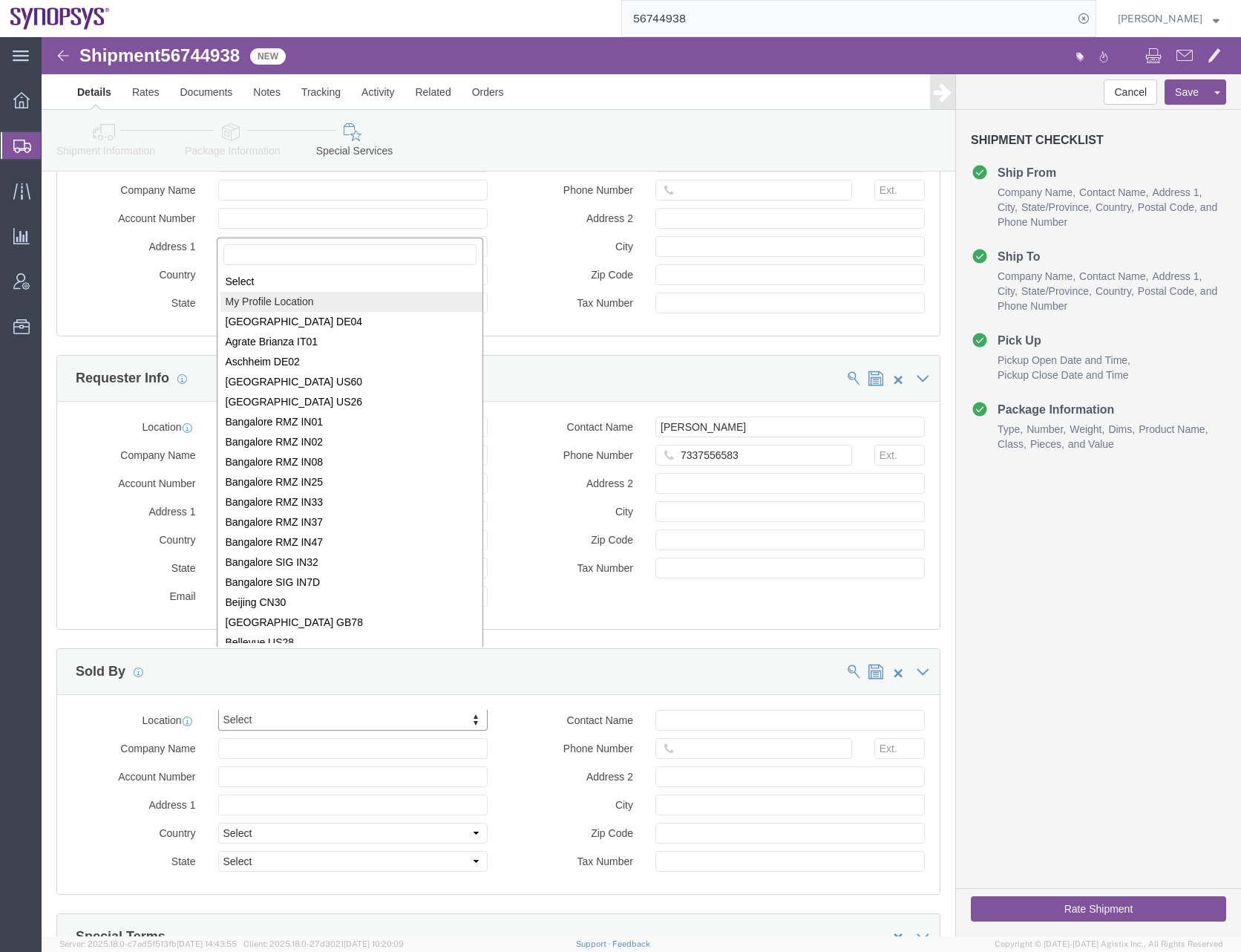
select select "MYPROFILE"
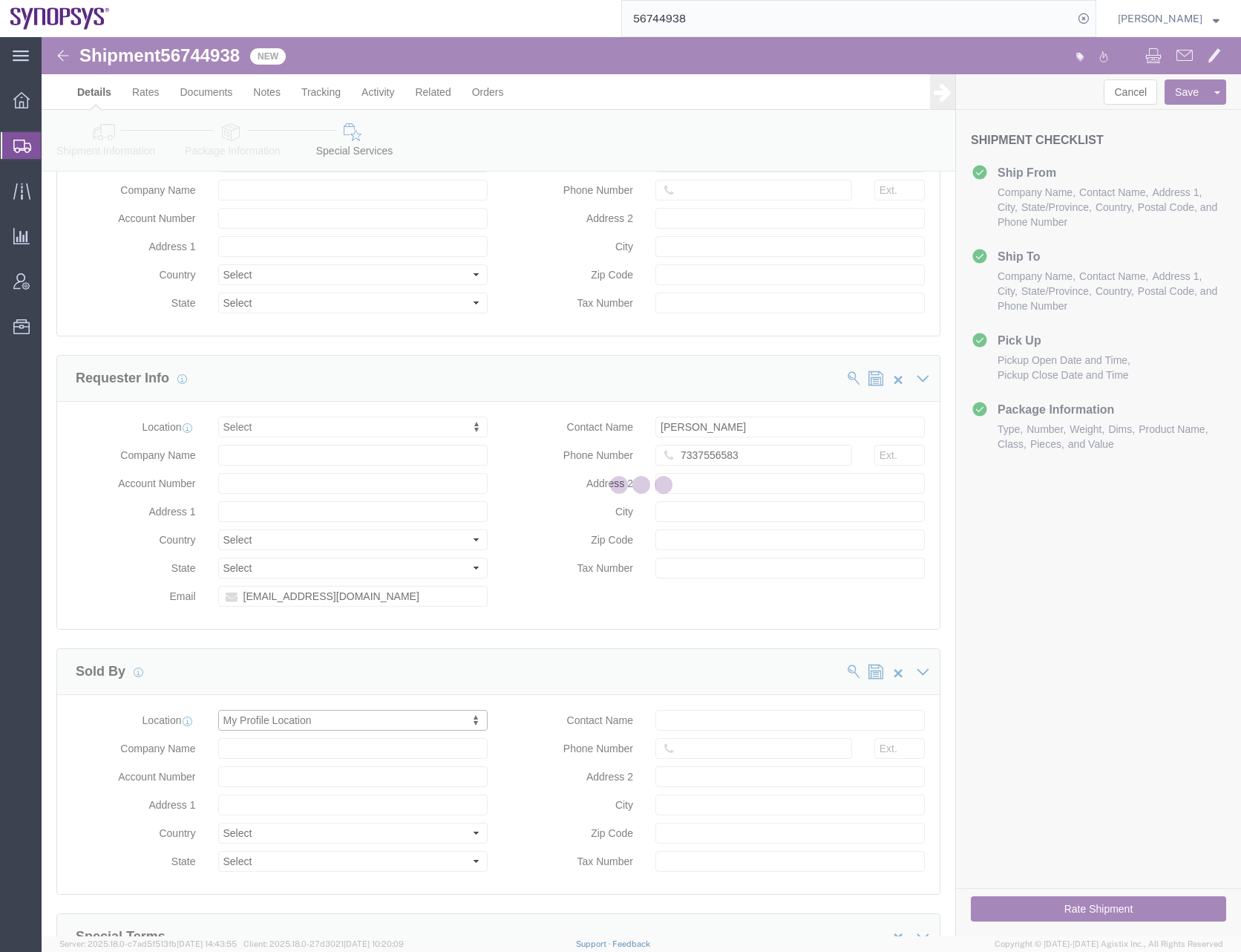
type input "Synopsys Headquarters USSV"
type input "675 Almanor Ave"
select select "US"
type input "[PERSON_NAME]"
type input "0016505845000"
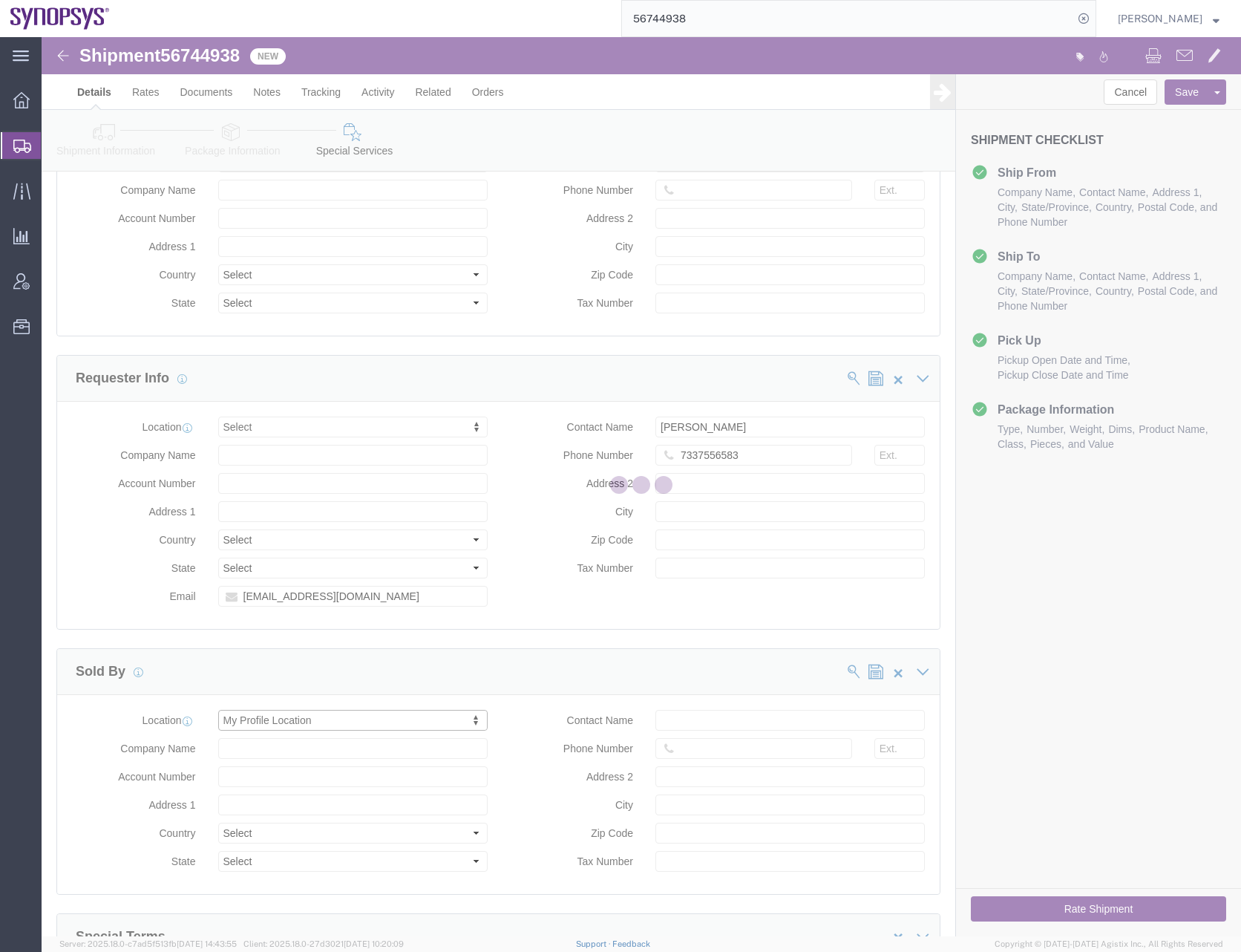
type input "Sunnyvale"
type input "94085"
type input "56-1546236"
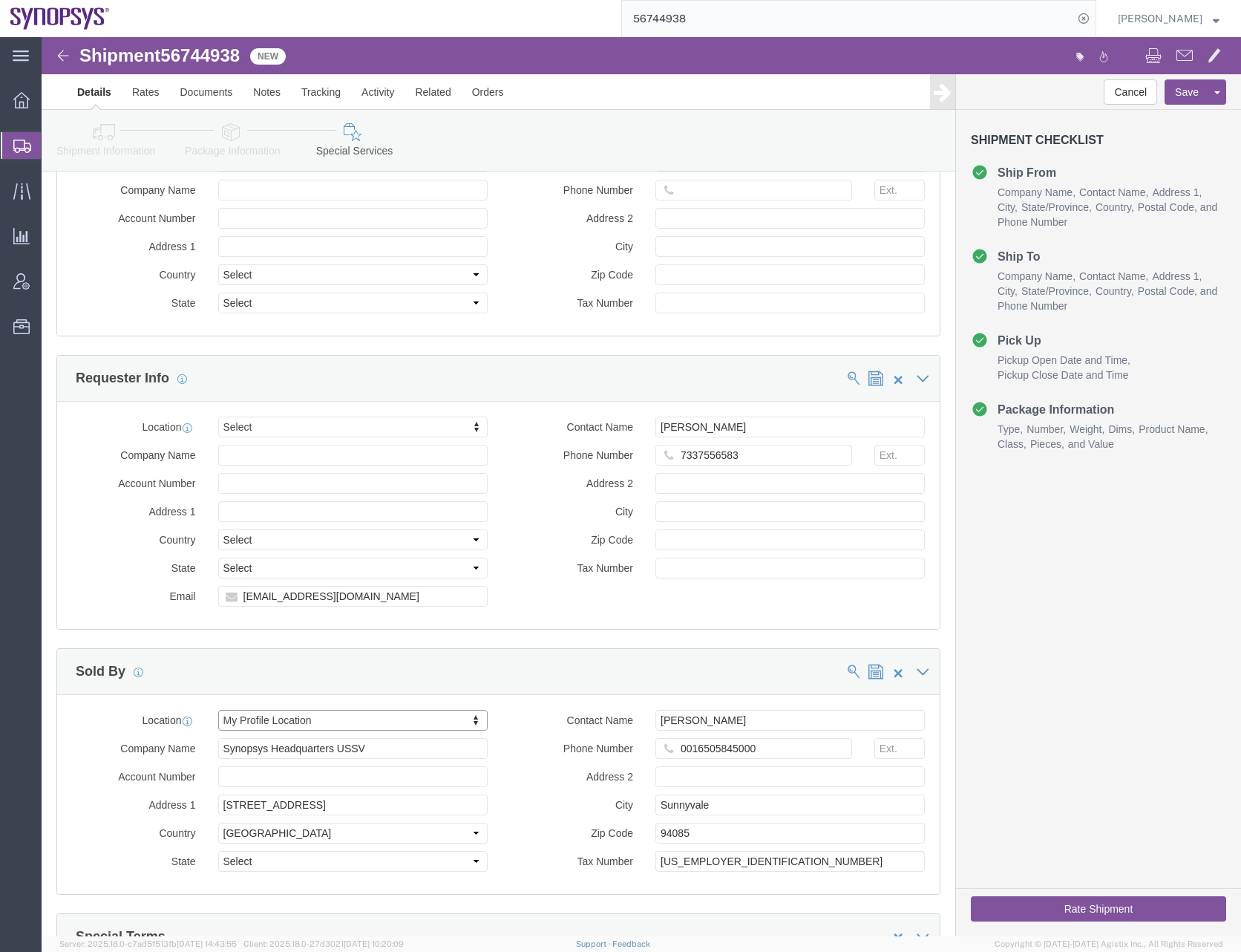
select select "CA"
click div "Location Select Select My Profile Location Aachen DE04 Agrate Brianza IT01 Asch…"
click button "Save"
click button "Rate Shipment"
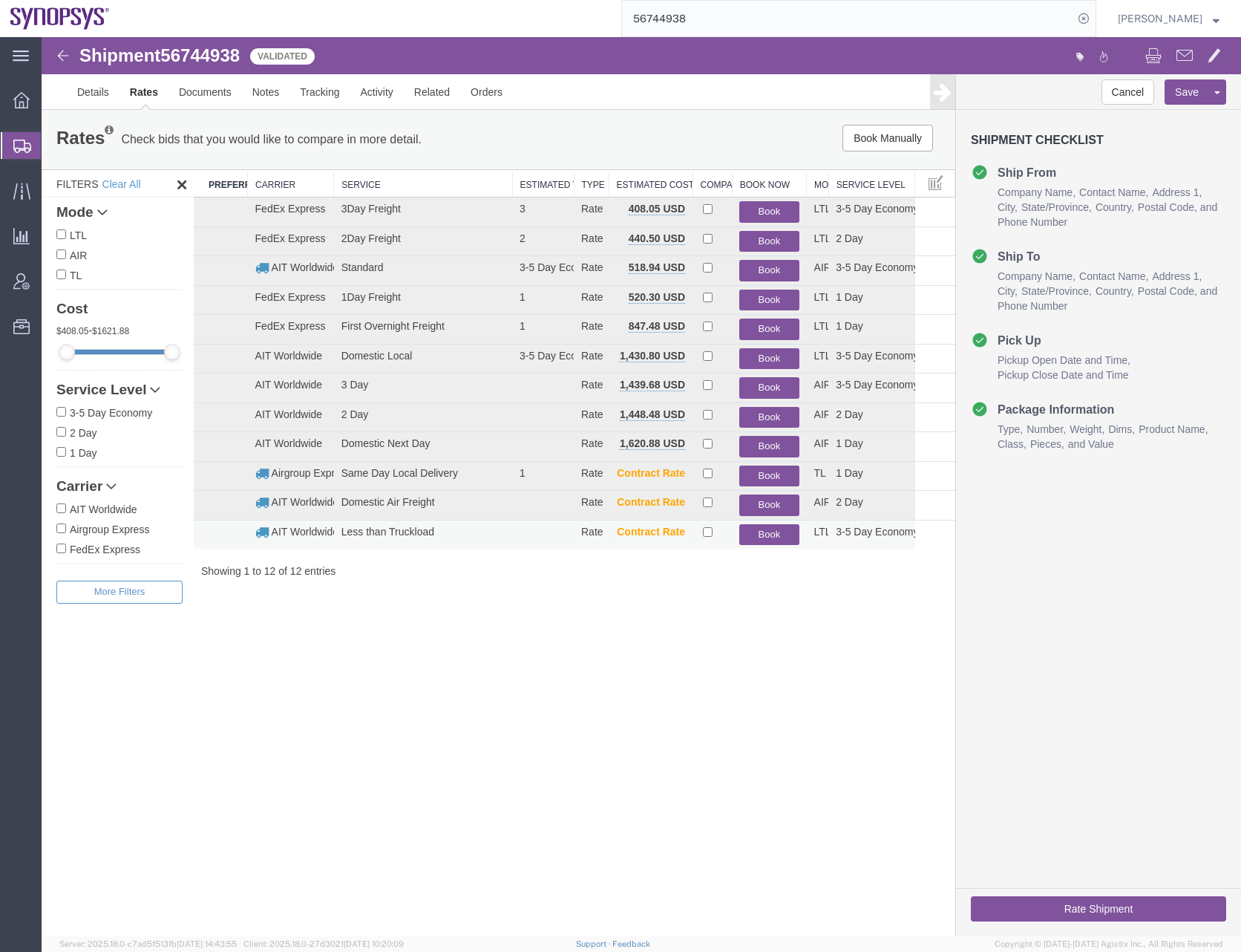
click at [775, 532] on button "Book" at bounding box center [770, 535] width 60 height 22
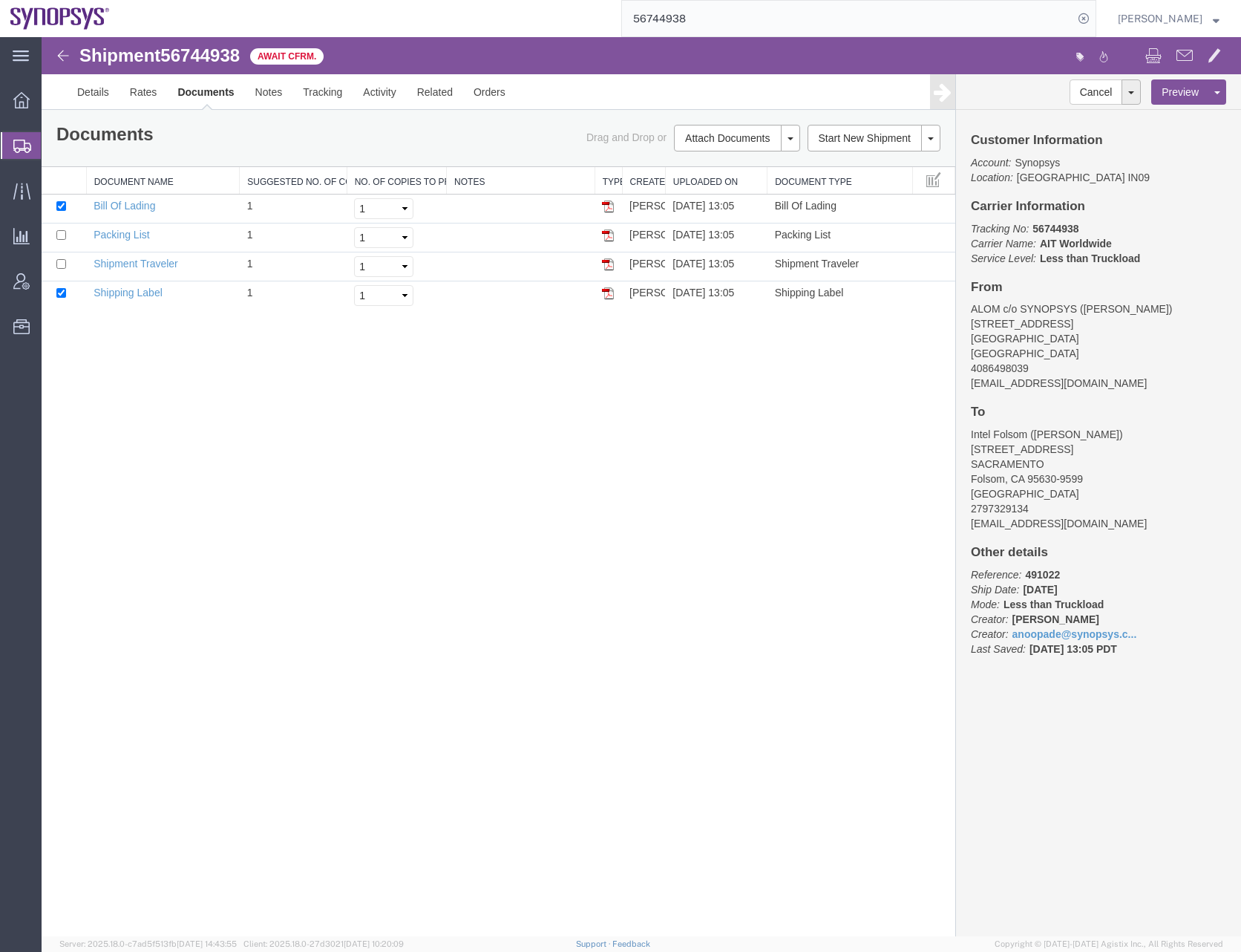
click at [336, 476] on div "Shipment 56744938 4 of 4 Await Cfrm. Details Rates Documents Notes Tracking Act…" at bounding box center [641, 486] width 1200 height 899
click at [18, 140] on icon at bounding box center [22, 146] width 18 height 13
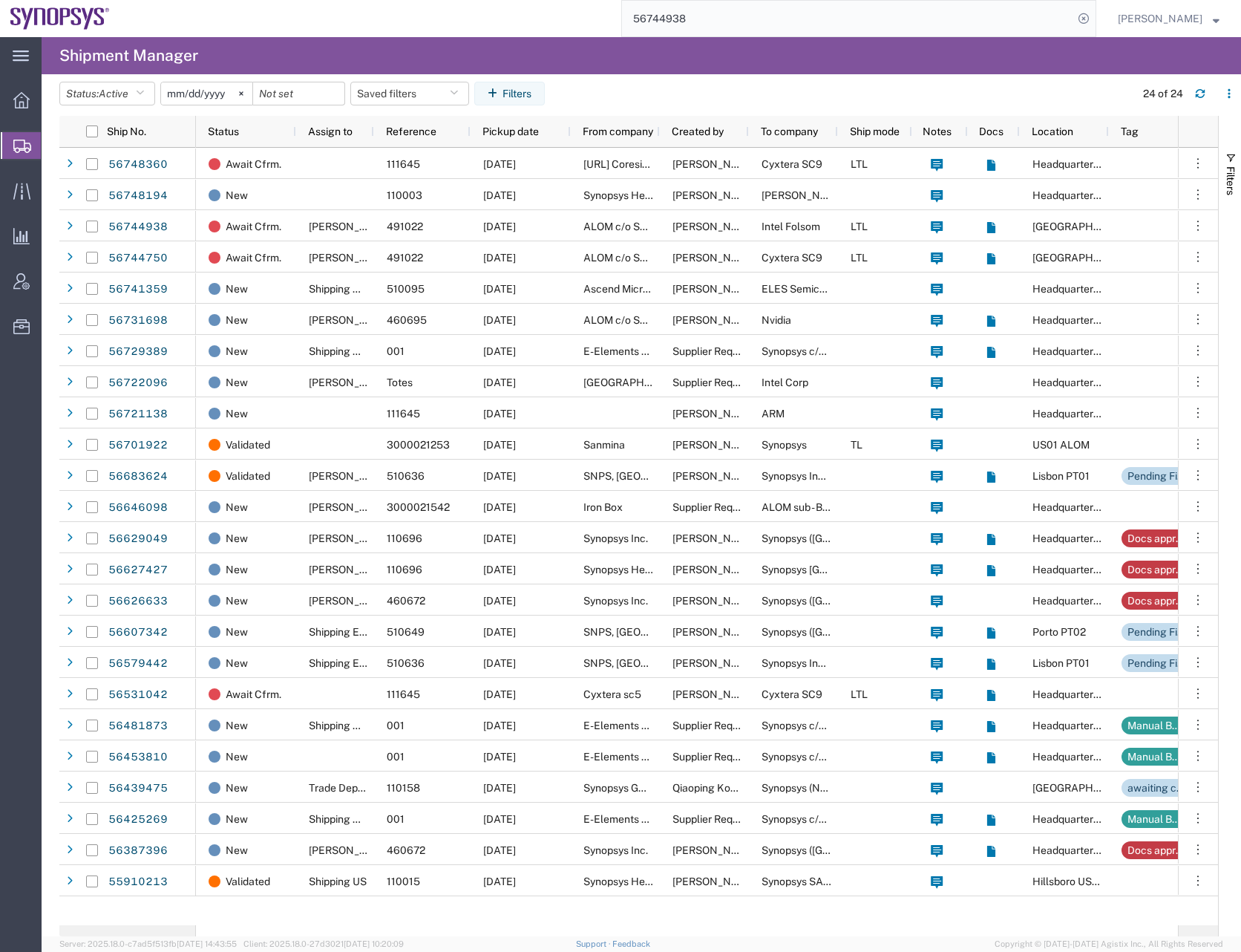
click at [688, 13] on input "56744938" at bounding box center [847, 18] width 451 height 36
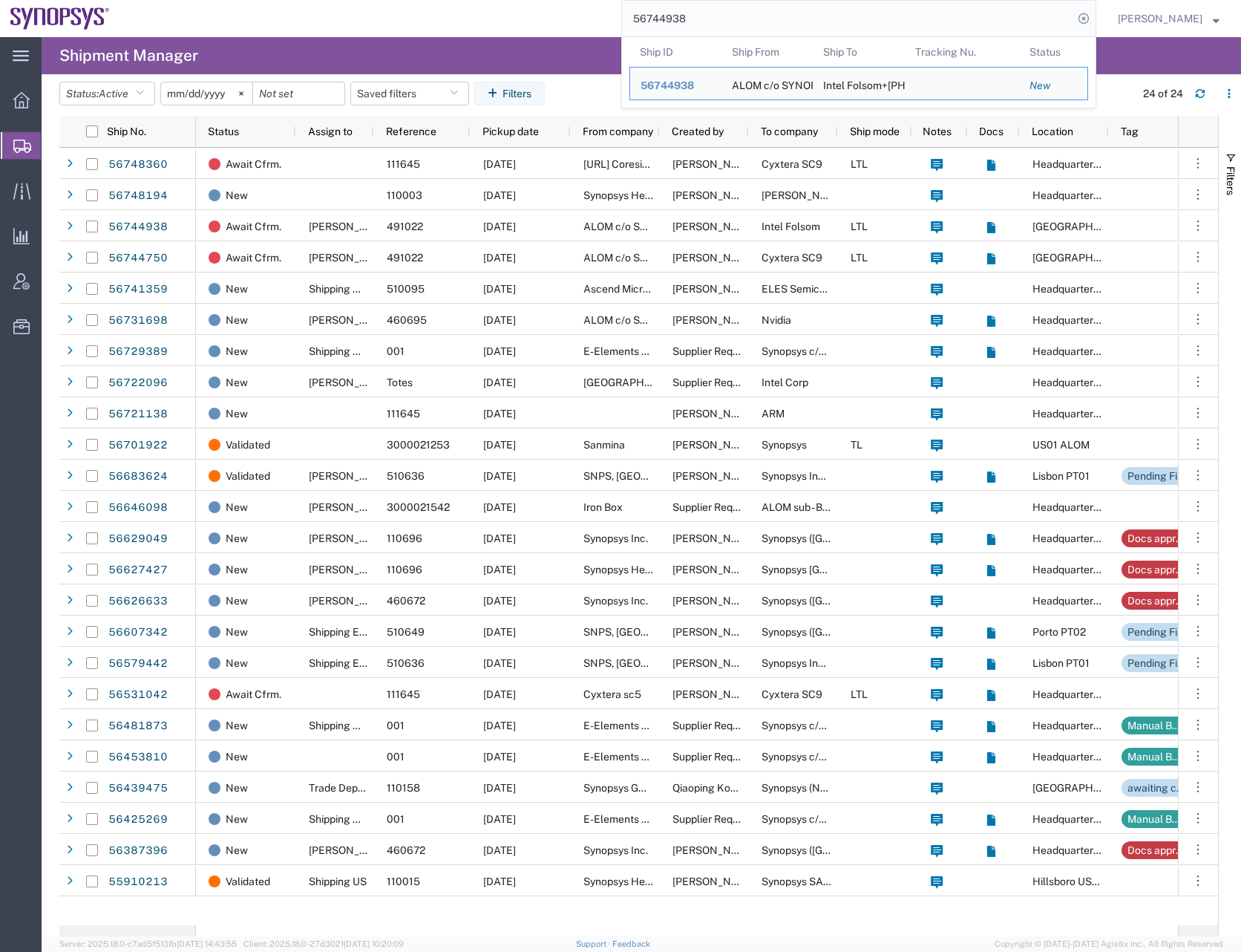
click at [688, 13] on input "56744938" at bounding box center [847, 18] width 451 height 36
paste input "36914"
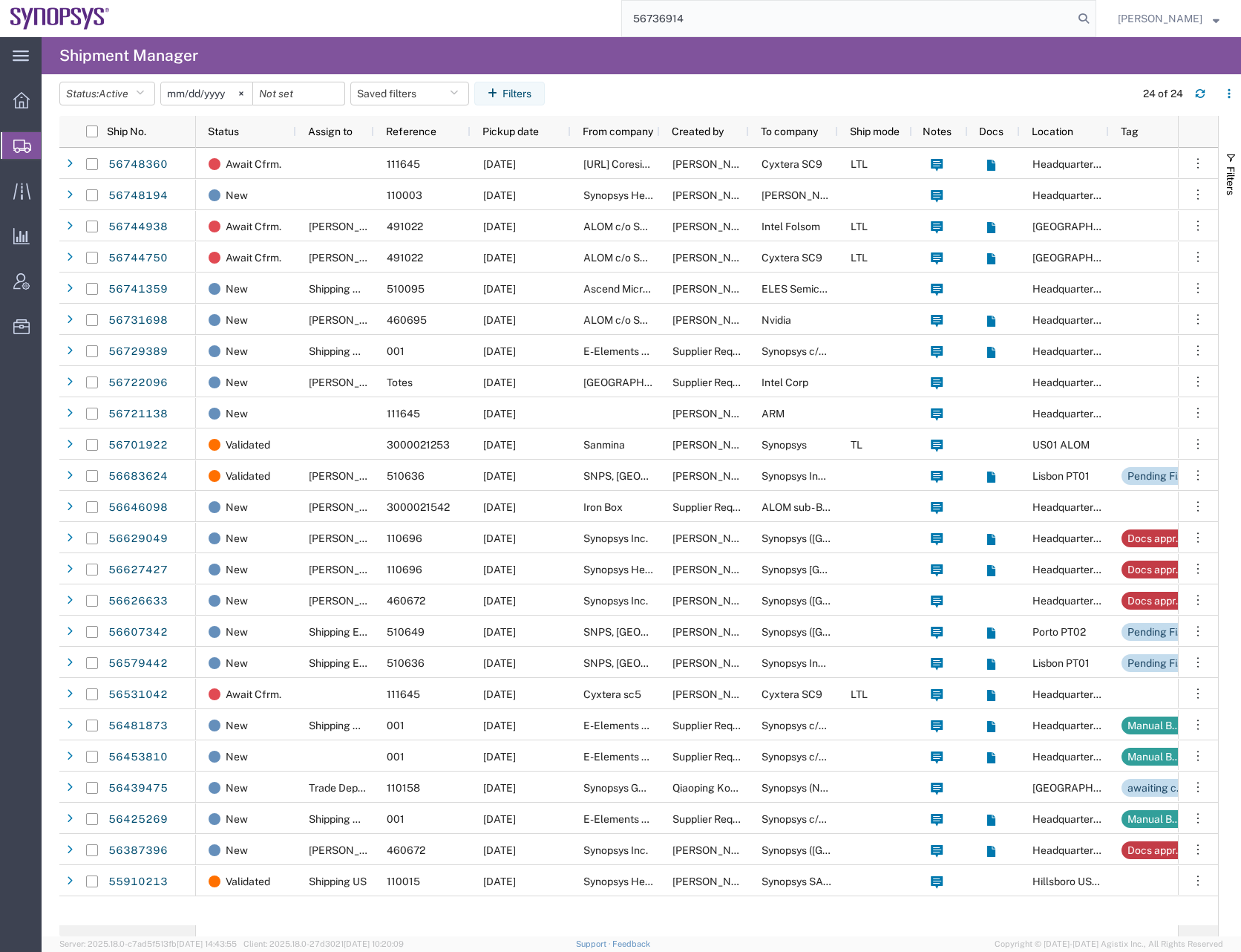
type input "56736914"
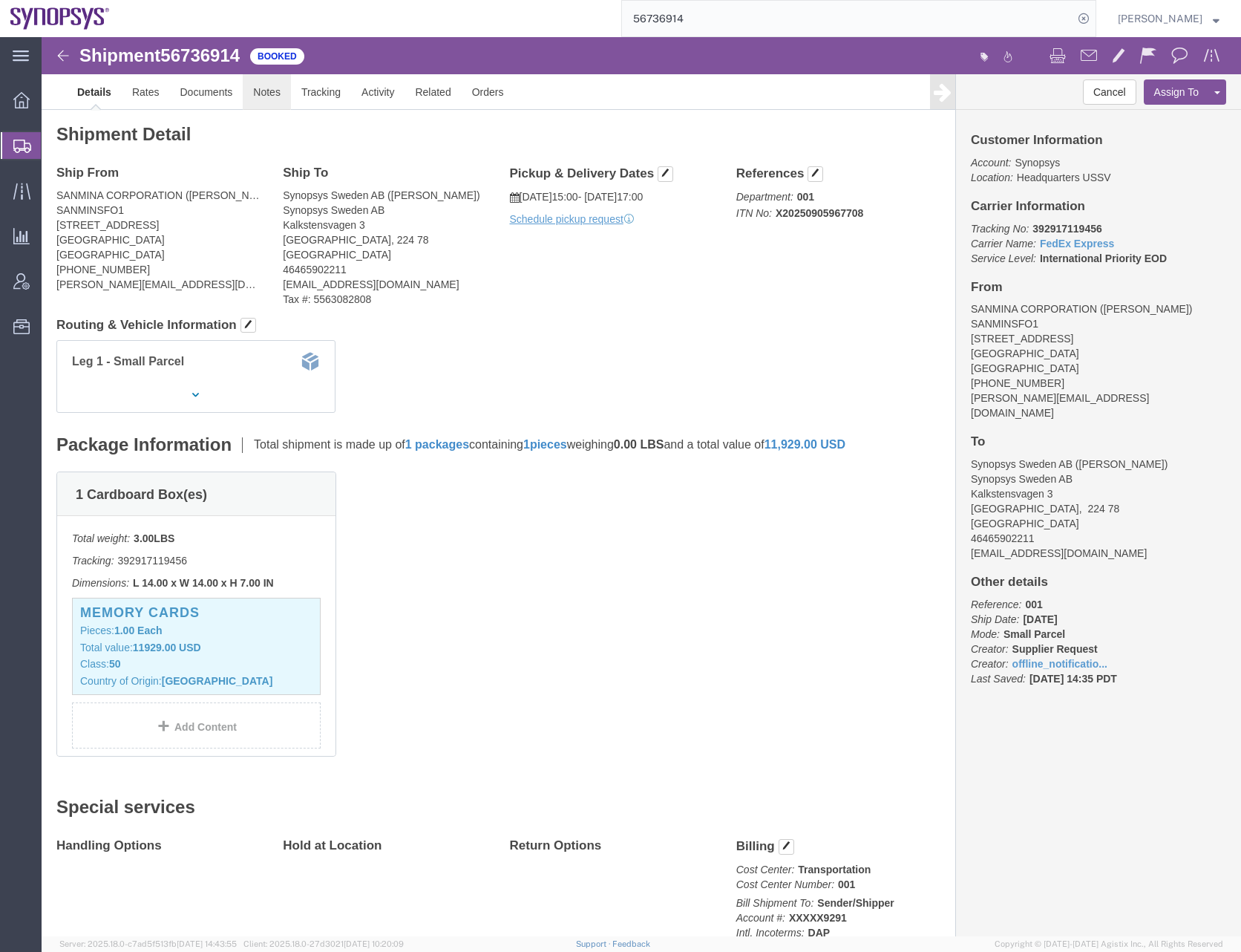
click link "Notes"
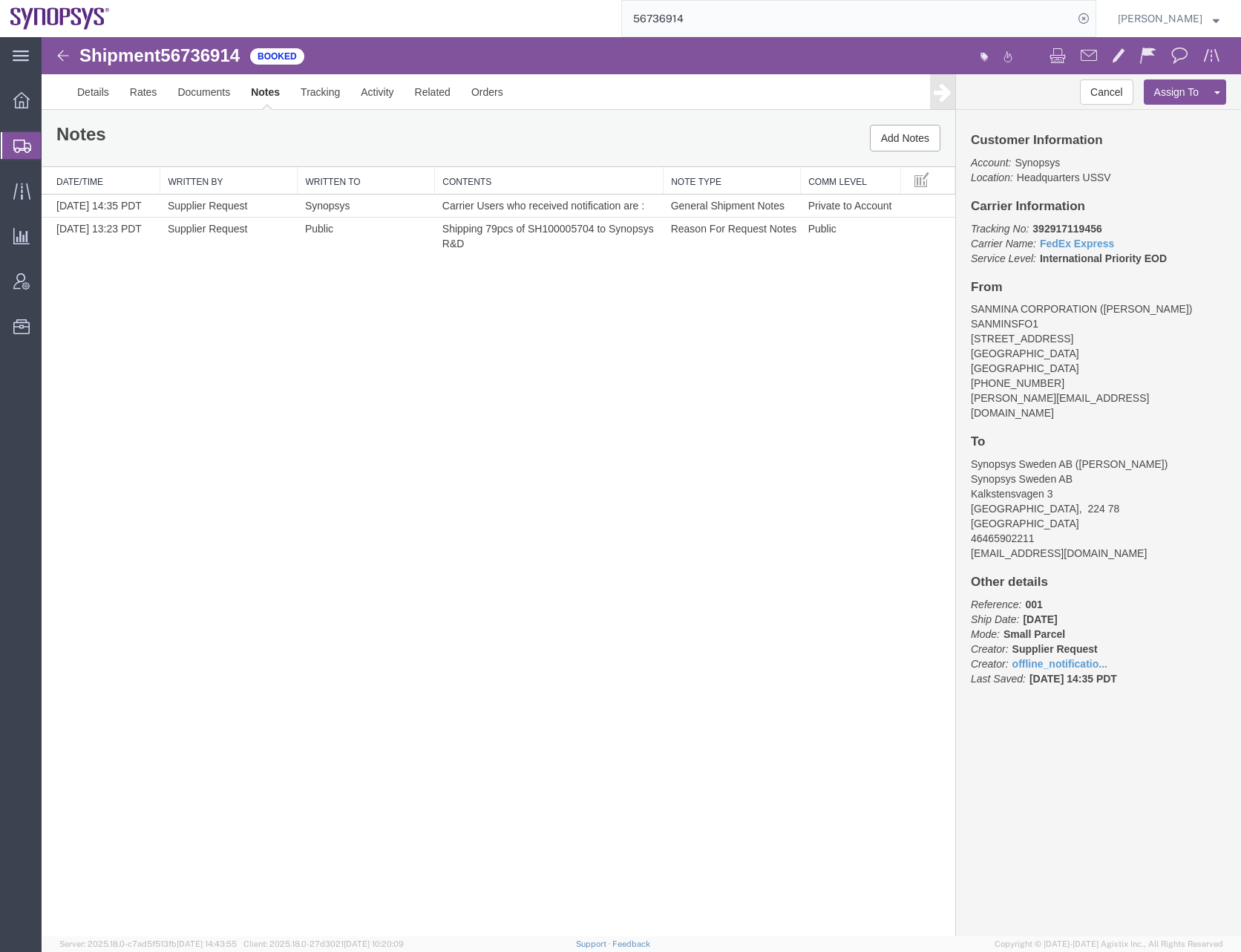
click at [374, 635] on div "Shipment 56736914 2 of 2 Booked Details Rates Documents Notes Tracking Activity…" at bounding box center [641, 486] width 1200 height 899
click at [310, 89] on link "Tracking" at bounding box center [320, 92] width 60 height 36
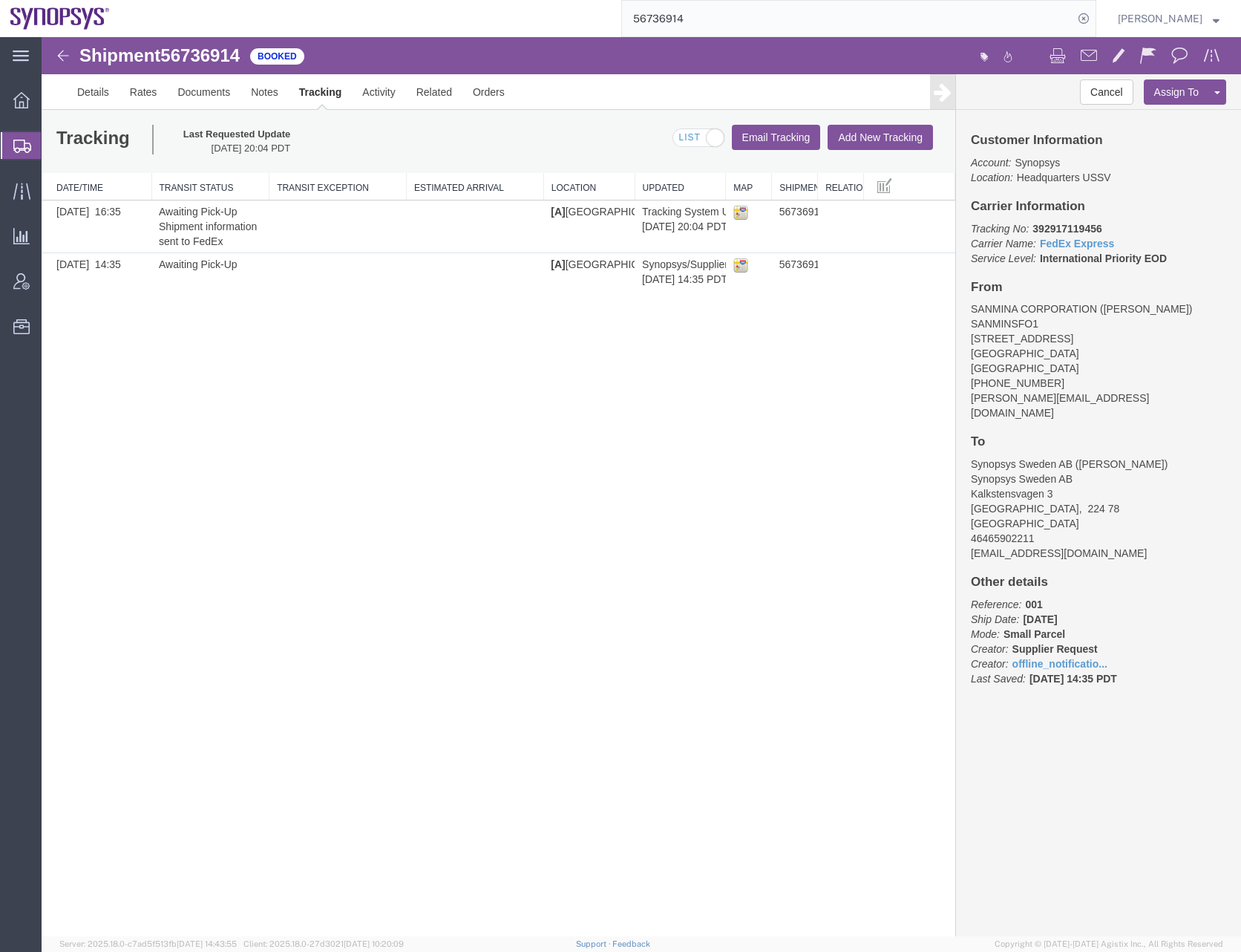
click at [202, 56] on span "56736914" at bounding box center [200, 56] width 80 height 20
copy span "56736914"
click at [358, 442] on div "Shipment 56736914 2 of 2 Booked Details Rates Documents Notes Tracking Activity…" at bounding box center [641, 486] width 1200 height 899
click at [11, 150] on div at bounding box center [22, 146] width 41 height 27
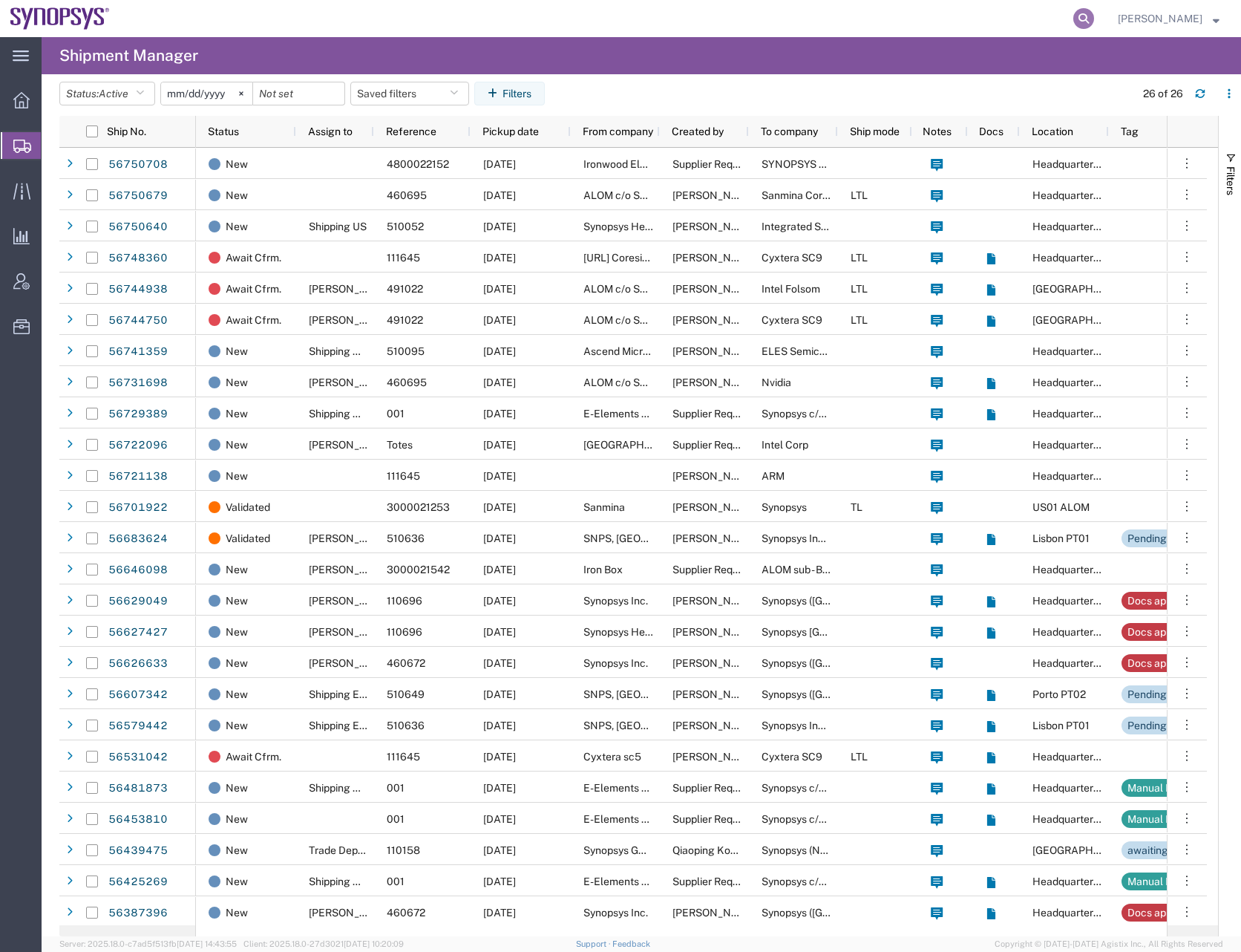
click at [1094, 19] on icon at bounding box center [1084, 18] width 21 height 21
paste input "56750951"
type input "56750951"
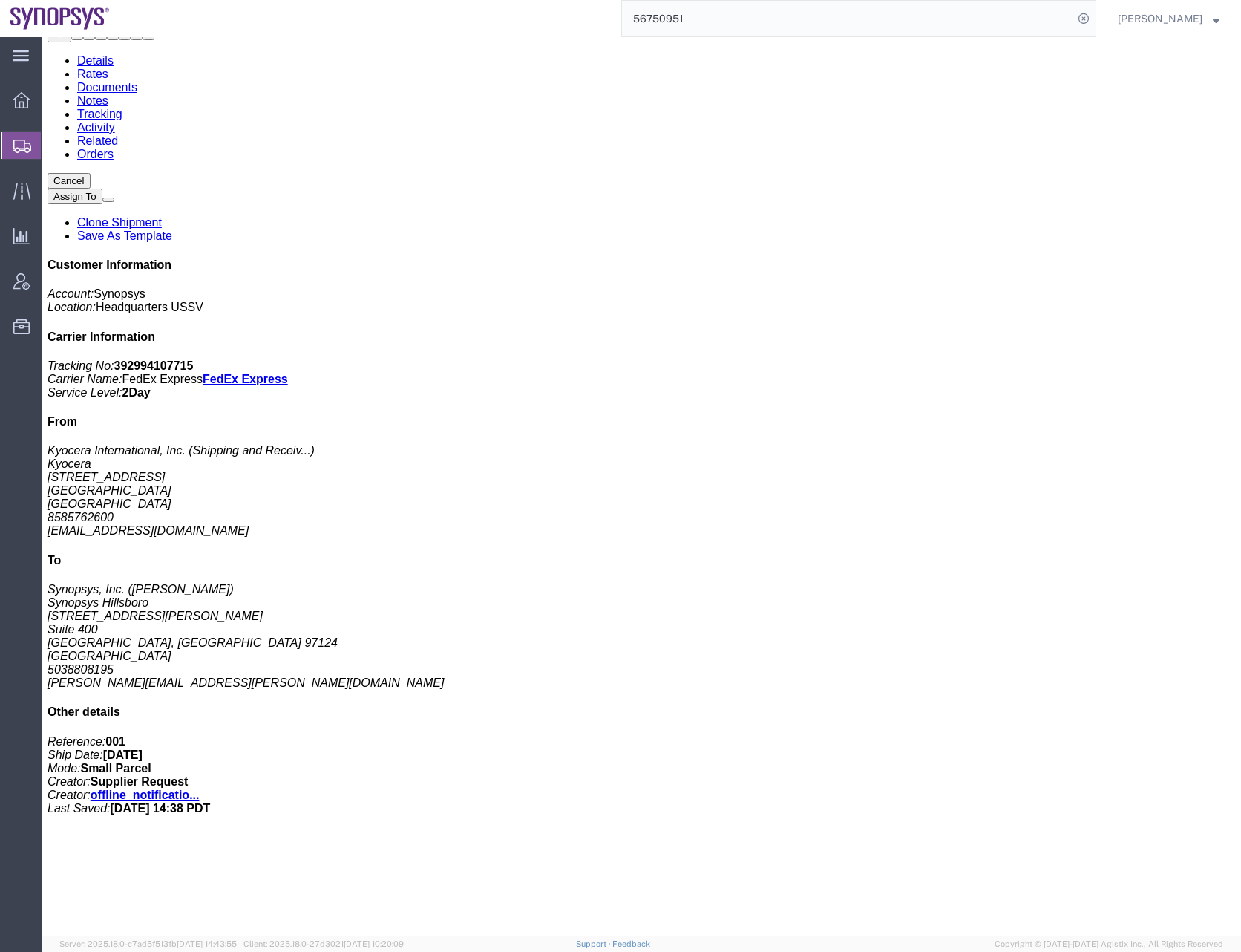
scroll to position [116, 0]
